Goal: Transaction & Acquisition: Book appointment/travel/reservation

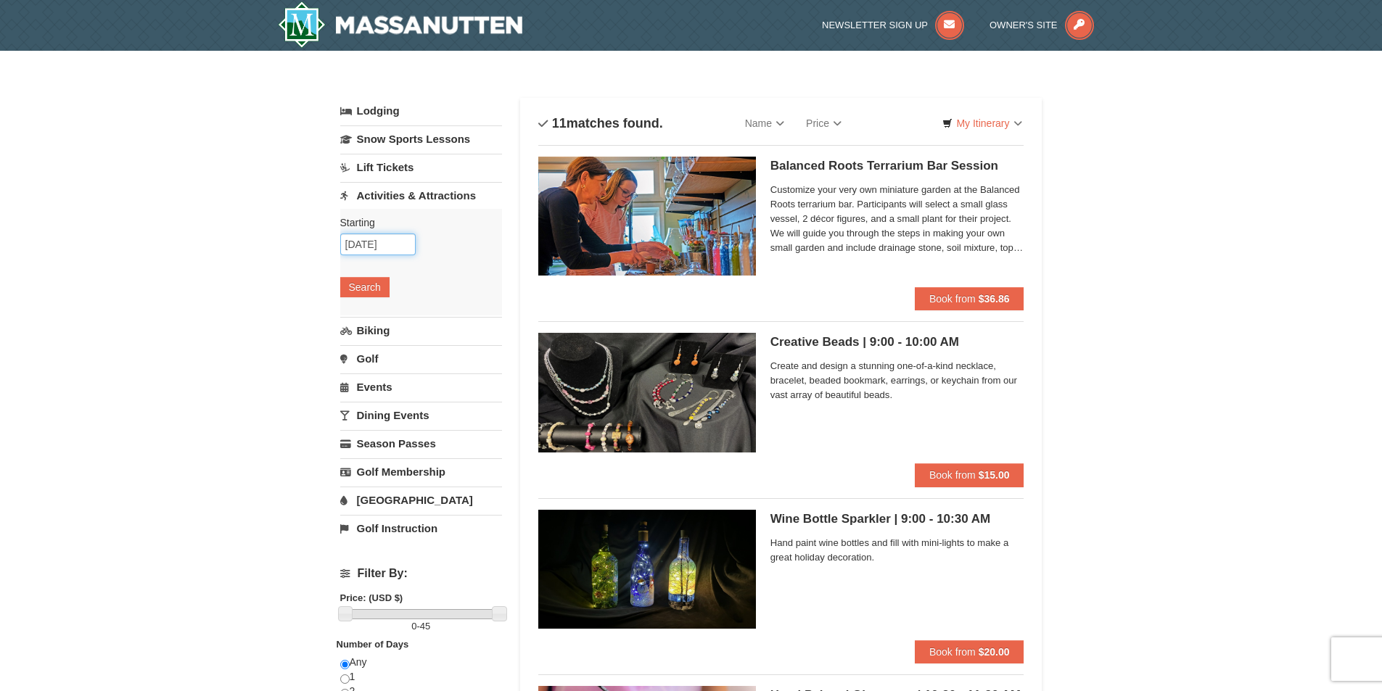
click at [360, 242] on input "09/25/2025" at bounding box center [377, 245] width 75 height 22
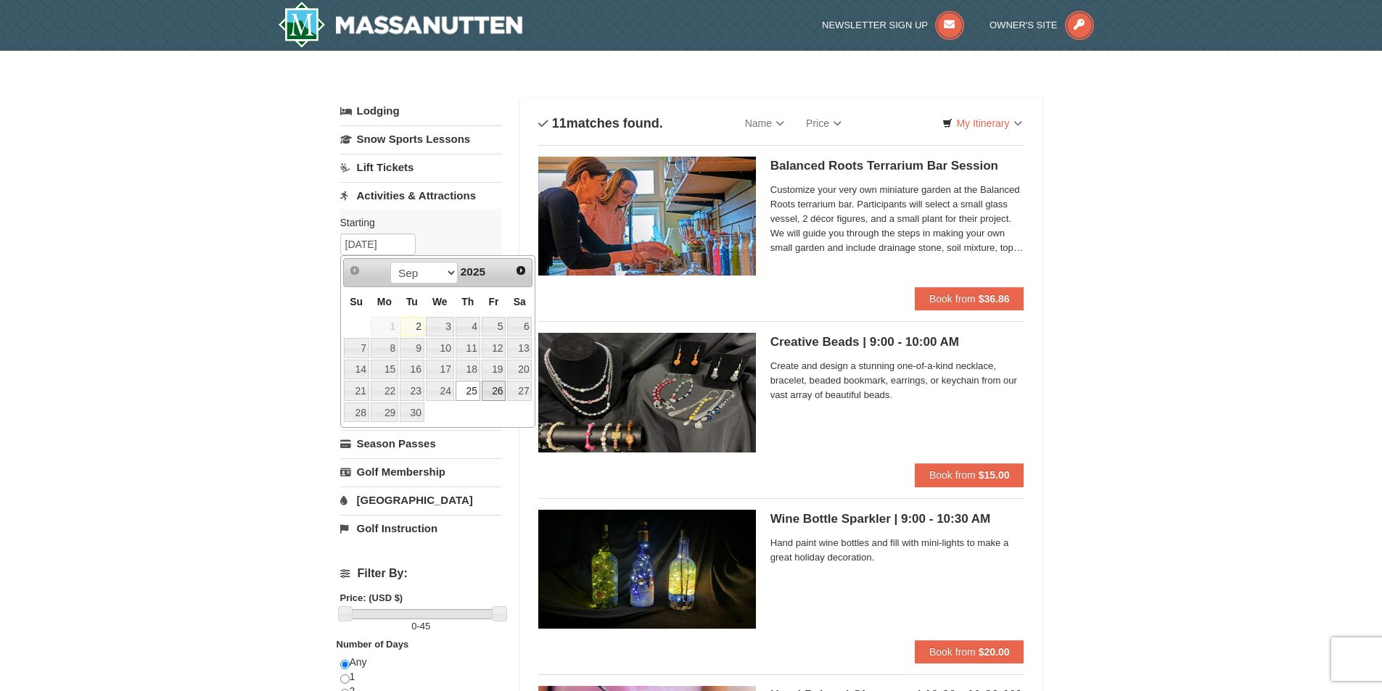
click at [498, 390] on link "26" at bounding box center [494, 391] width 25 height 20
type input "[DATE]"
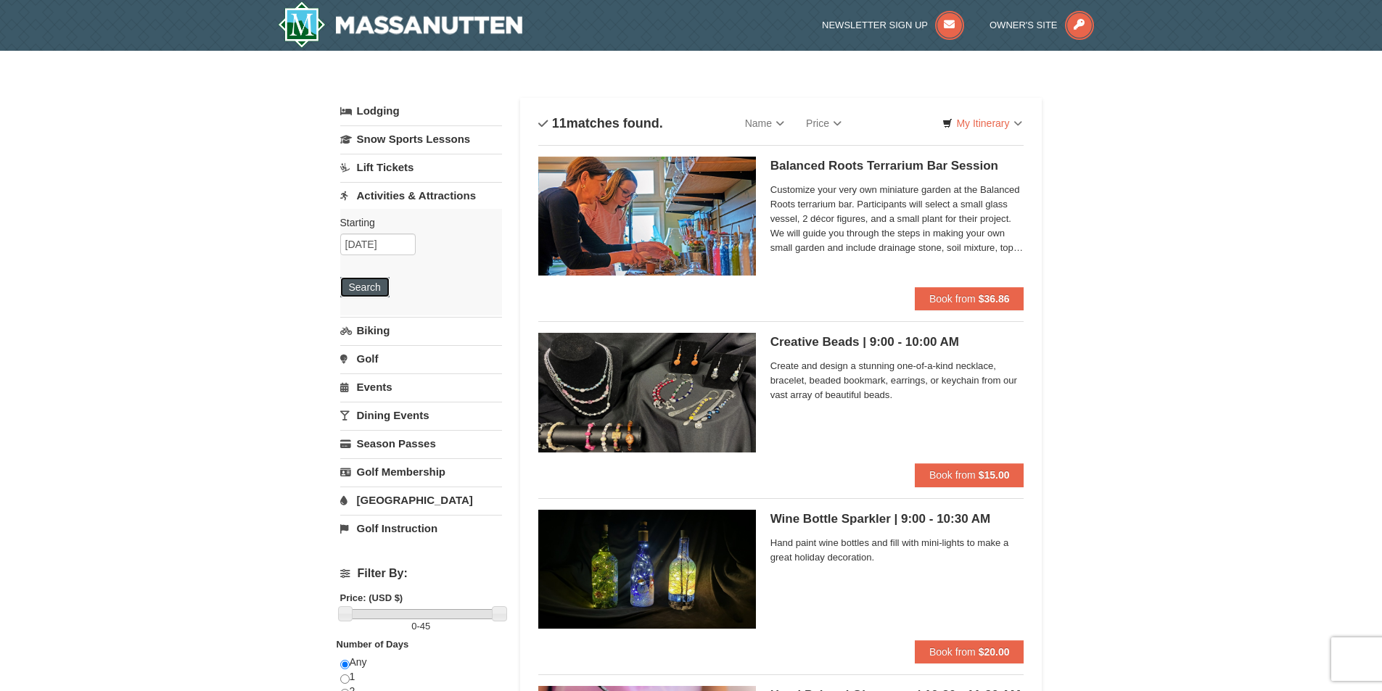
click at [365, 289] on button "Search" at bounding box center [364, 287] width 49 height 20
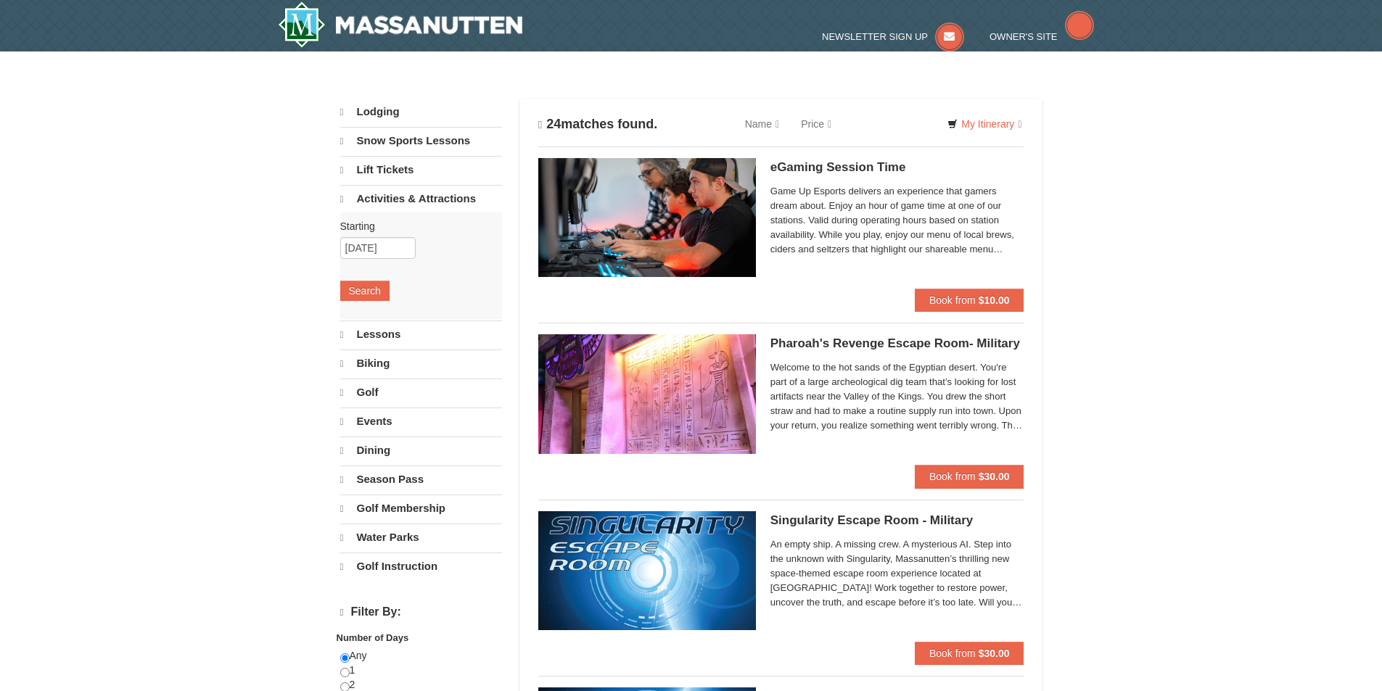
select select "9"
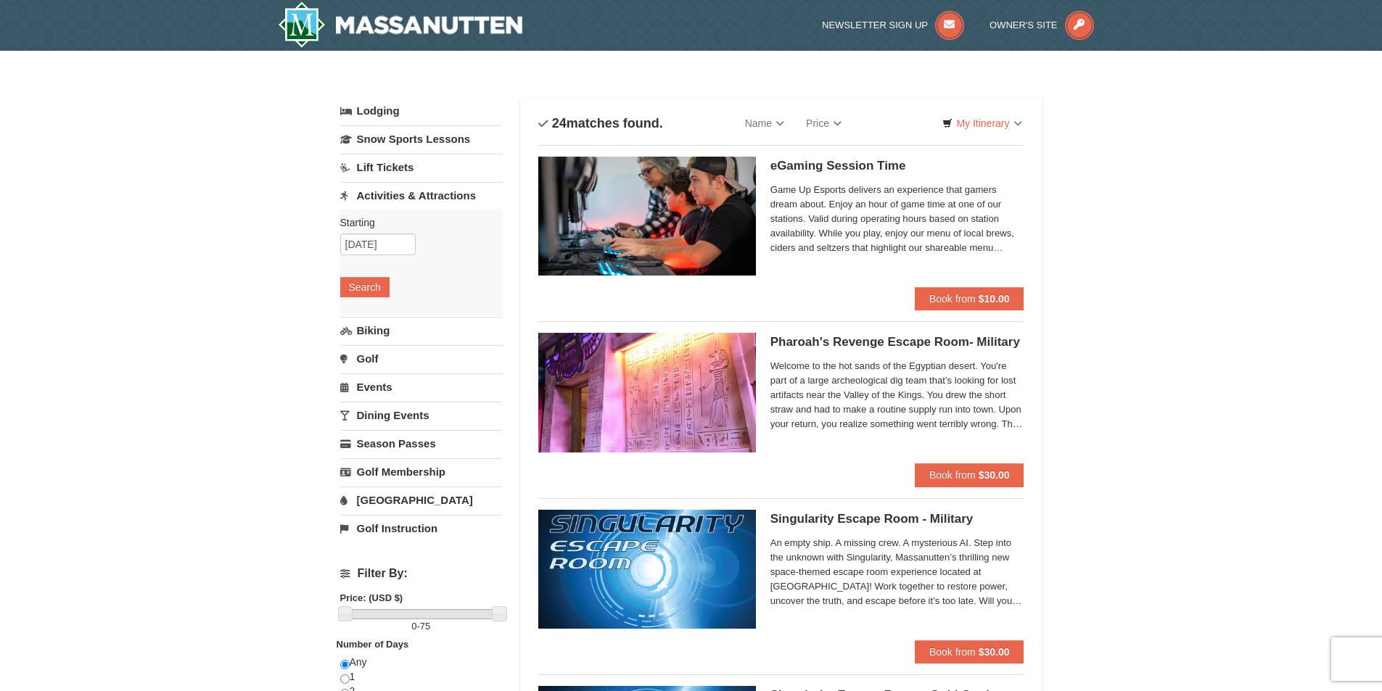
click at [790, 162] on h5 "eGaming Session Time Perfect Break" at bounding box center [897, 166] width 254 height 15
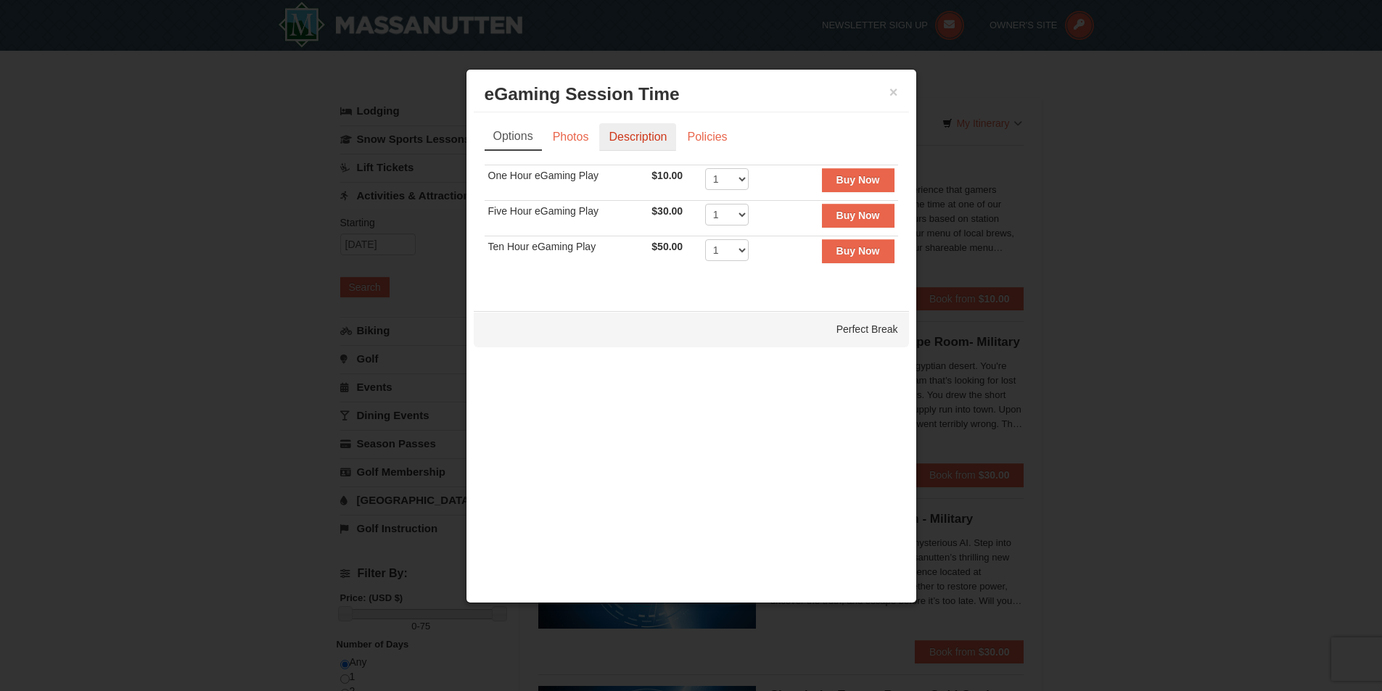
click at [646, 141] on link "Description" at bounding box center [637, 137] width 77 height 28
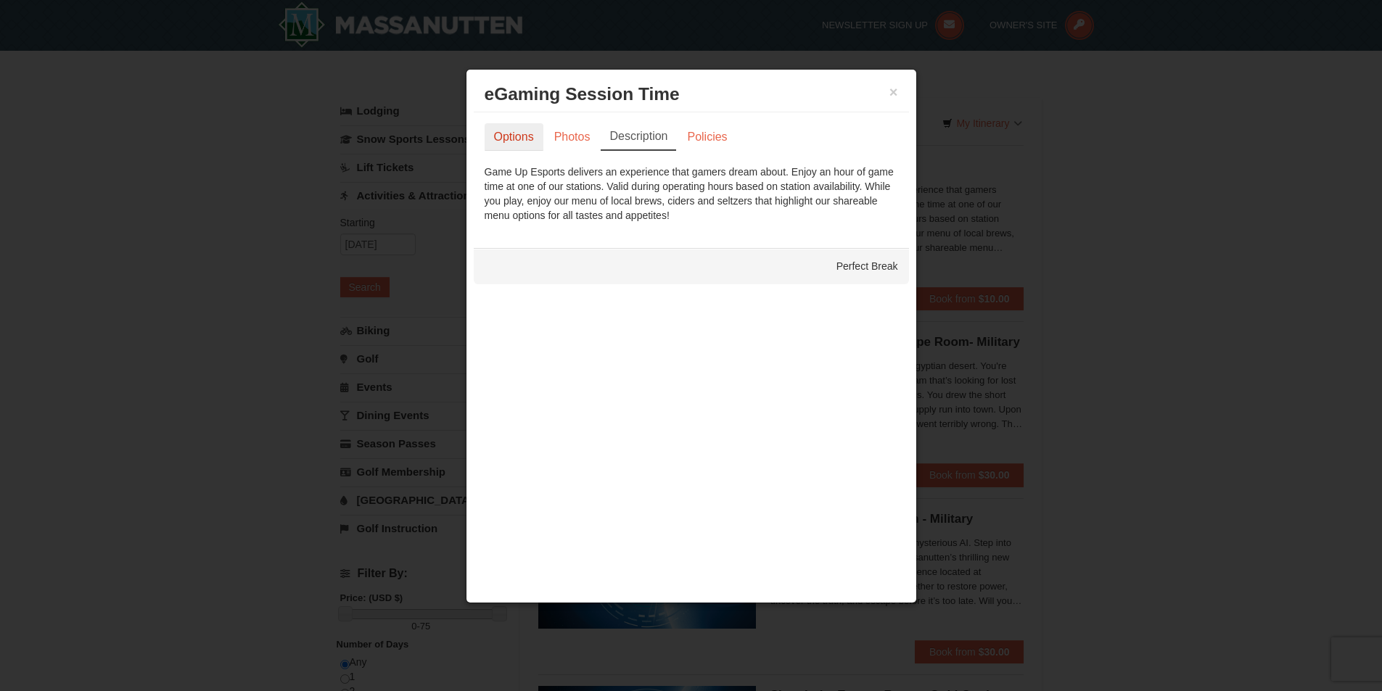
click at [496, 136] on link "Options" at bounding box center [514, 137] width 59 height 28
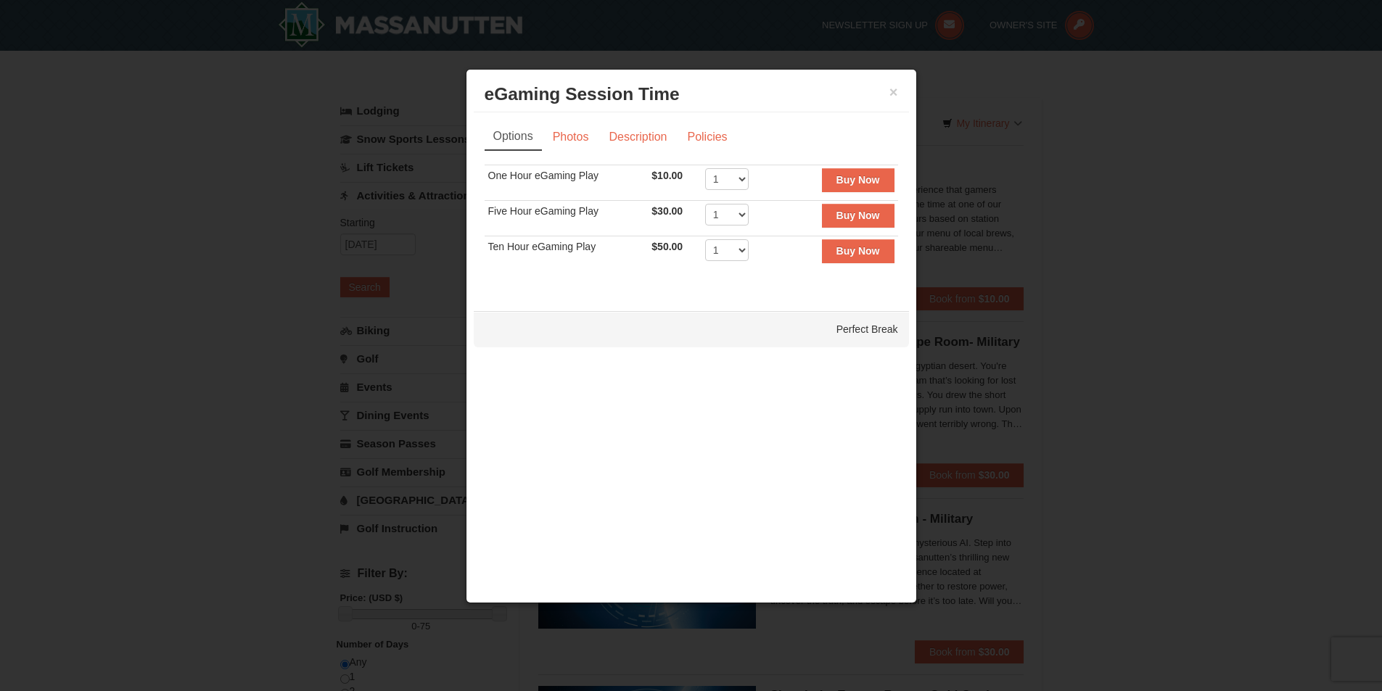
drag, startPoint x: 1026, startPoint y: 110, endPoint x: 1017, endPoint y: 110, distance: 9.5
click at [1020, 110] on div at bounding box center [691, 345] width 1382 height 691
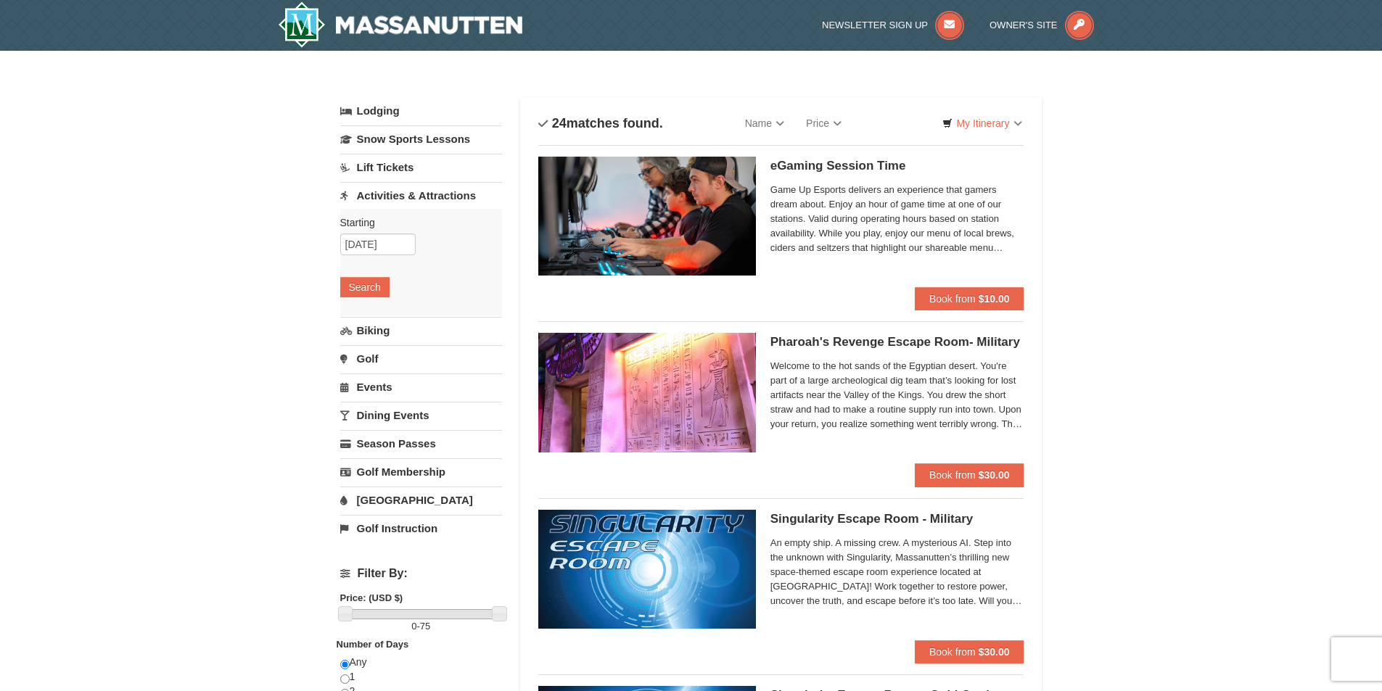
click at [815, 160] on h5 "eGaming Session Time Perfect Break" at bounding box center [897, 166] width 254 height 15
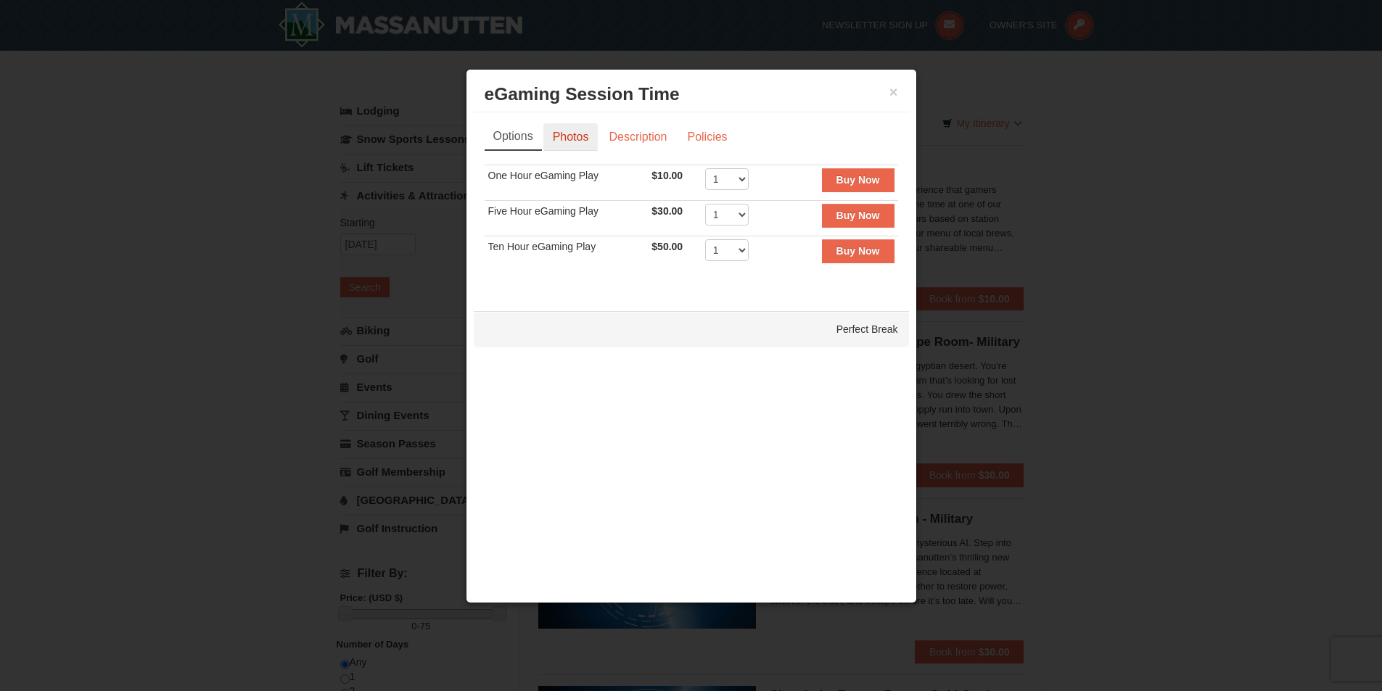
click at [558, 137] on link "Photos" at bounding box center [570, 137] width 55 height 28
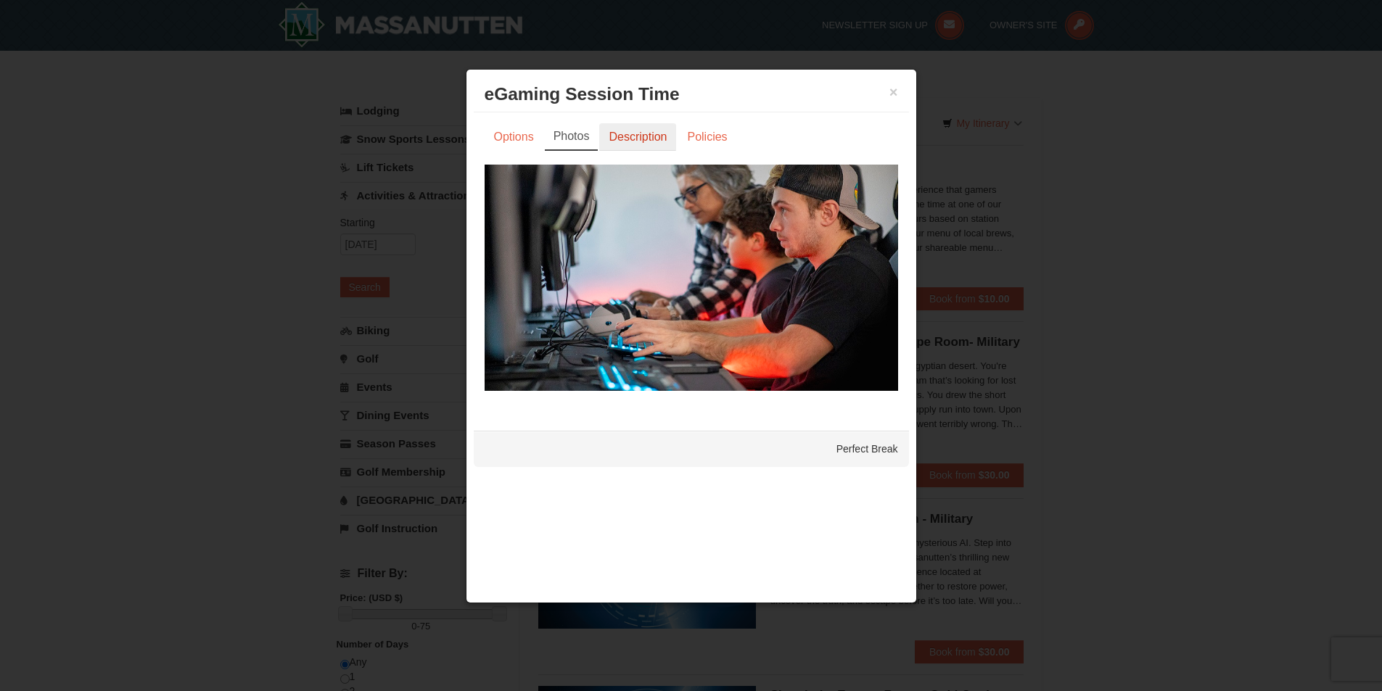
click at [647, 145] on link "Description" at bounding box center [637, 137] width 77 height 28
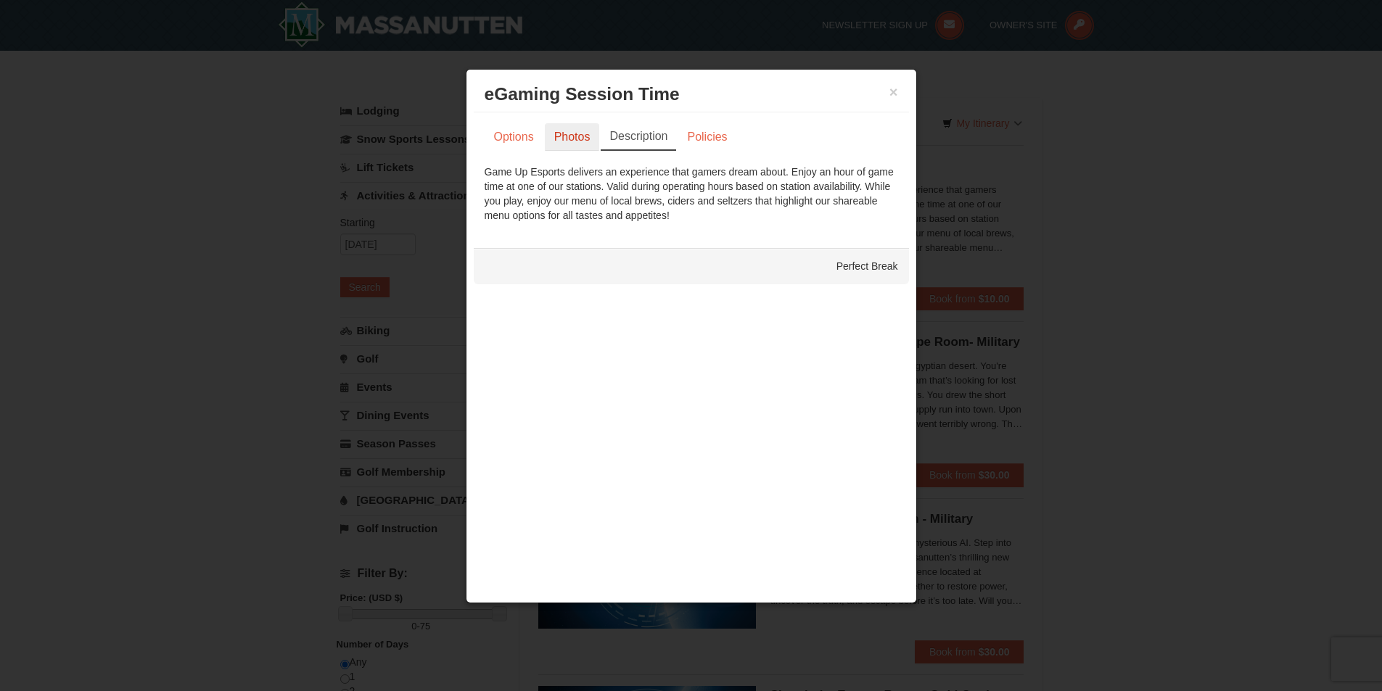
click at [566, 138] on link "Photos" at bounding box center [572, 137] width 55 height 28
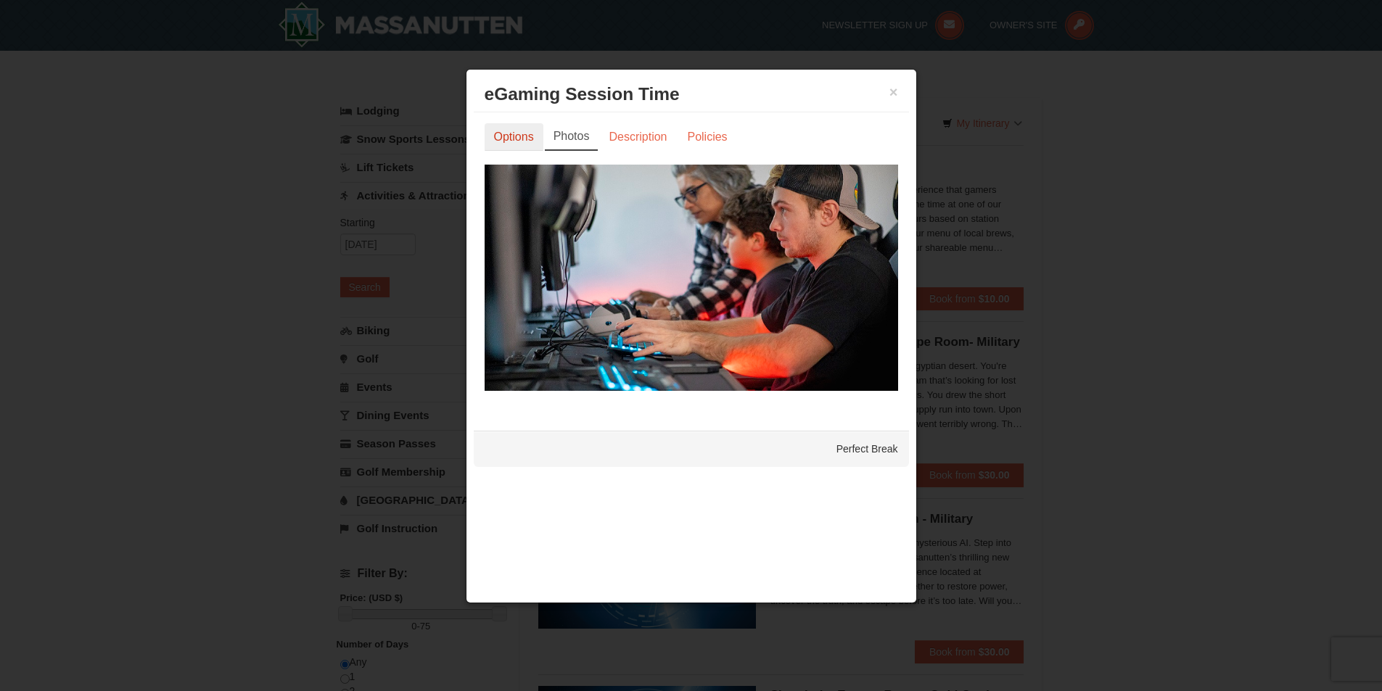
click at [498, 136] on link "Options" at bounding box center [514, 137] width 59 height 28
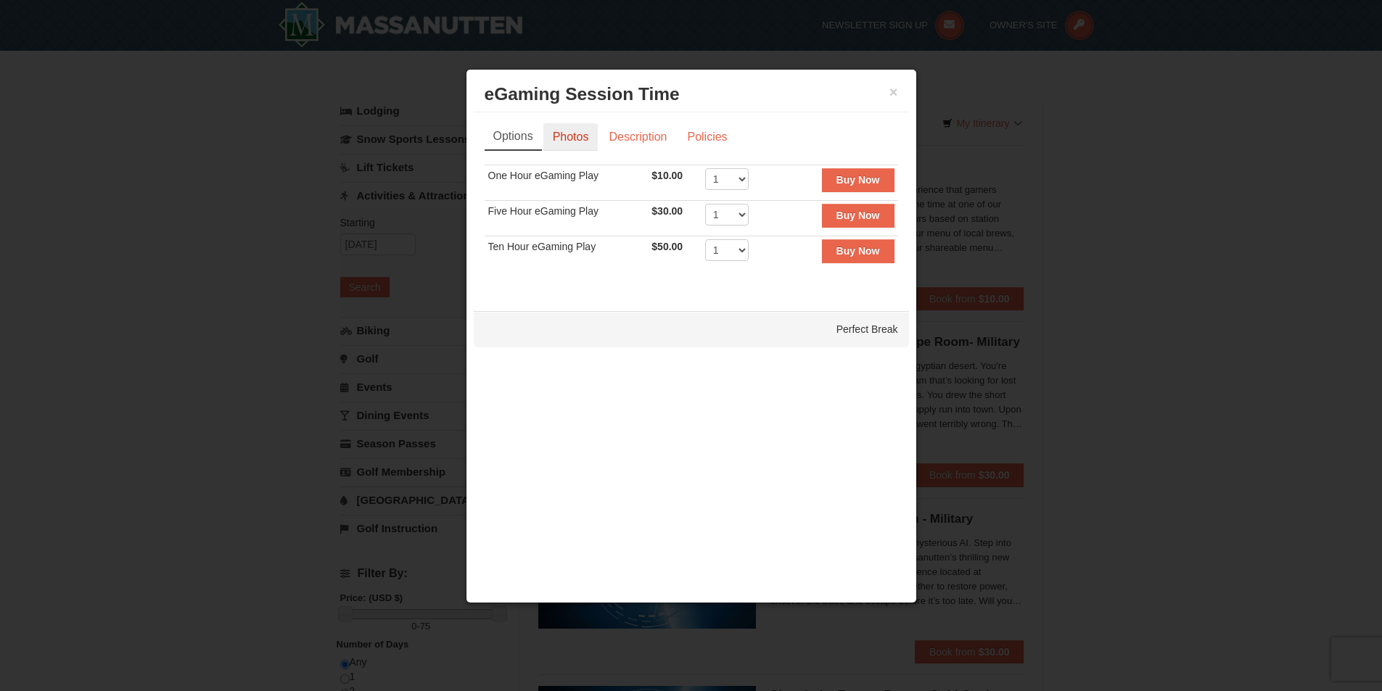
click at [596, 144] on link "Photos" at bounding box center [570, 137] width 55 height 28
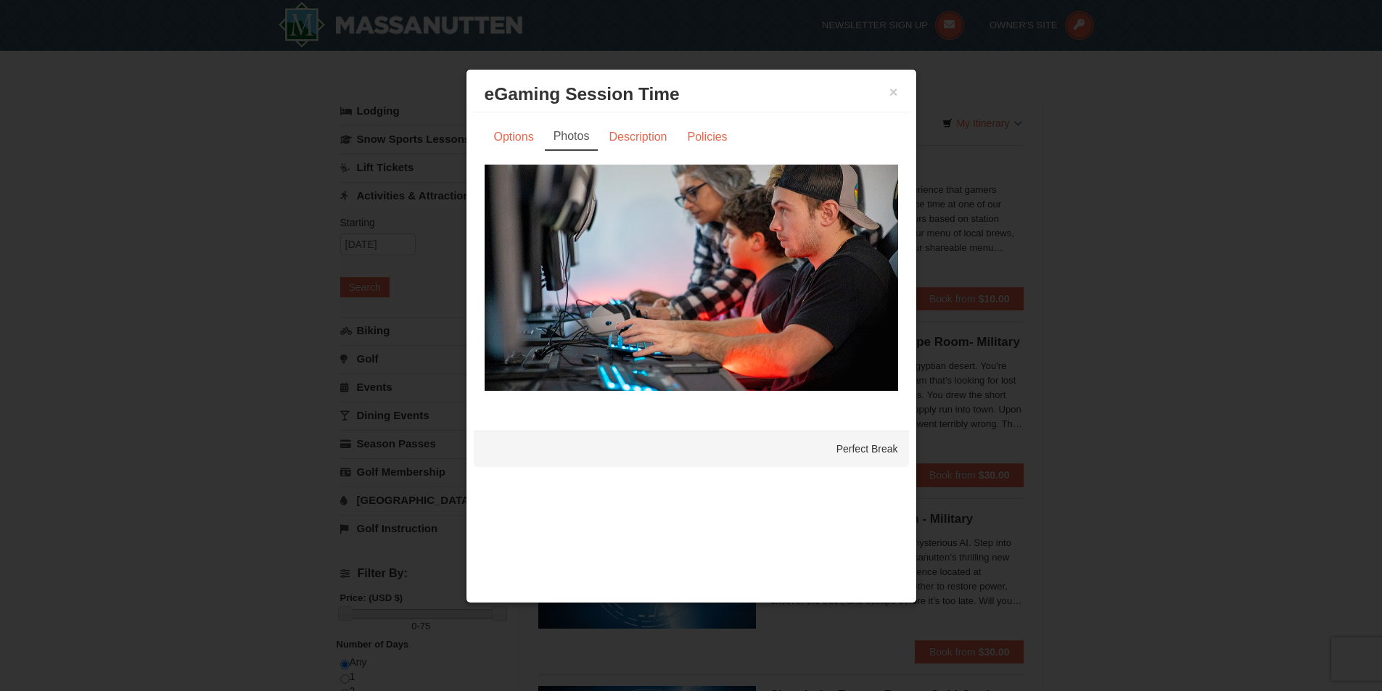
click at [481, 144] on div "Options Photos Description Policies Sorry, no matches found. Please remove some…" at bounding box center [691, 264] width 435 height 304
click at [522, 136] on link "Options" at bounding box center [514, 137] width 59 height 28
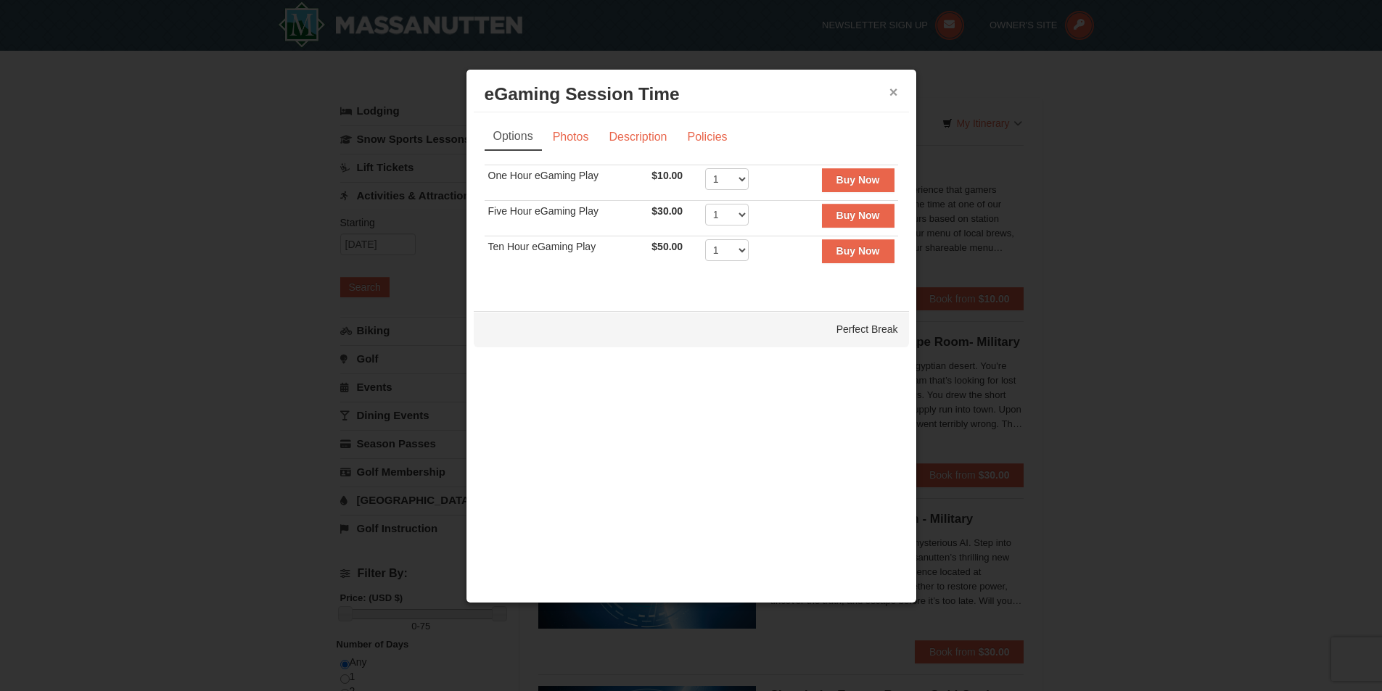
click at [890, 89] on button "×" at bounding box center [893, 92] width 9 height 15
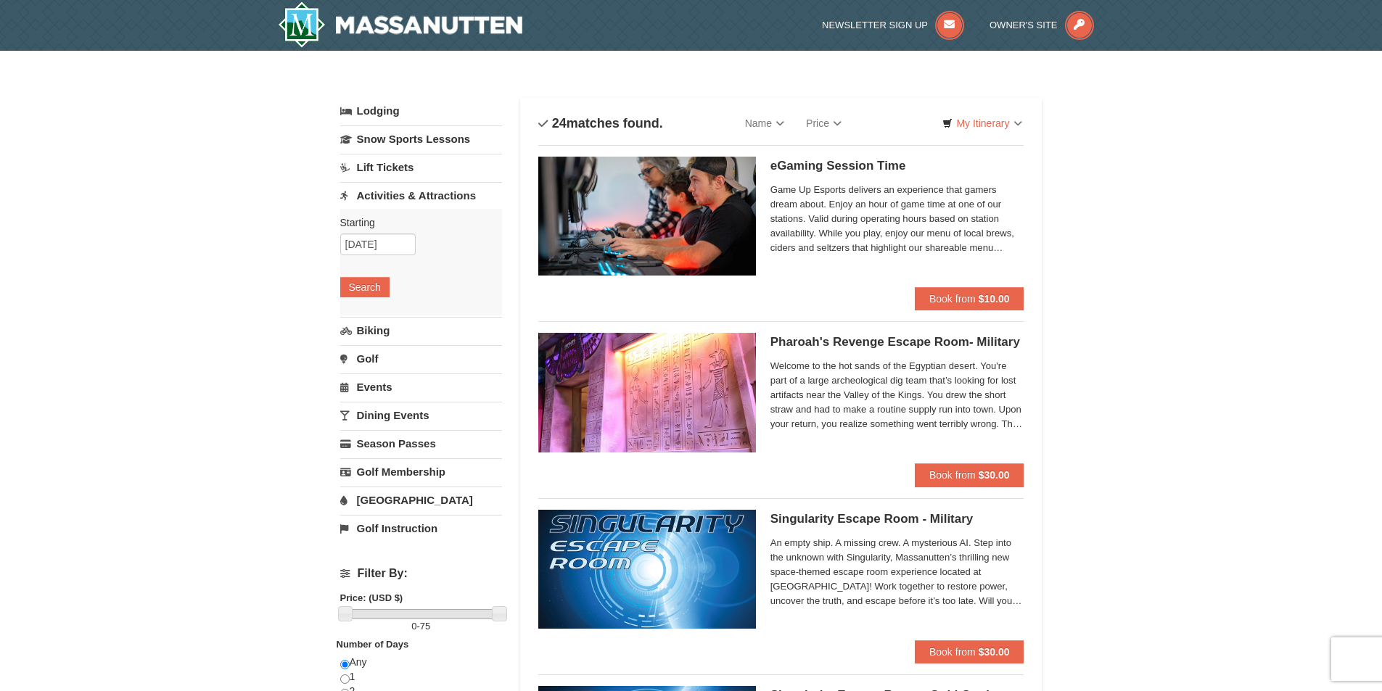
click at [720, 230] on img at bounding box center [647, 216] width 218 height 119
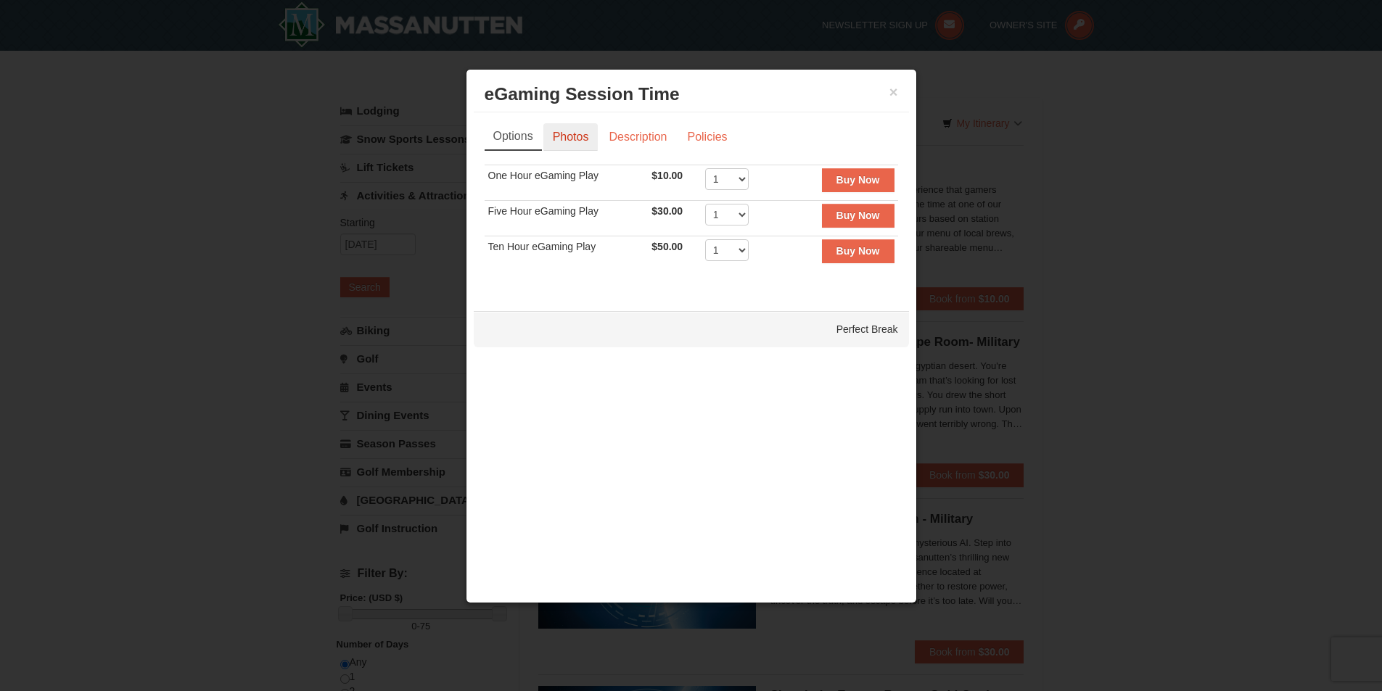
click at [588, 134] on link "Photos" at bounding box center [570, 137] width 55 height 28
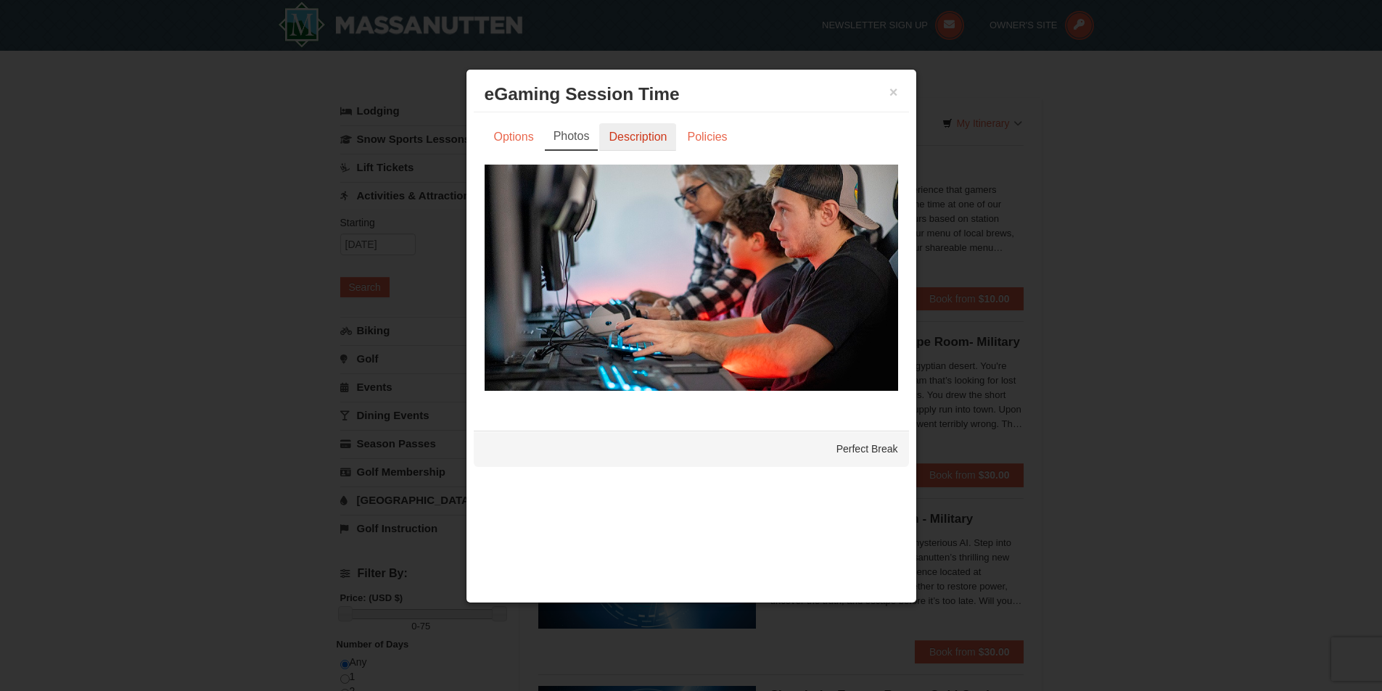
click at [653, 139] on link "Description" at bounding box center [637, 137] width 77 height 28
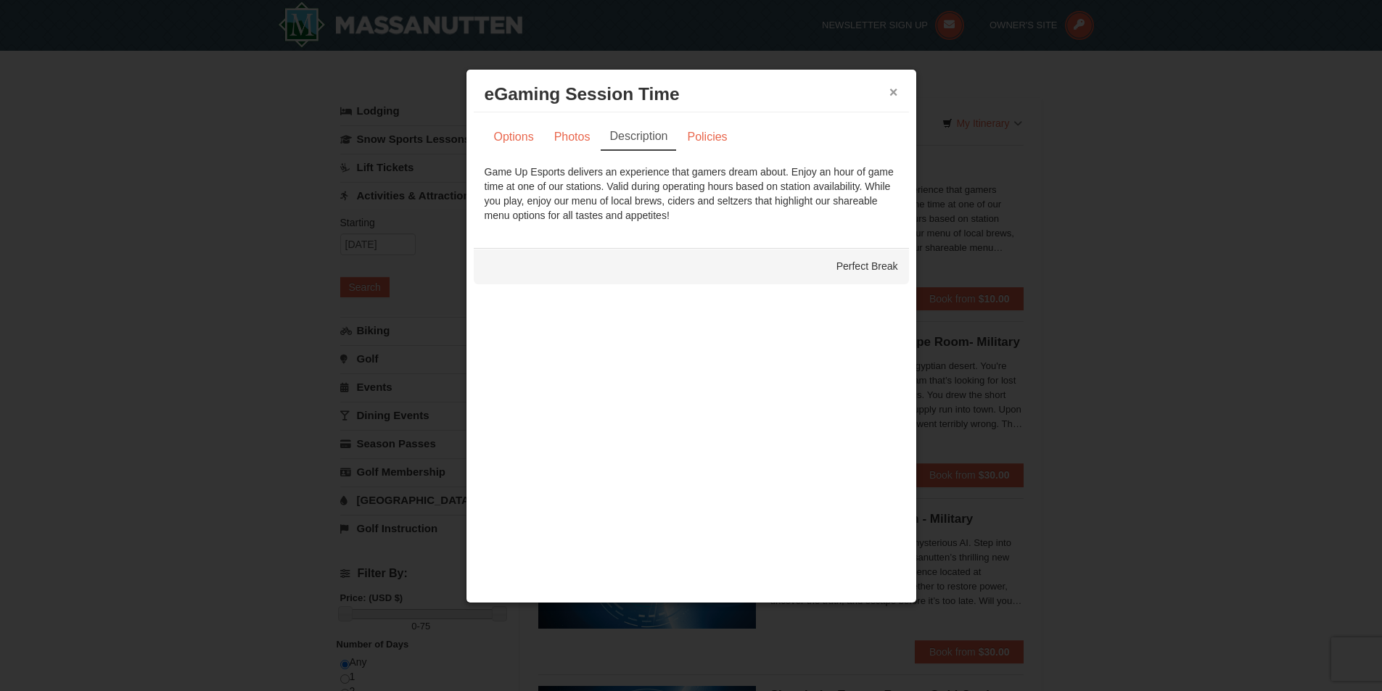
click at [892, 94] on button "×" at bounding box center [893, 92] width 9 height 15
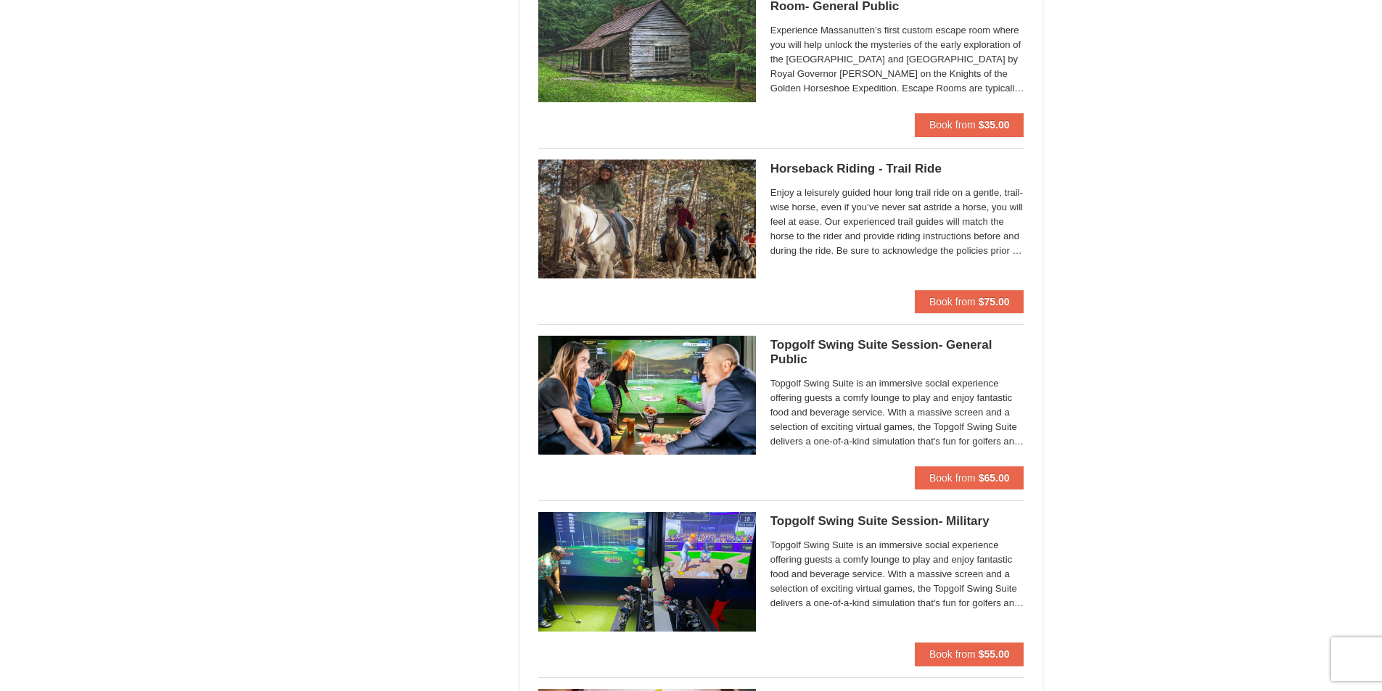
scroll to position [1596, 0]
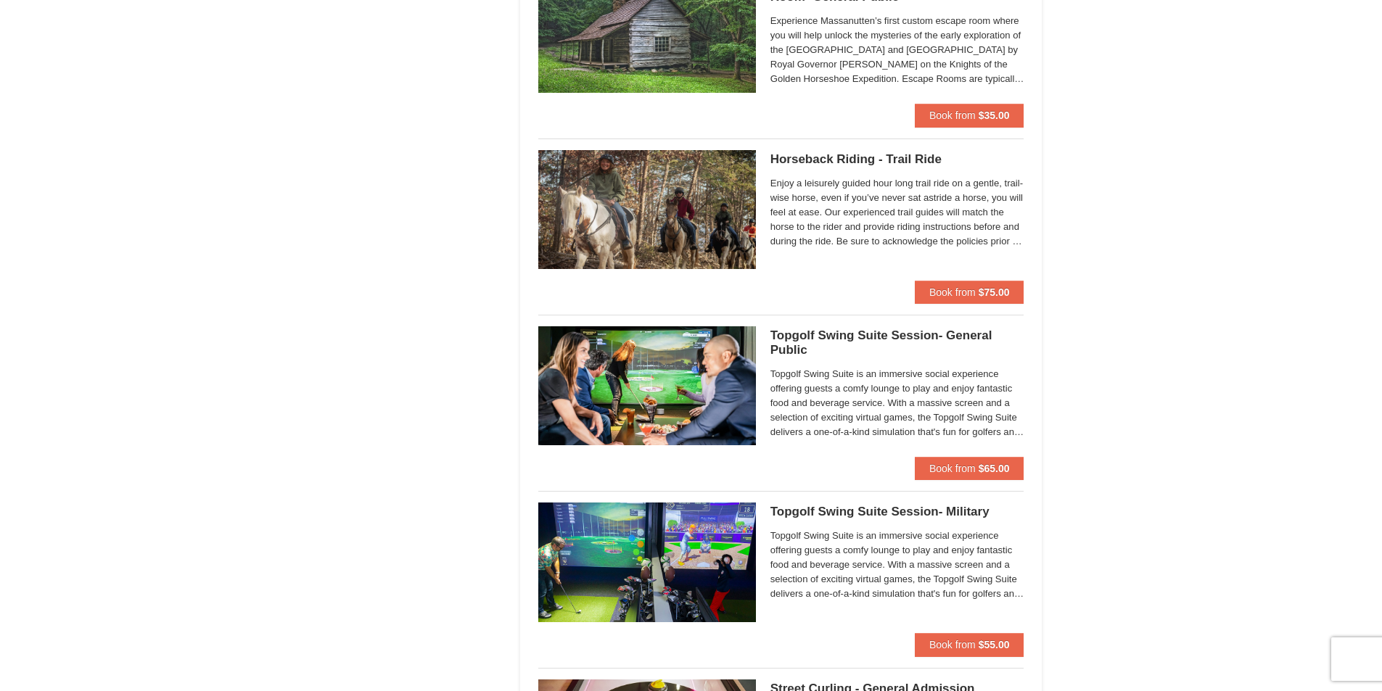
click at [800, 339] on h5 "Topgolf Swing Suite Session- General Public Perfect Break" at bounding box center [897, 343] width 254 height 29
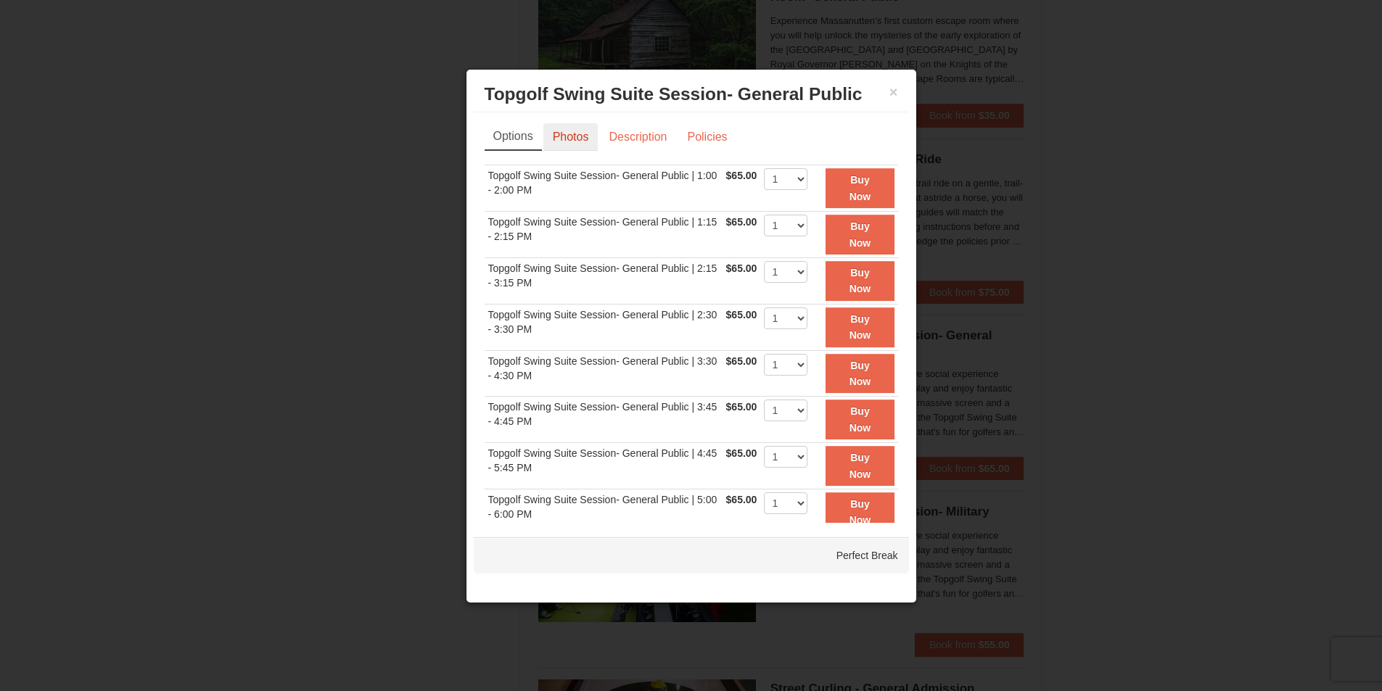
click at [563, 136] on link "Photos" at bounding box center [570, 137] width 55 height 28
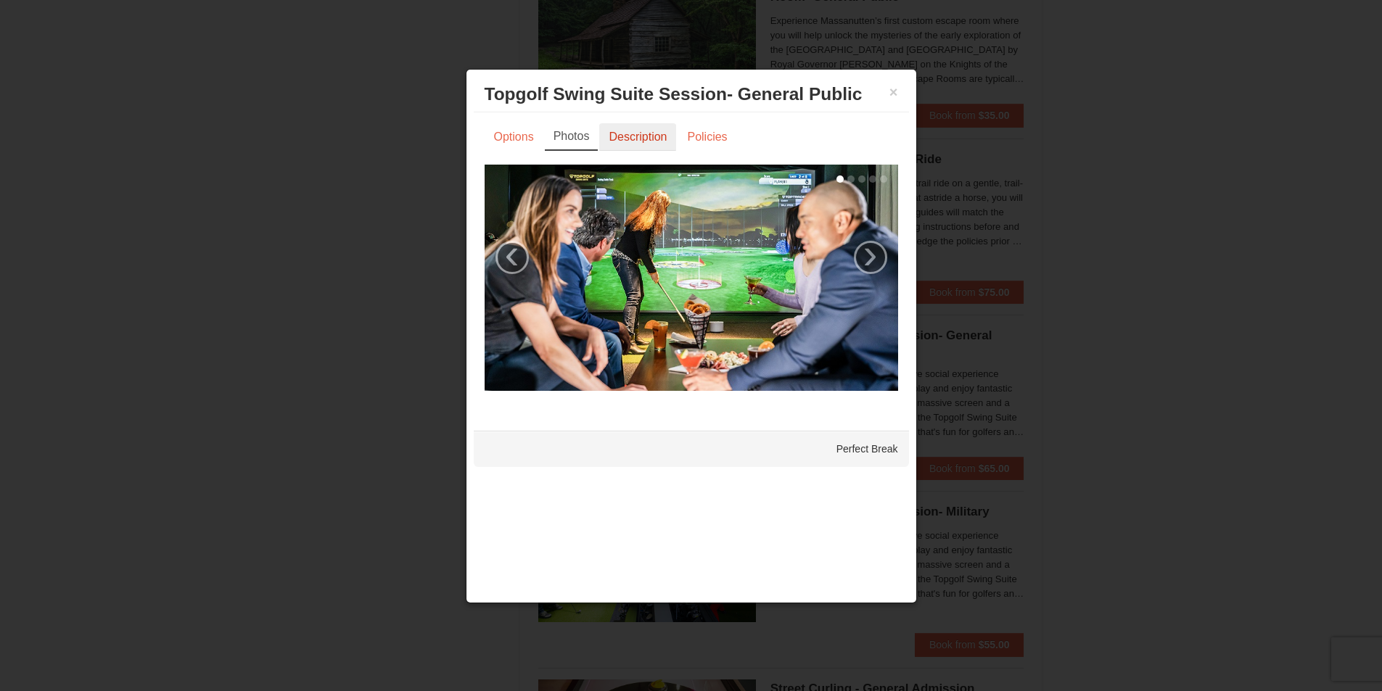
click at [606, 136] on link "Description" at bounding box center [637, 137] width 77 height 28
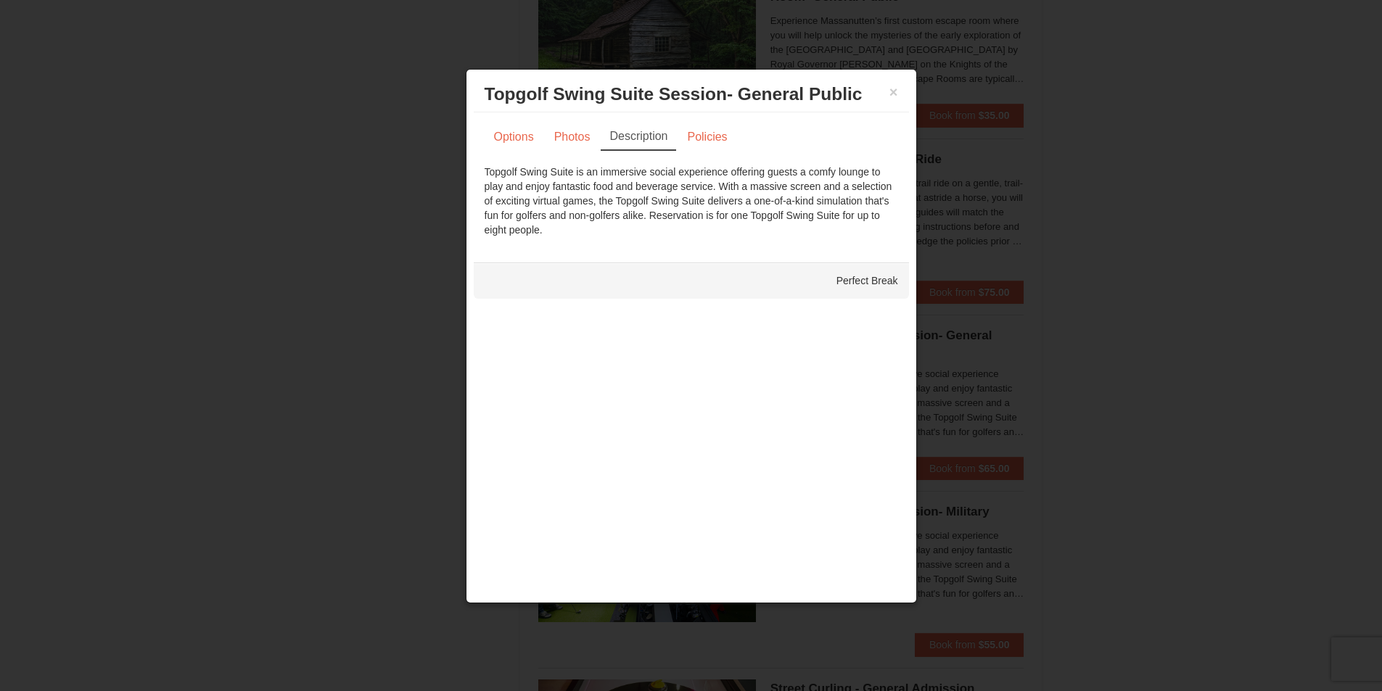
click at [443, 168] on div at bounding box center [691, 345] width 1382 height 691
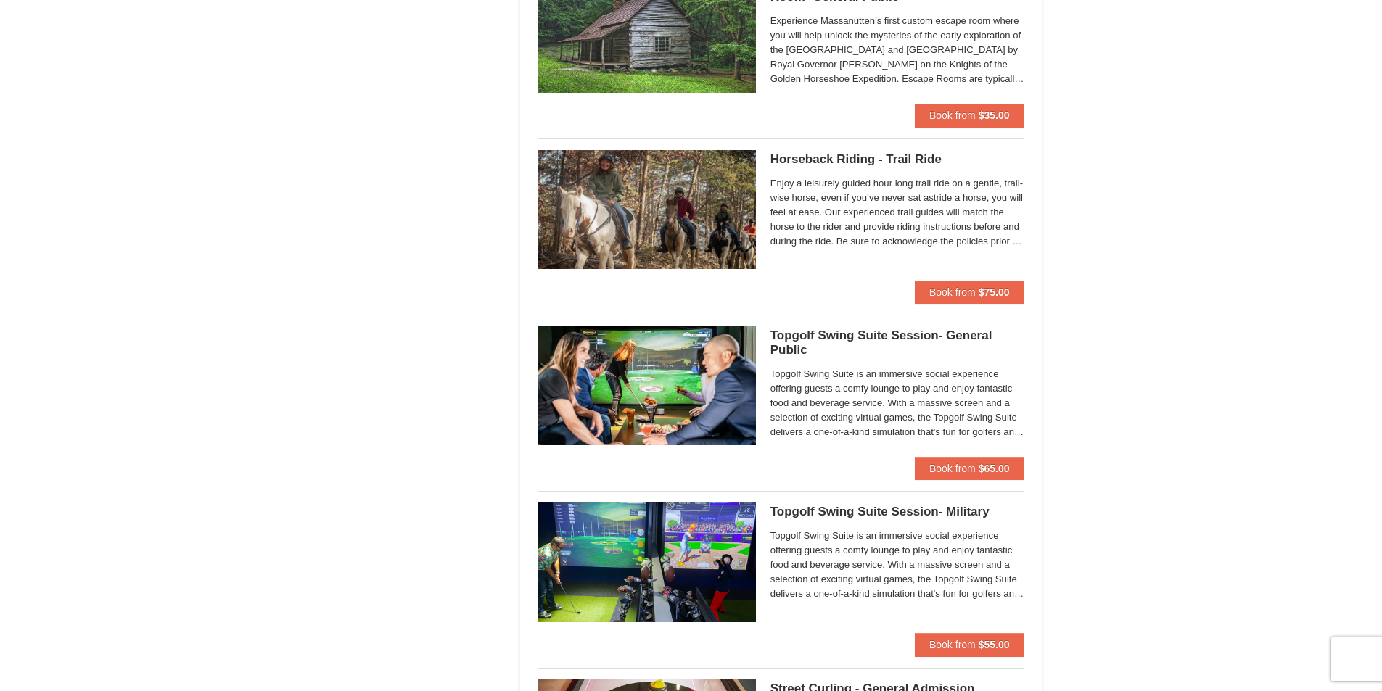
click at [825, 329] on h5 "Topgolf Swing Suite Session- General Public Perfect Break" at bounding box center [897, 343] width 254 height 29
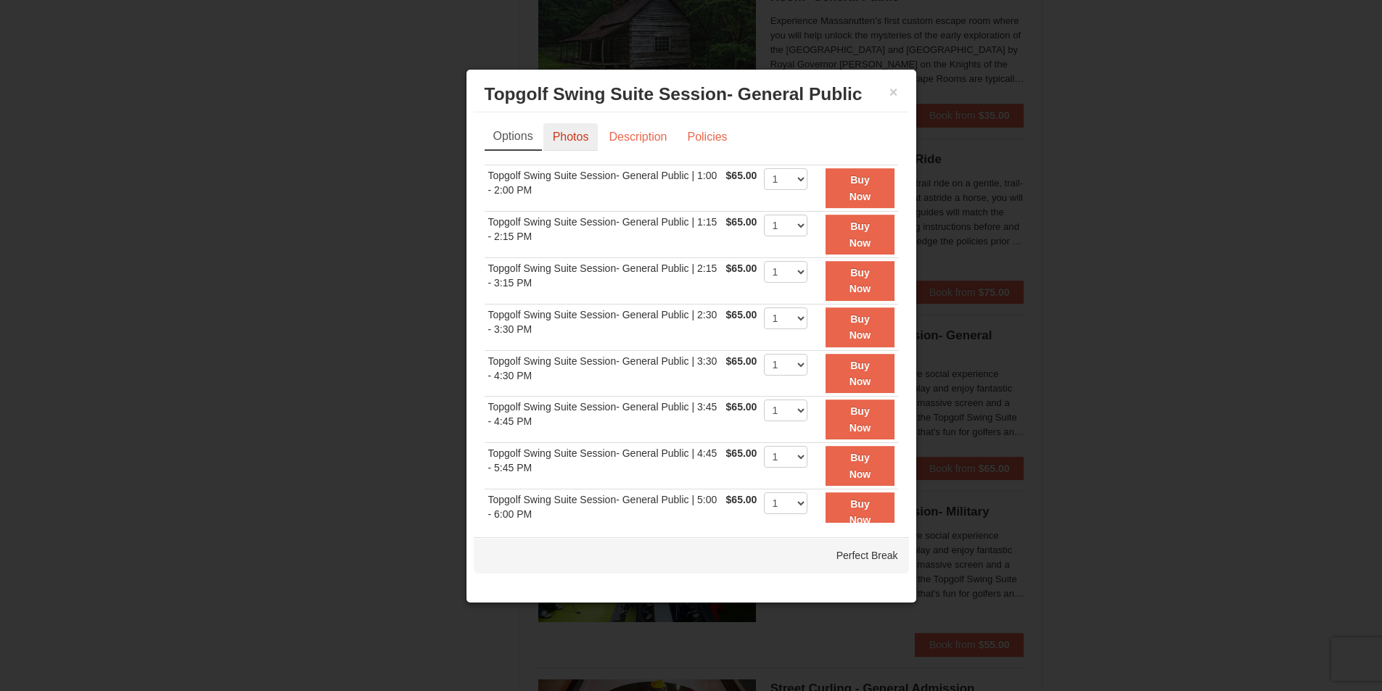
click at [578, 143] on link "Photos" at bounding box center [570, 137] width 55 height 28
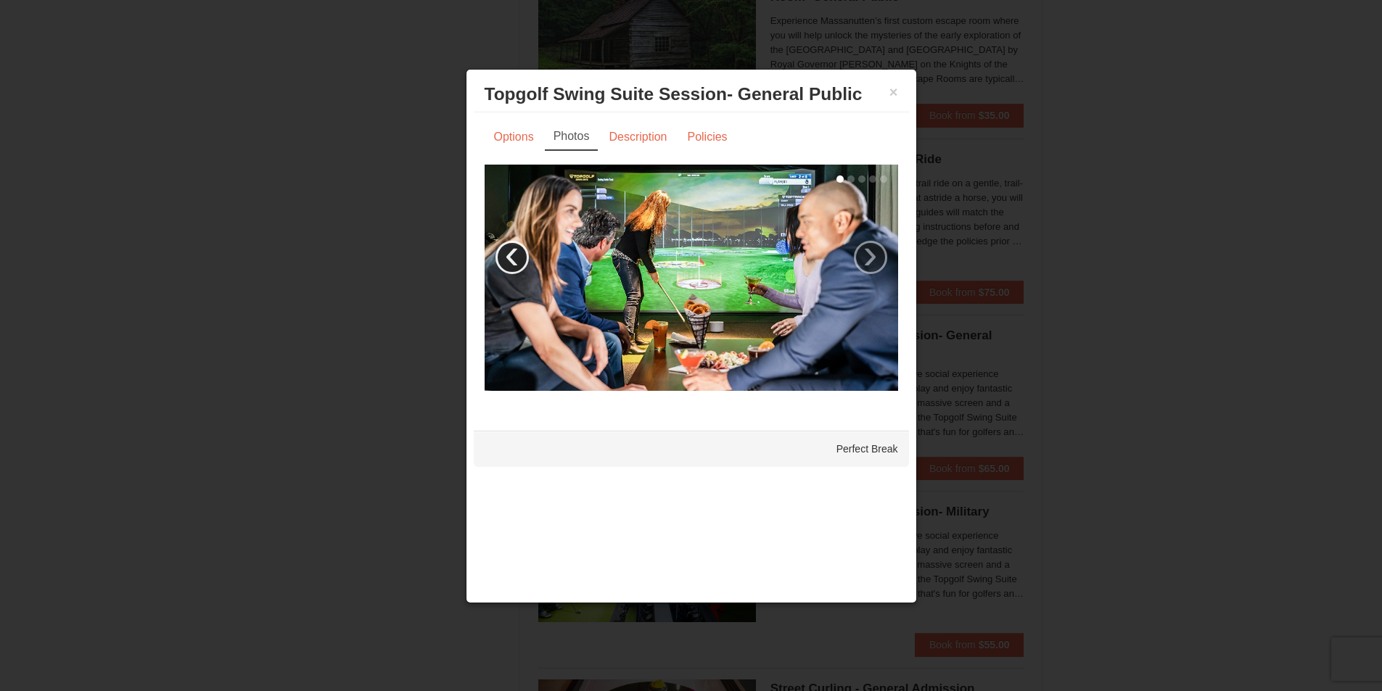
click at [511, 260] on link "‹" at bounding box center [511, 257] width 33 height 33
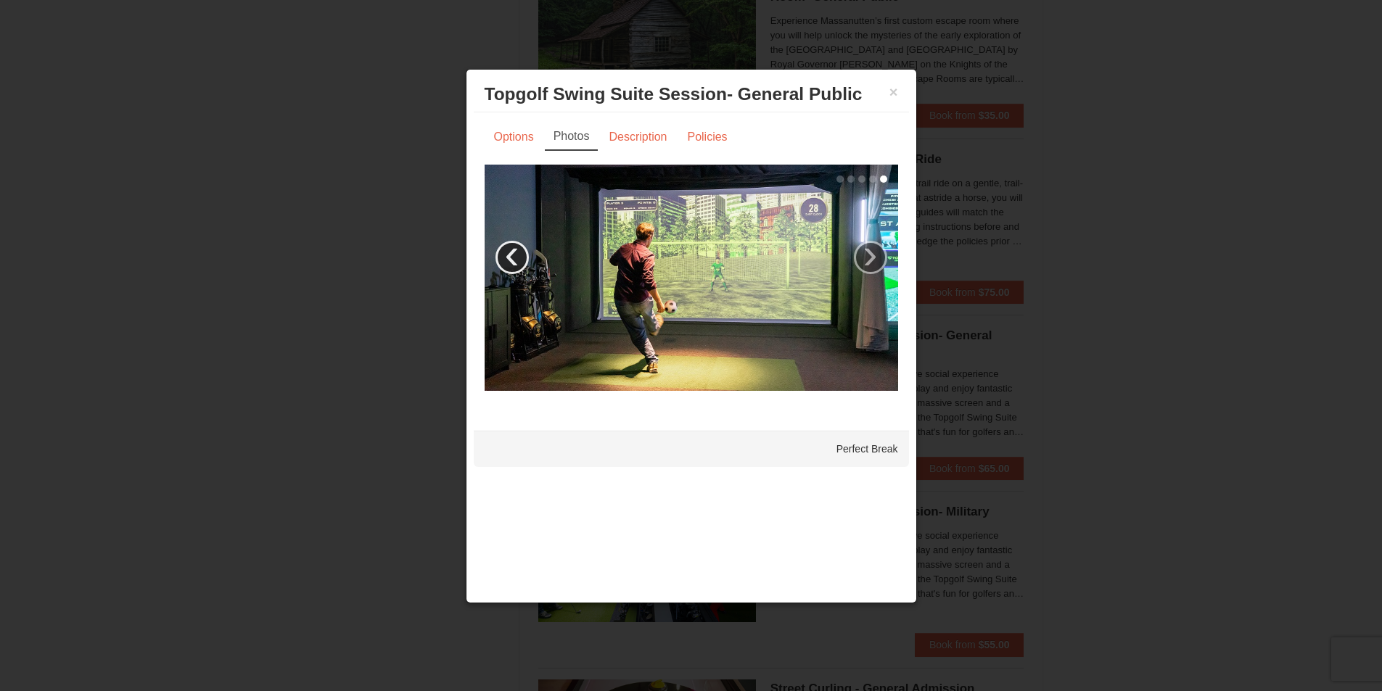
click at [511, 260] on link "‹" at bounding box center [511, 257] width 33 height 33
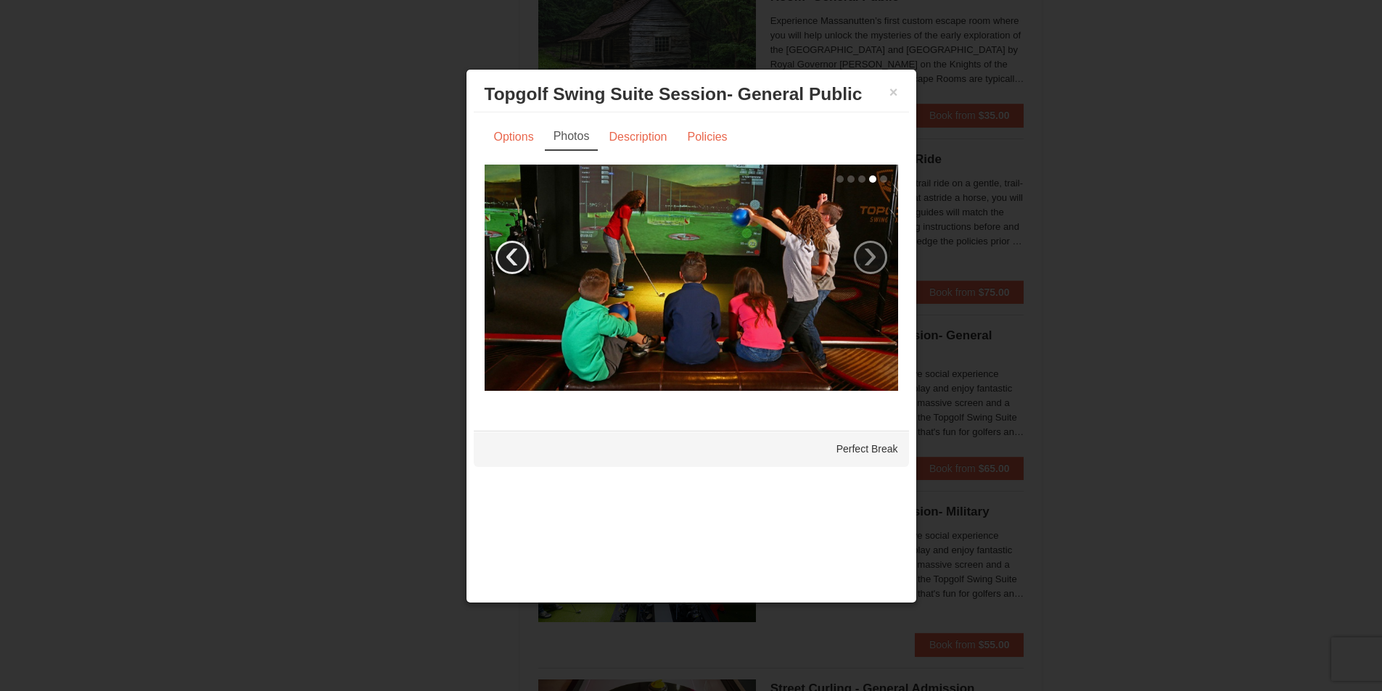
click at [511, 260] on link "‹" at bounding box center [511, 257] width 33 height 33
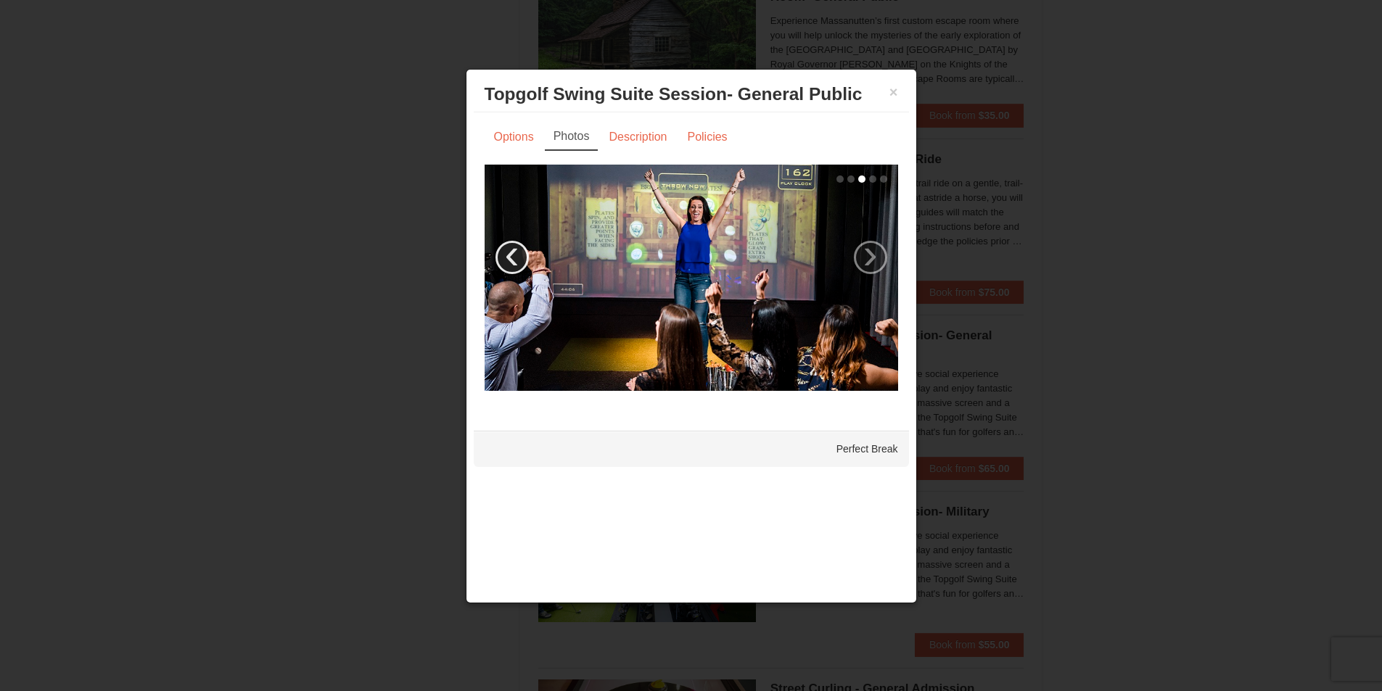
click at [511, 260] on link "‹" at bounding box center [511, 257] width 33 height 33
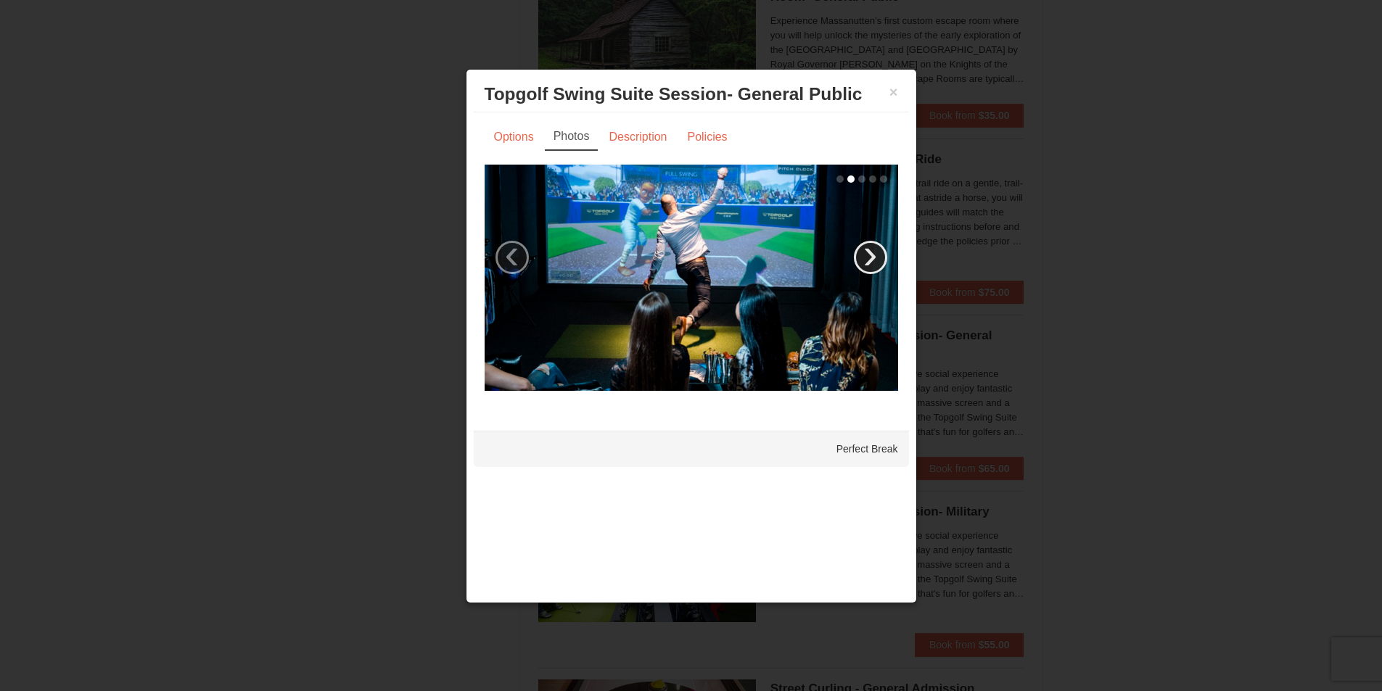
click at [862, 255] on link "›" at bounding box center [870, 257] width 33 height 33
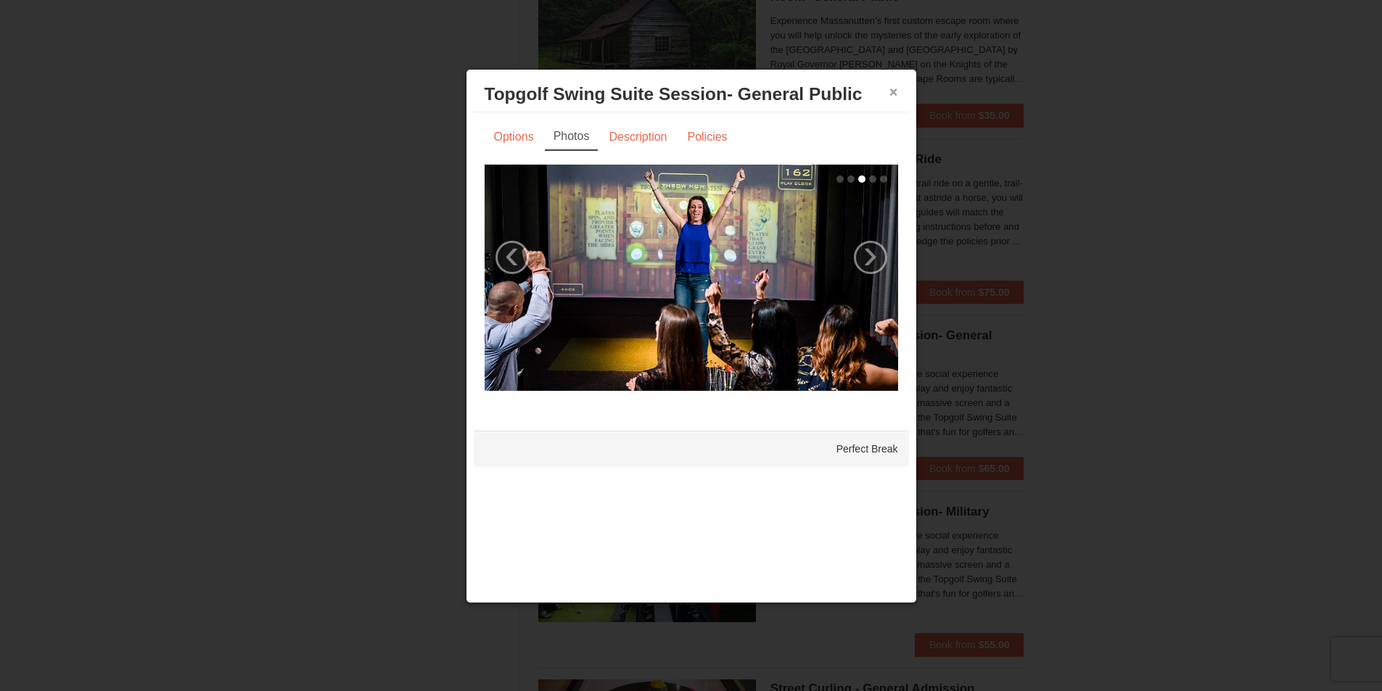
click at [895, 96] on button "×" at bounding box center [893, 92] width 9 height 15
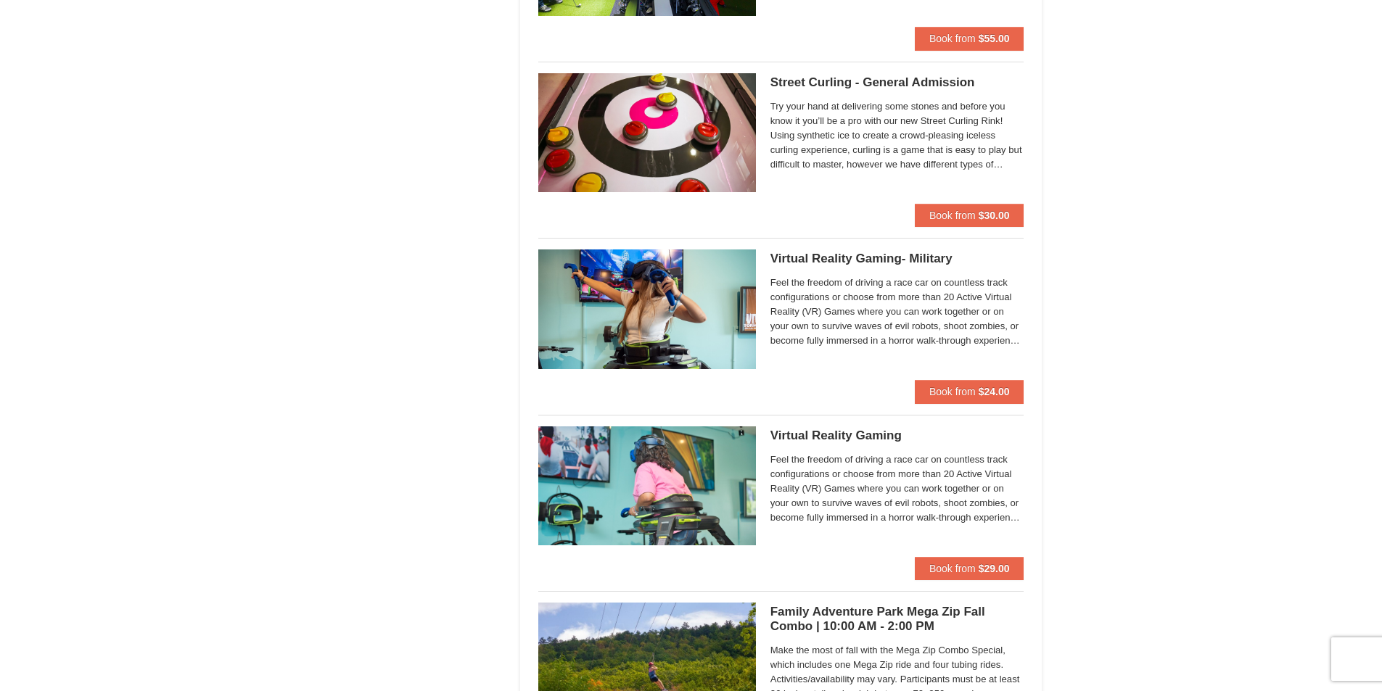
scroll to position [2249, 0]
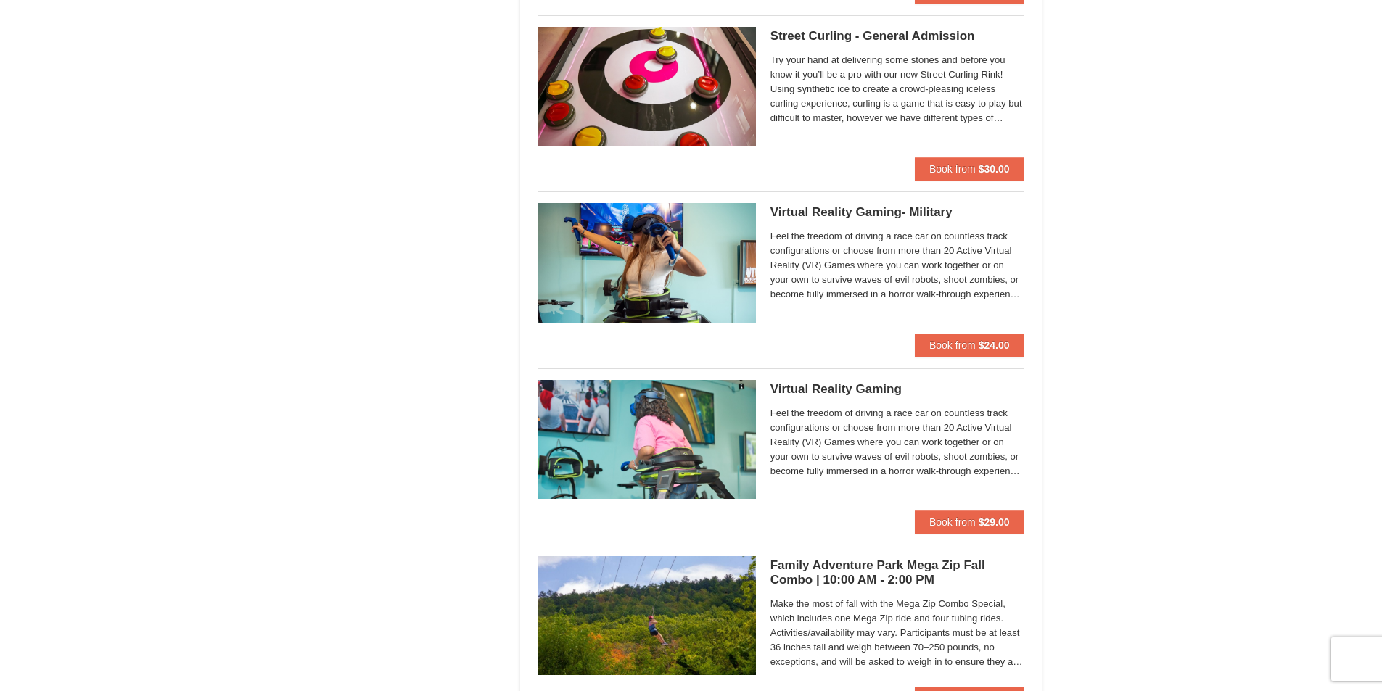
click at [802, 387] on h5 "Virtual Reality Gaming Massanutten Escape Rooms & Virtual Reality" at bounding box center [897, 389] width 254 height 15
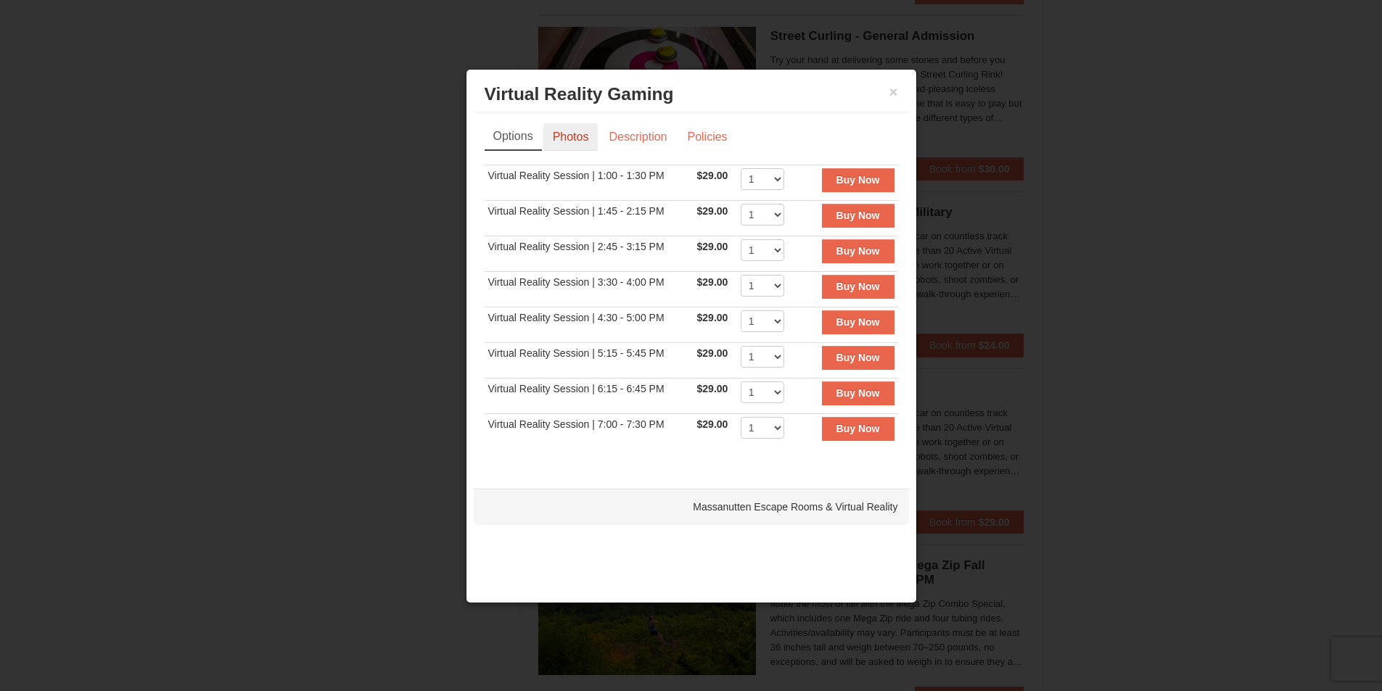
click at [572, 141] on link "Photos" at bounding box center [570, 137] width 55 height 28
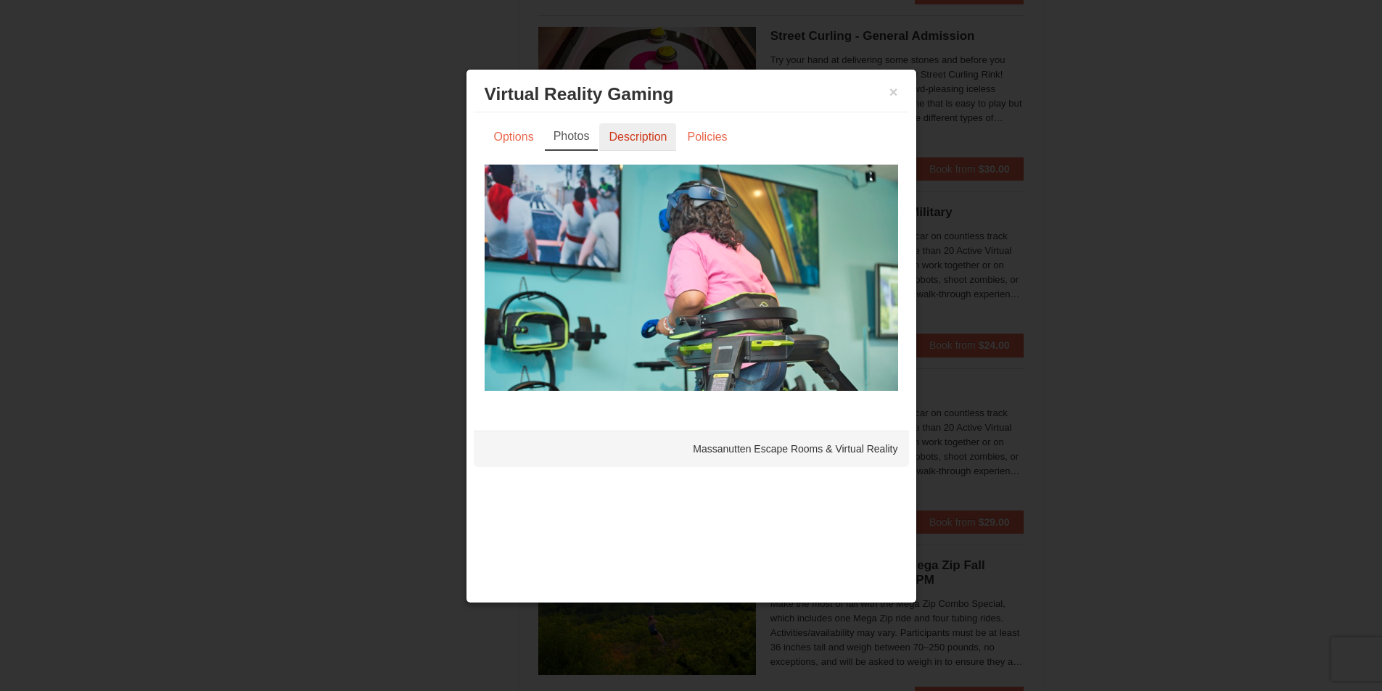
click at [640, 139] on link "Description" at bounding box center [637, 137] width 77 height 28
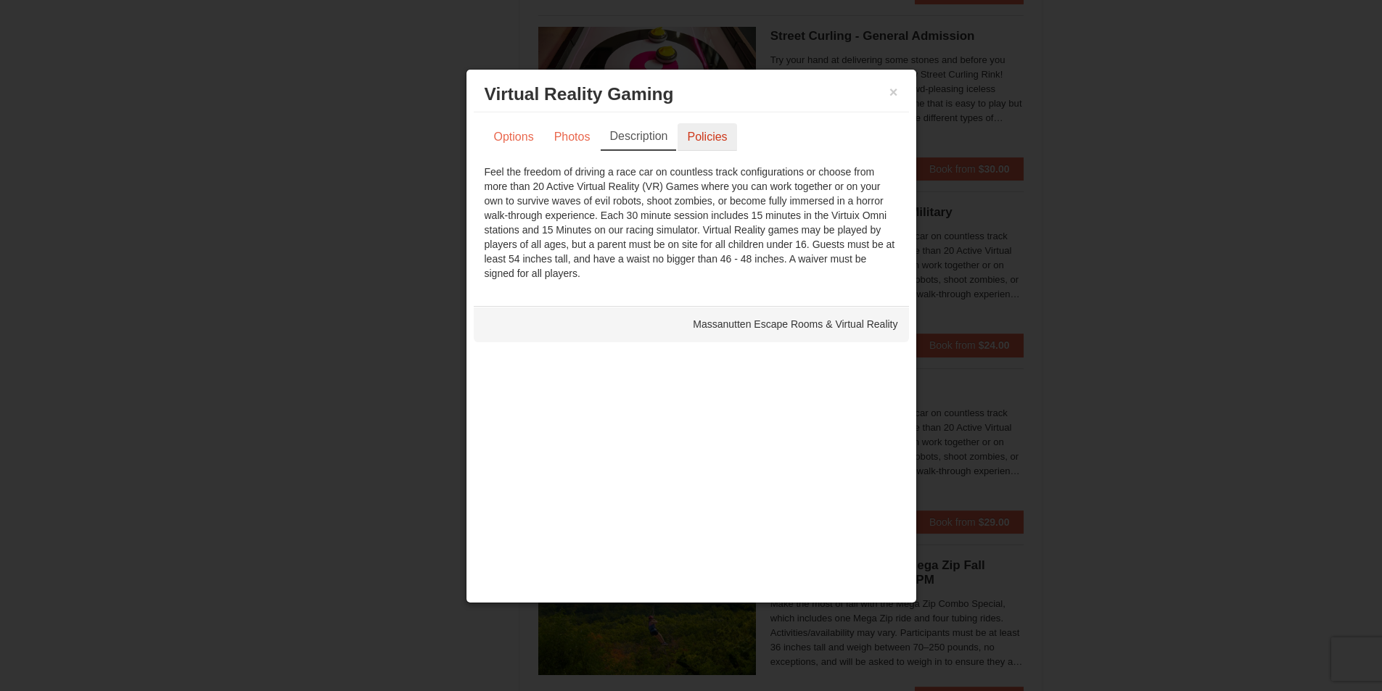
click at [700, 126] on link "Policies" at bounding box center [706, 137] width 59 height 28
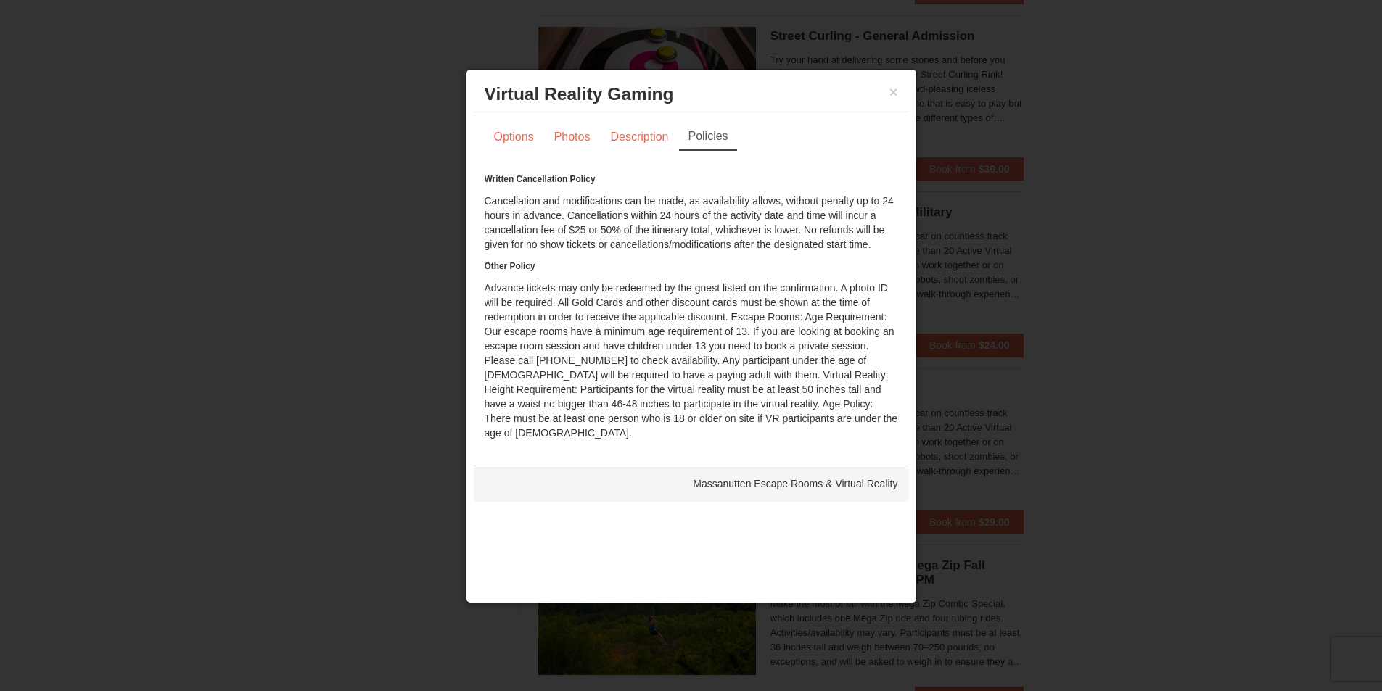
click at [427, 213] on div at bounding box center [691, 345] width 1382 height 691
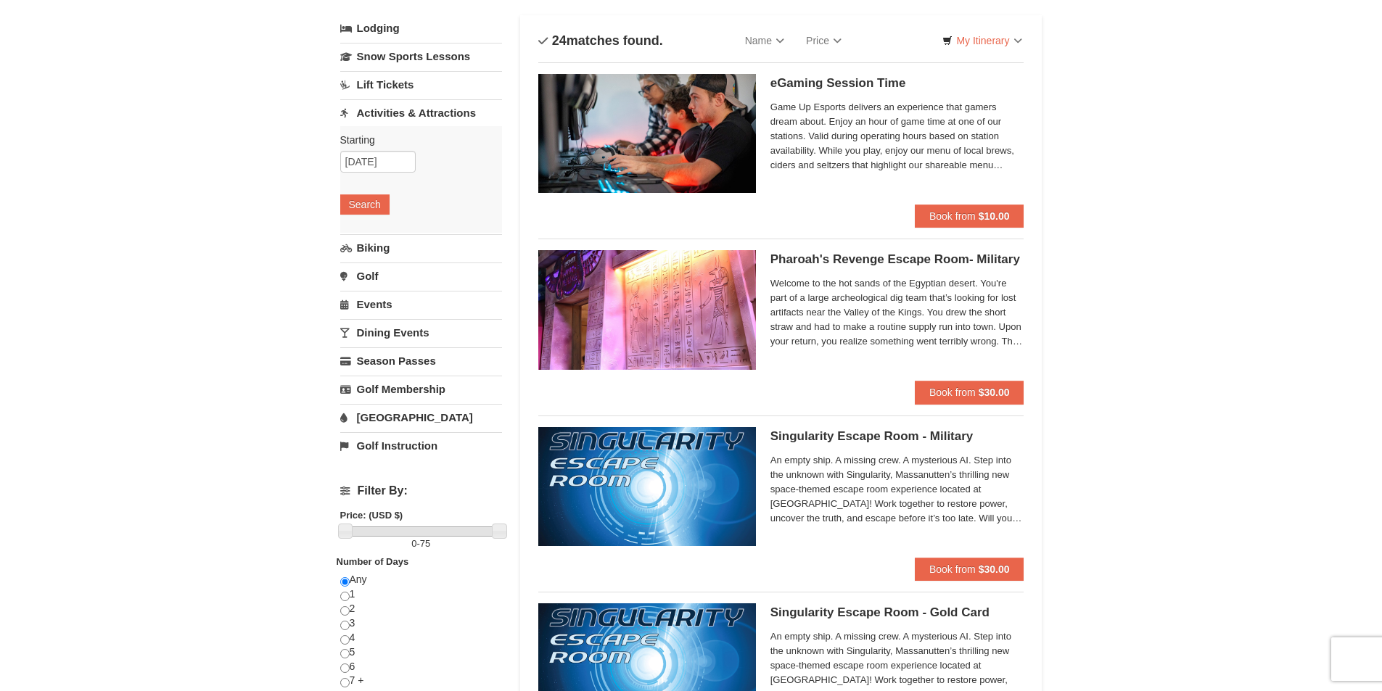
scroll to position [0, 0]
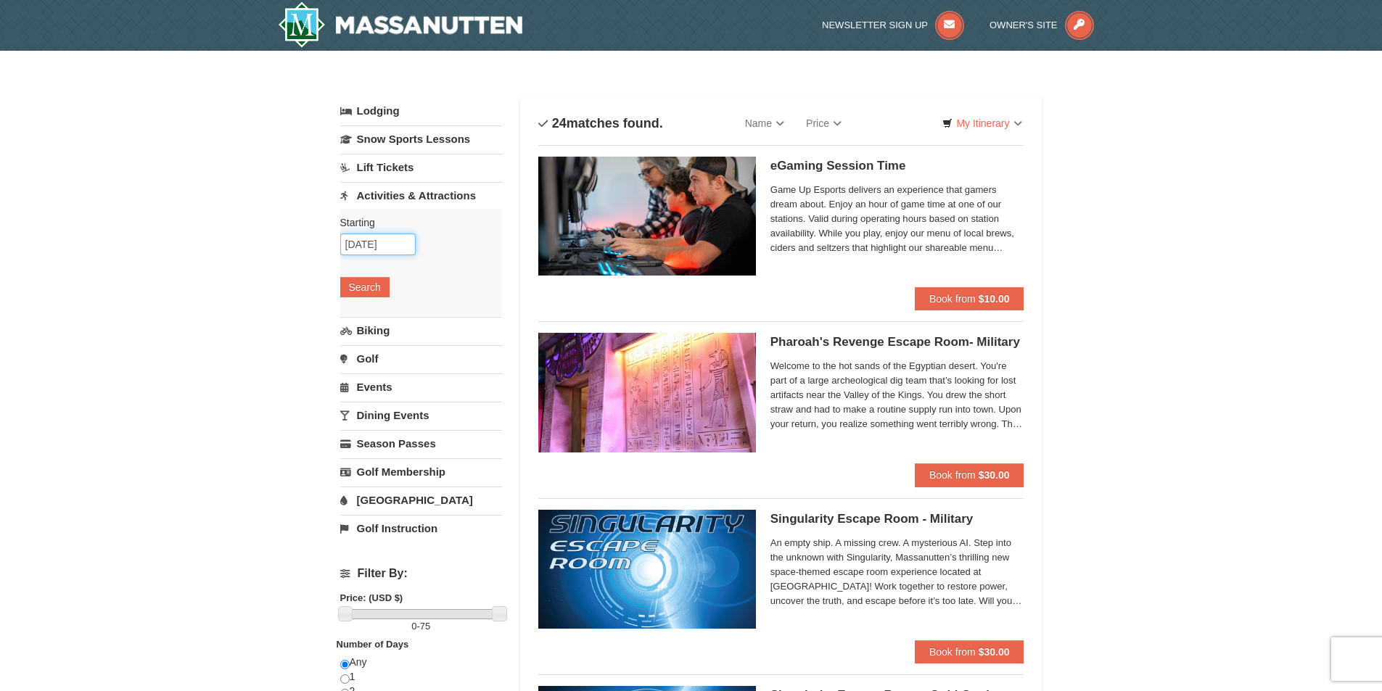
click at [382, 248] on input "09/26/2025" at bounding box center [377, 245] width 75 height 22
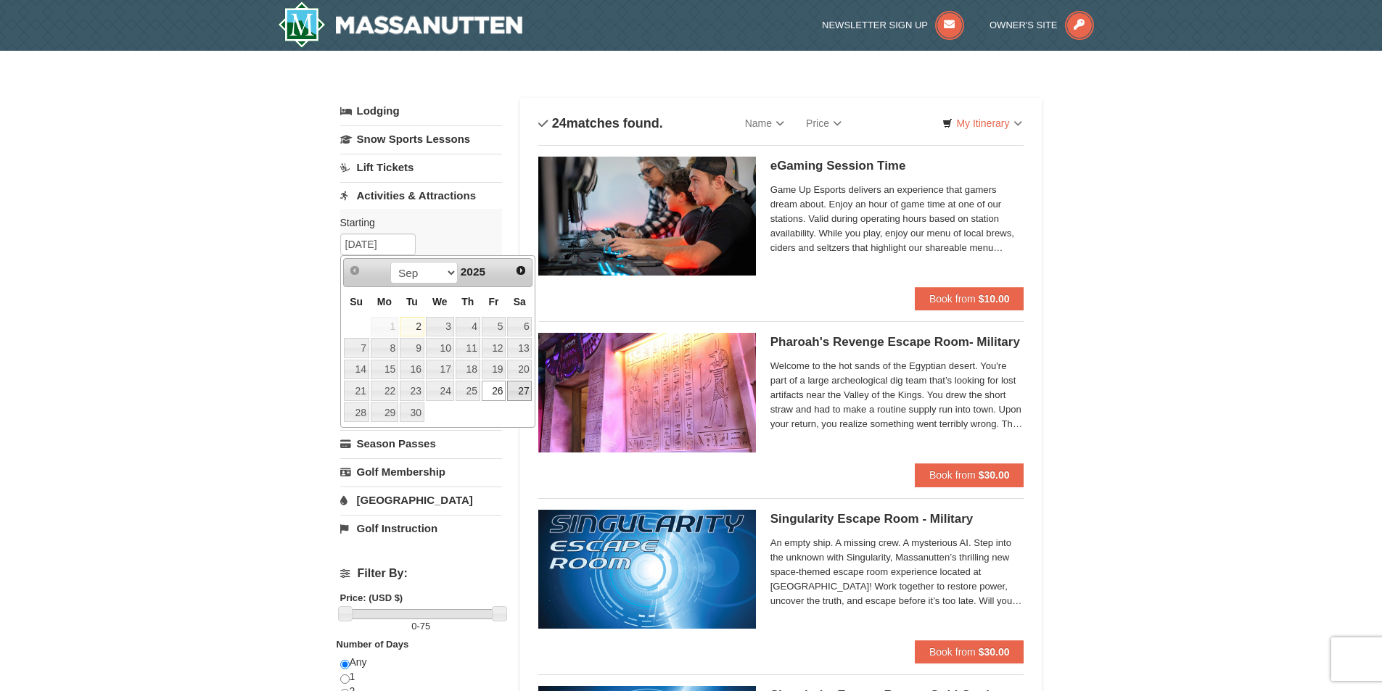
click at [524, 384] on link "27" at bounding box center [519, 391] width 25 height 20
type input "[DATE]"
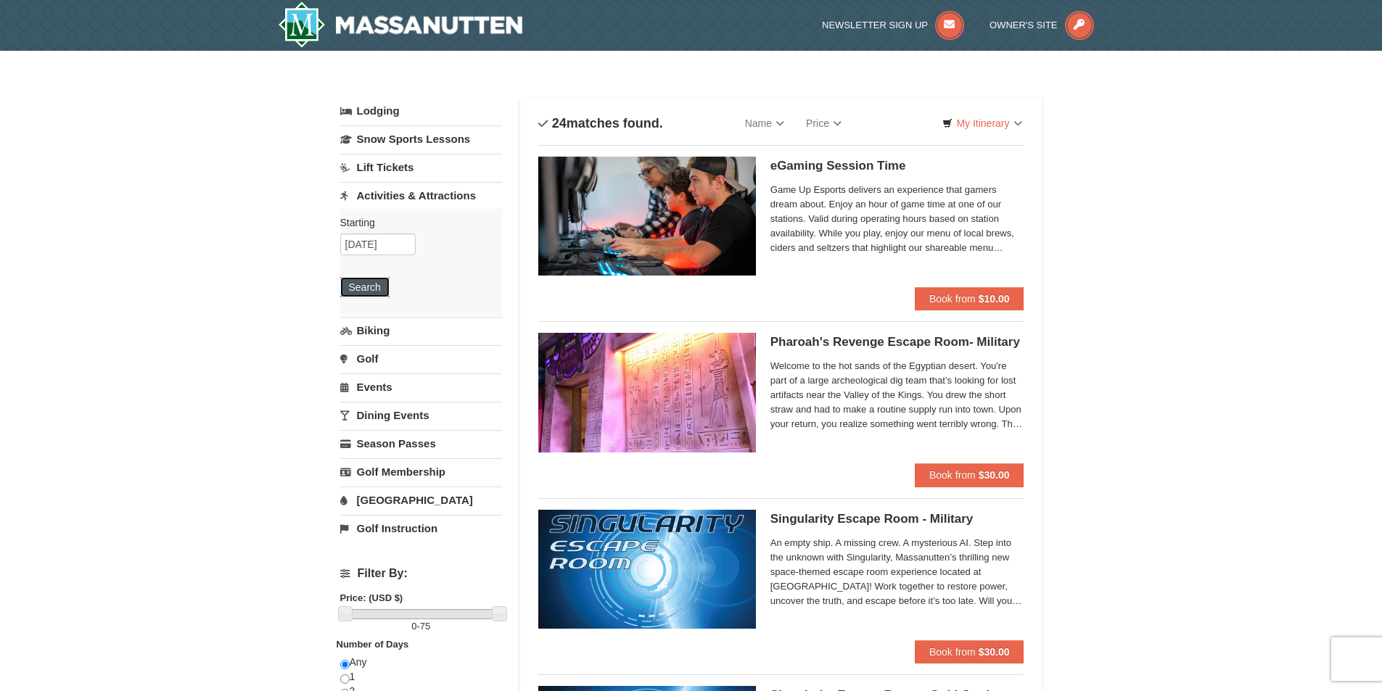
click at [343, 282] on button "Search" at bounding box center [364, 287] width 49 height 20
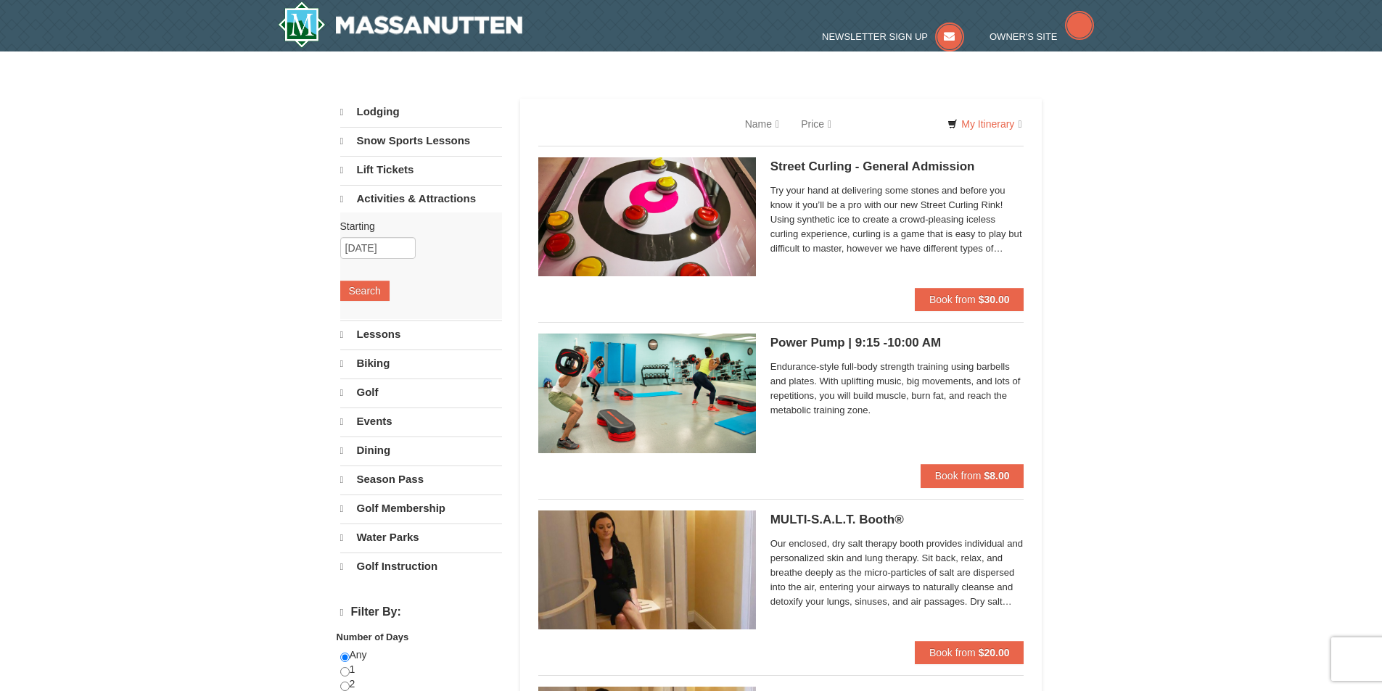
select select "9"
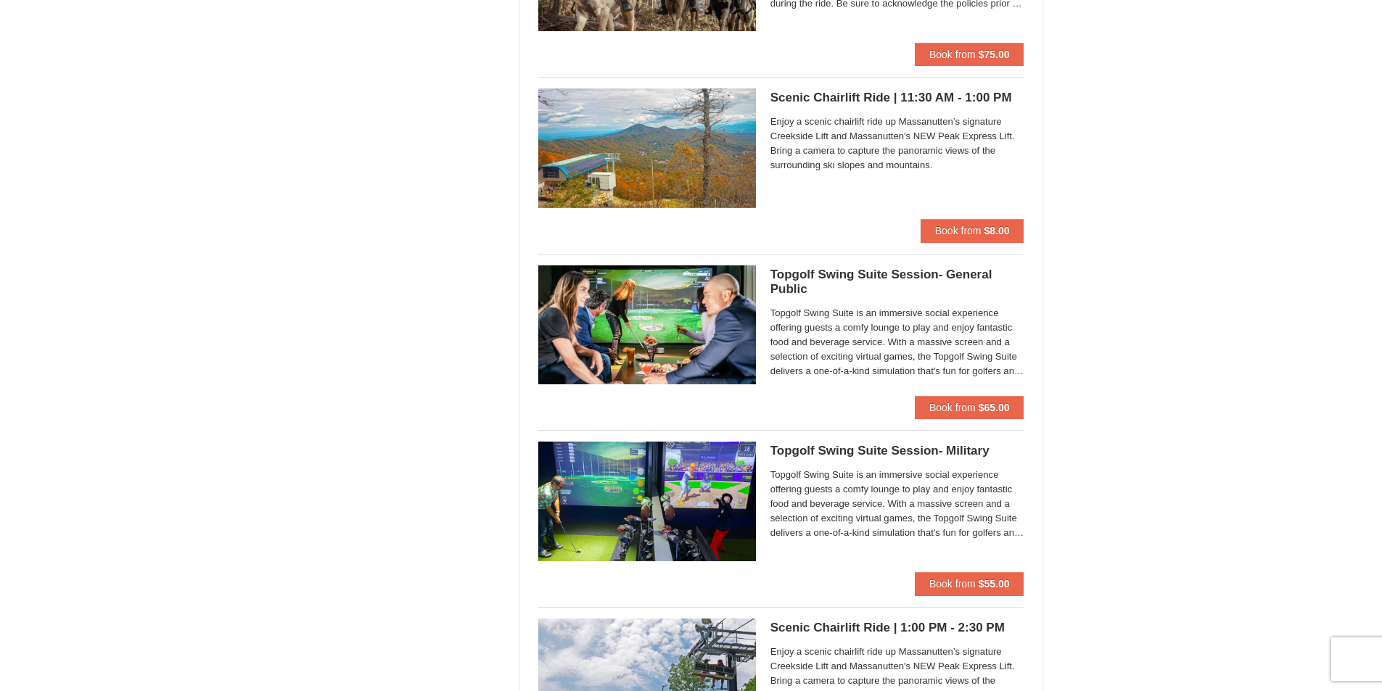
scroll to position [1886, 0]
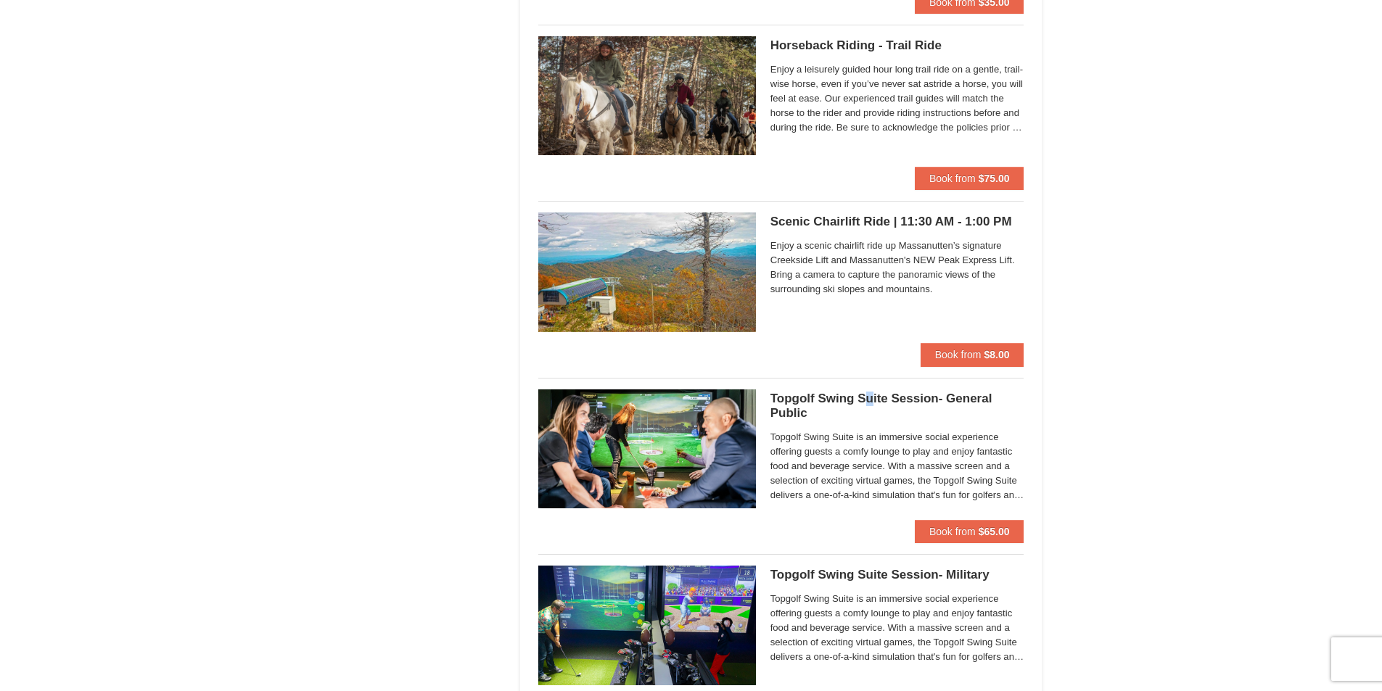
click at [868, 393] on h5 "Topgolf Swing Suite Session- General Public Perfect Break" at bounding box center [897, 406] width 254 height 29
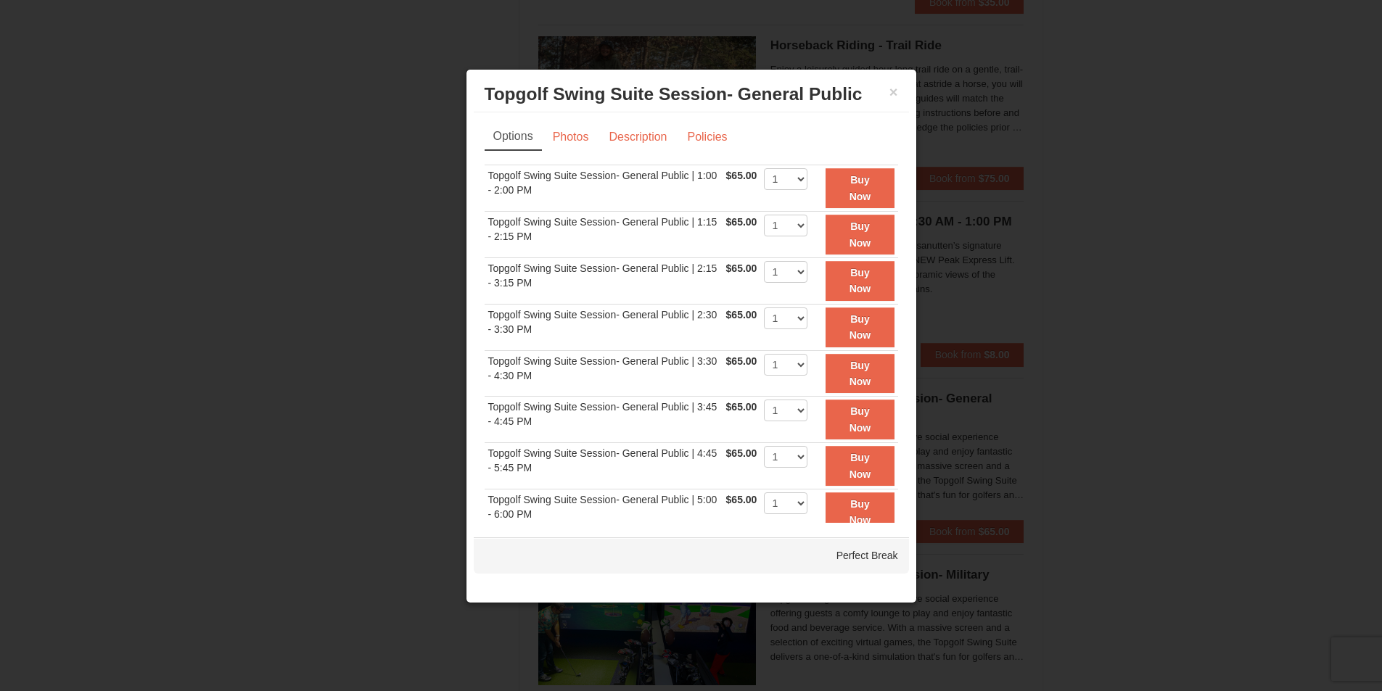
click at [1089, 196] on div at bounding box center [691, 345] width 1382 height 691
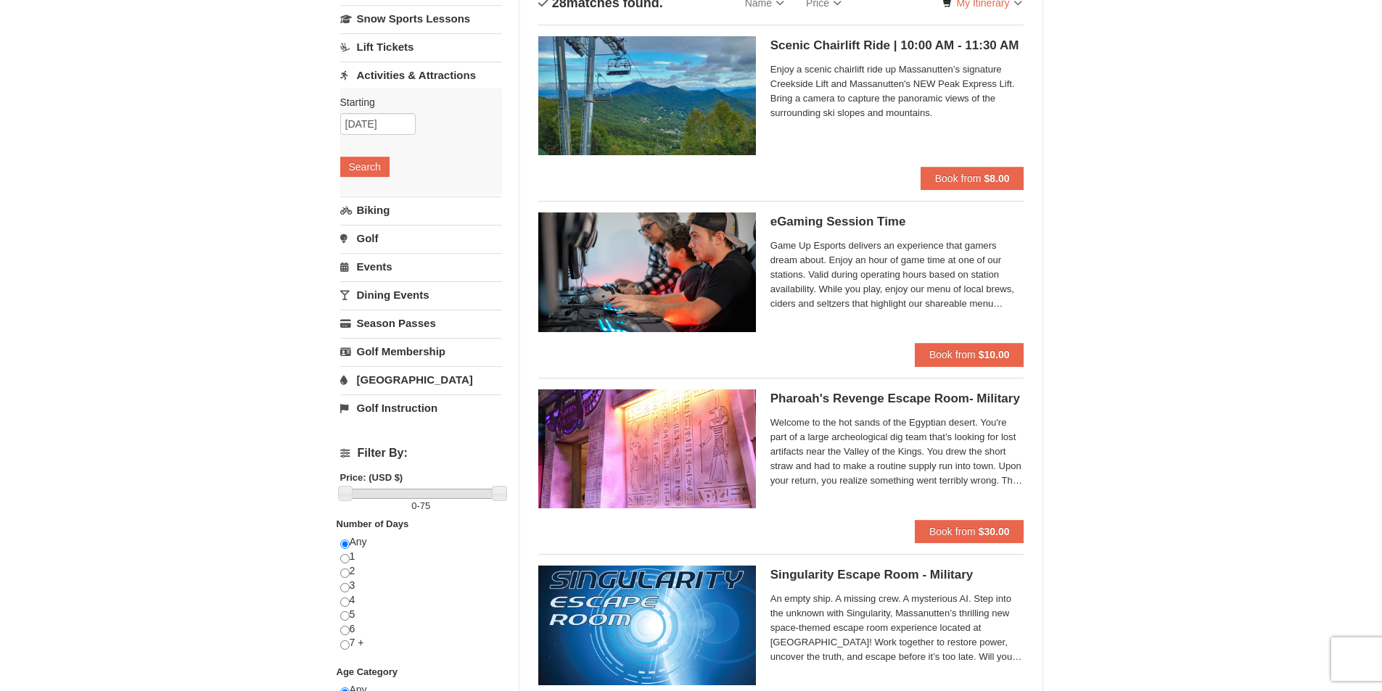
scroll to position [0, 0]
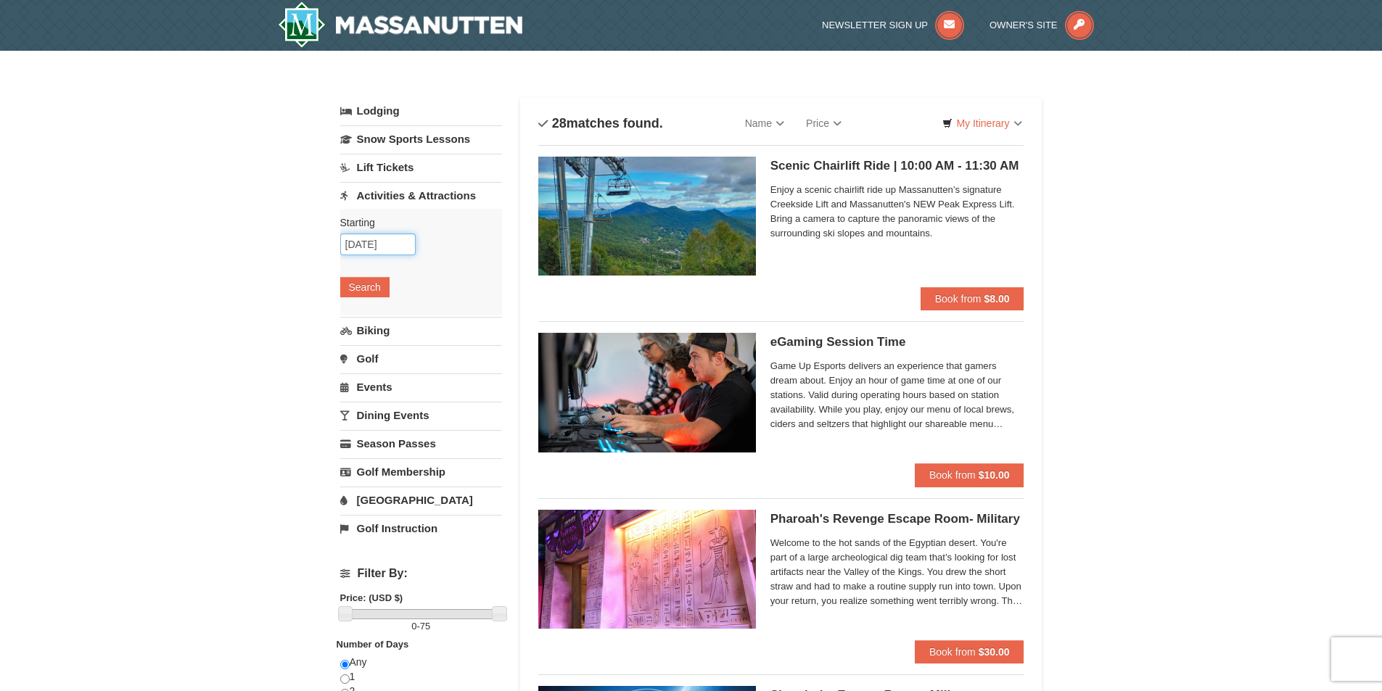
click at [393, 236] on input "[DATE]" at bounding box center [377, 245] width 75 height 22
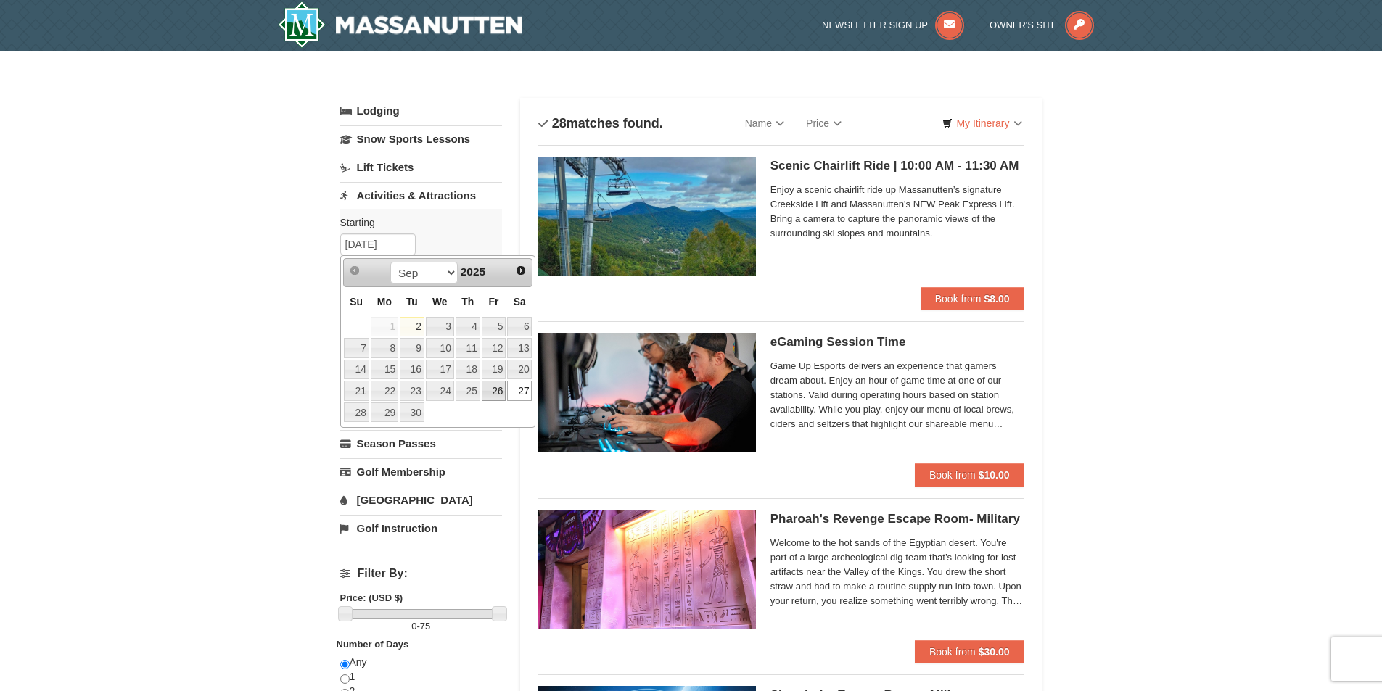
click at [488, 387] on link "26" at bounding box center [494, 391] width 25 height 20
type input "[DATE]"
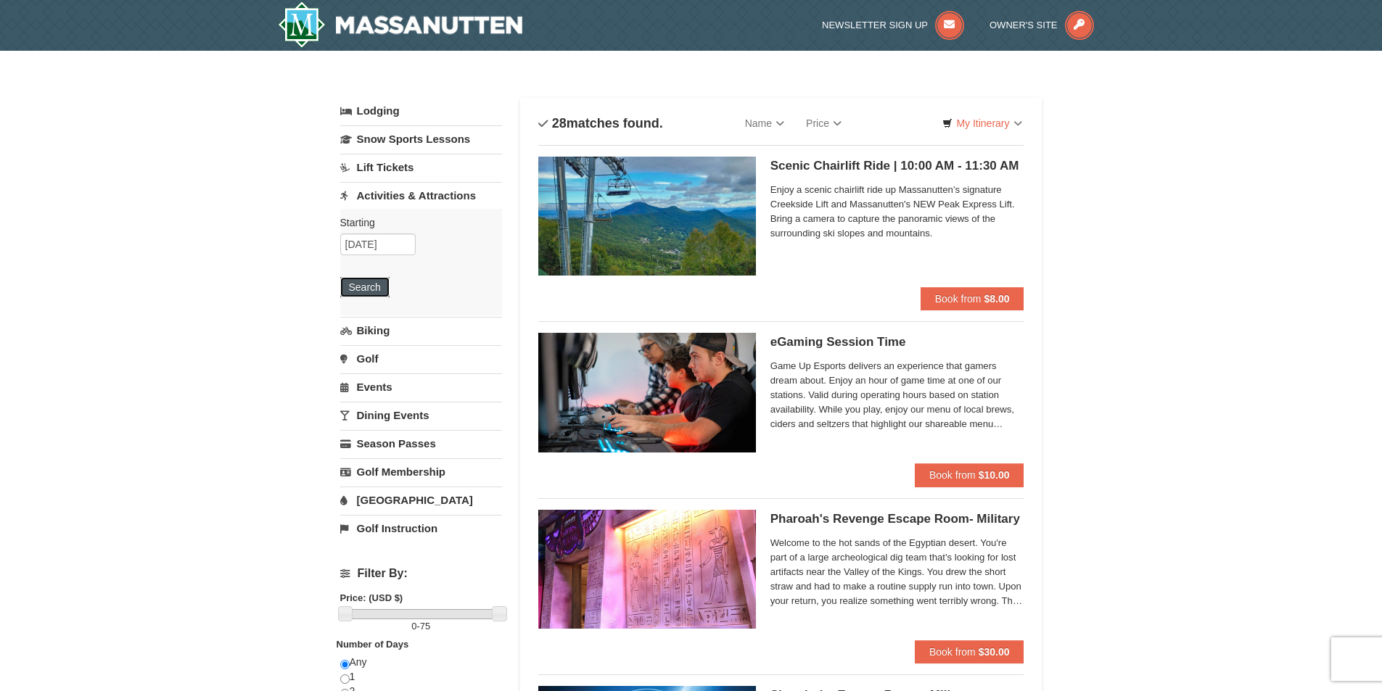
click at [358, 282] on button "Search" at bounding box center [364, 287] width 49 height 20
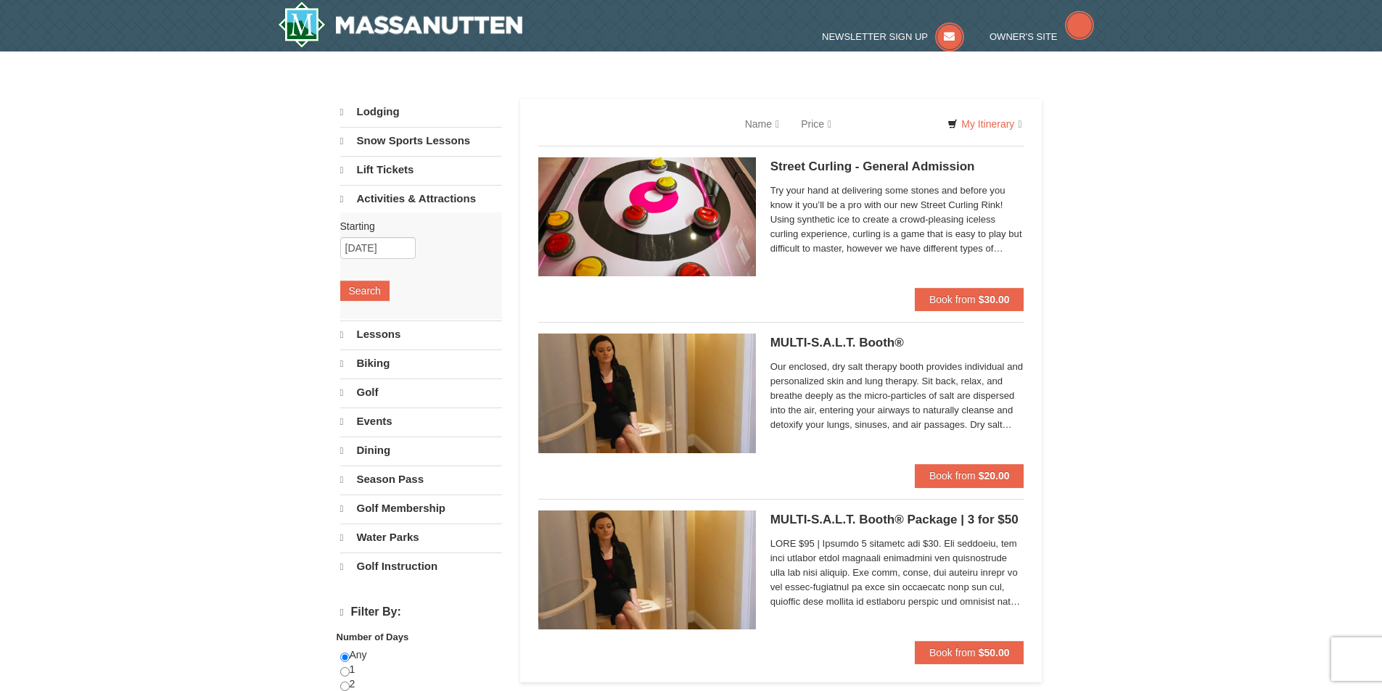
select select "9"
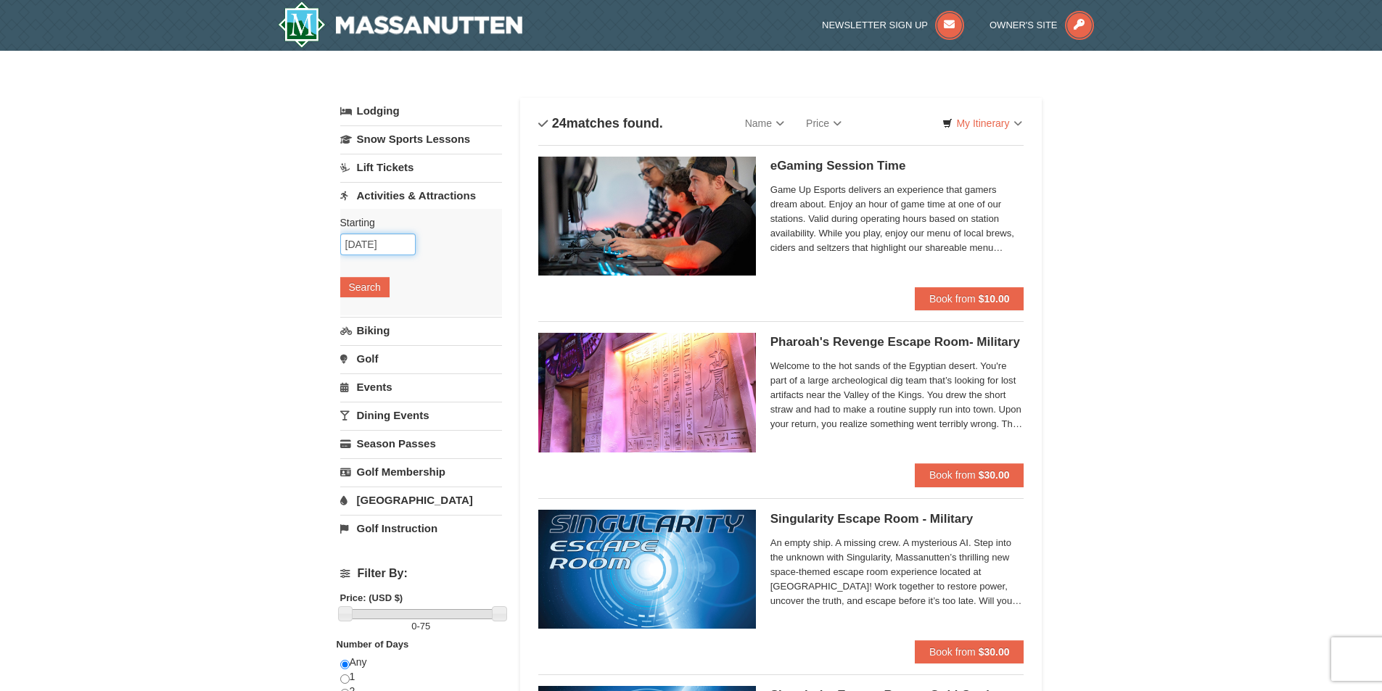
click at [382, 248] on input "[DATE]" at bounding box center [377, 245] width 75 height 22
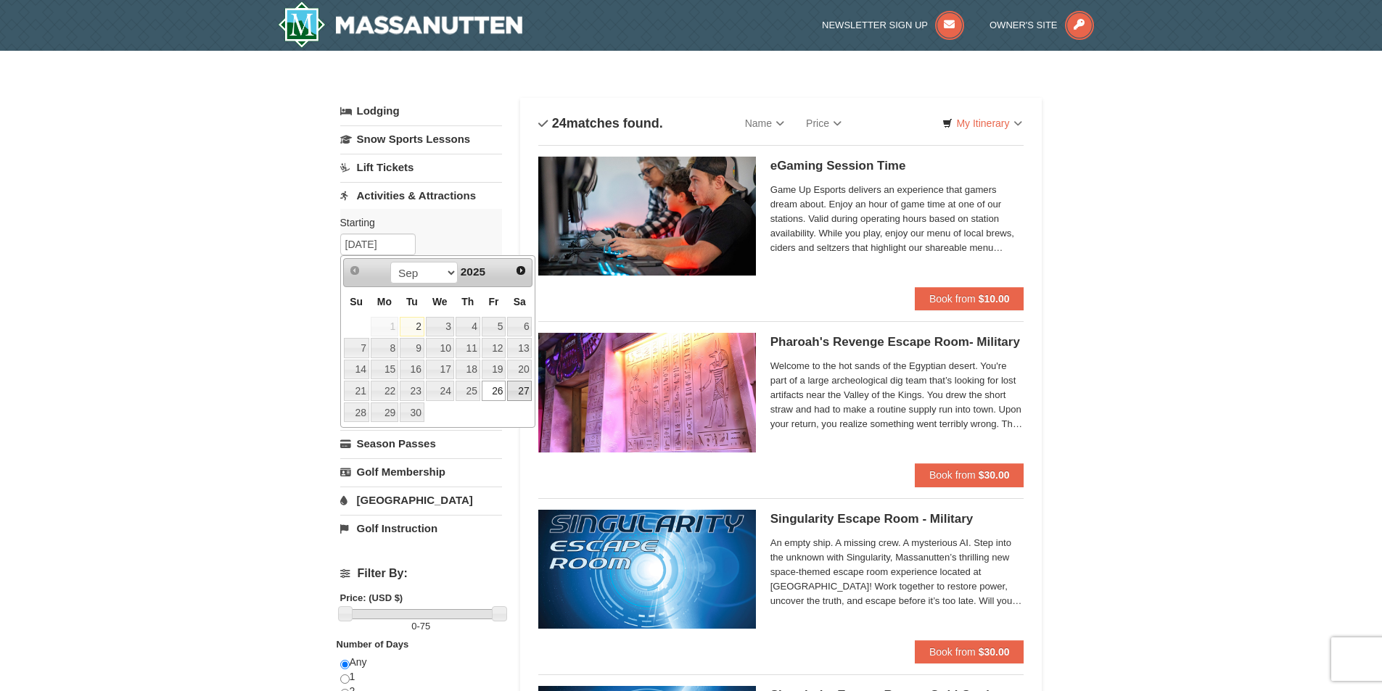
click at [518, 392] on link "27" at bounding box center [519, 391] width 25 height 20
type input "[DATE]"
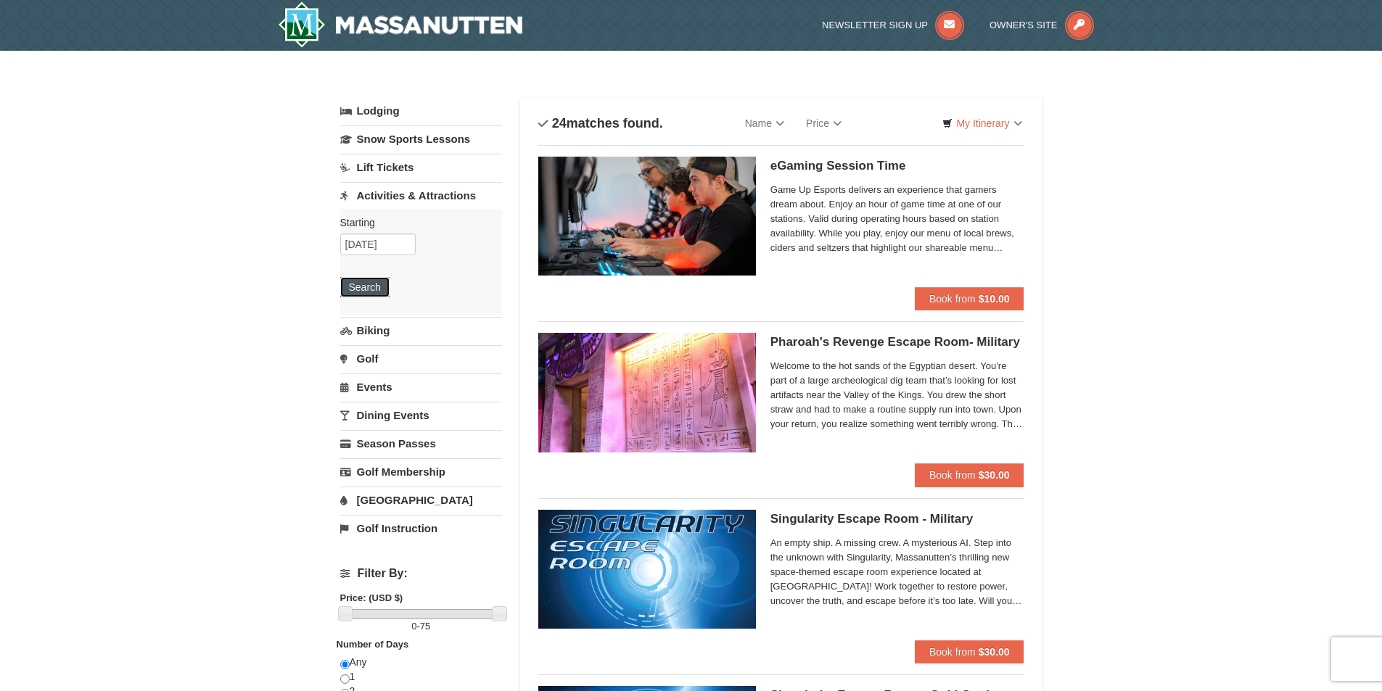
click at [368, 289] on button "Search" at bounding box center [364, 287] width 49 height 20
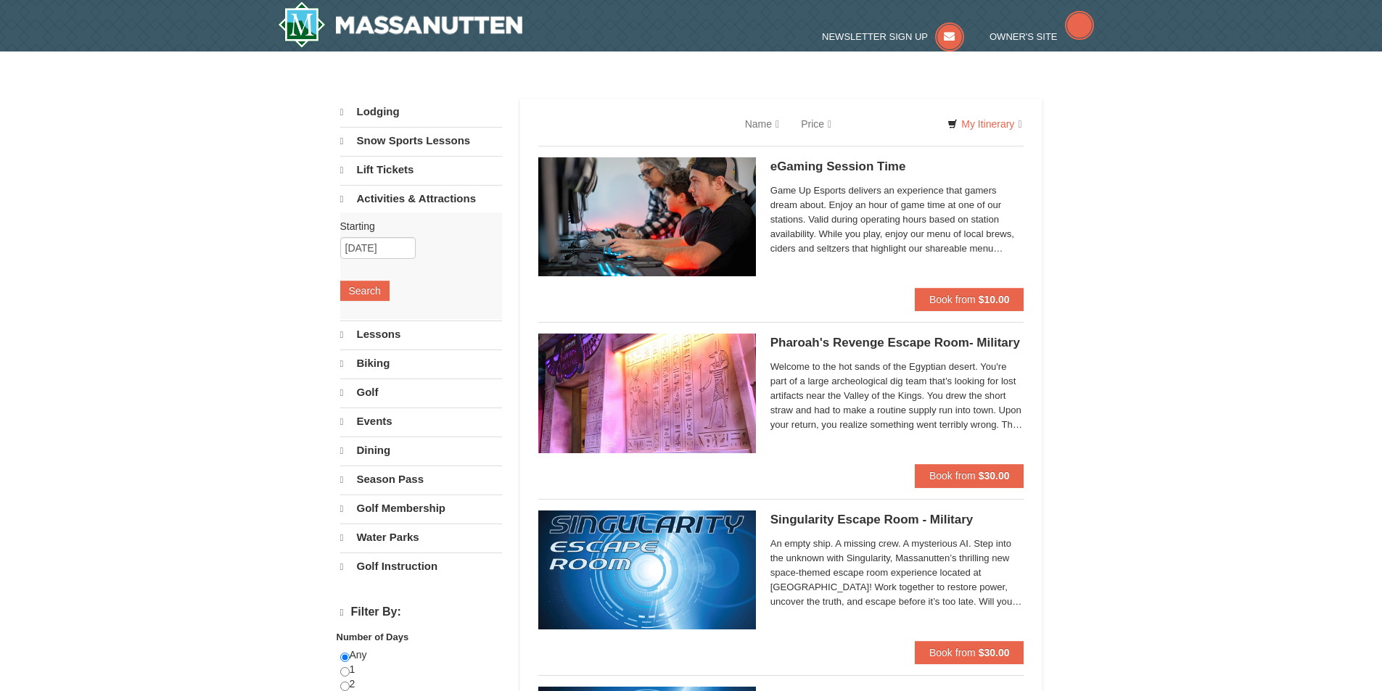
select select "9"
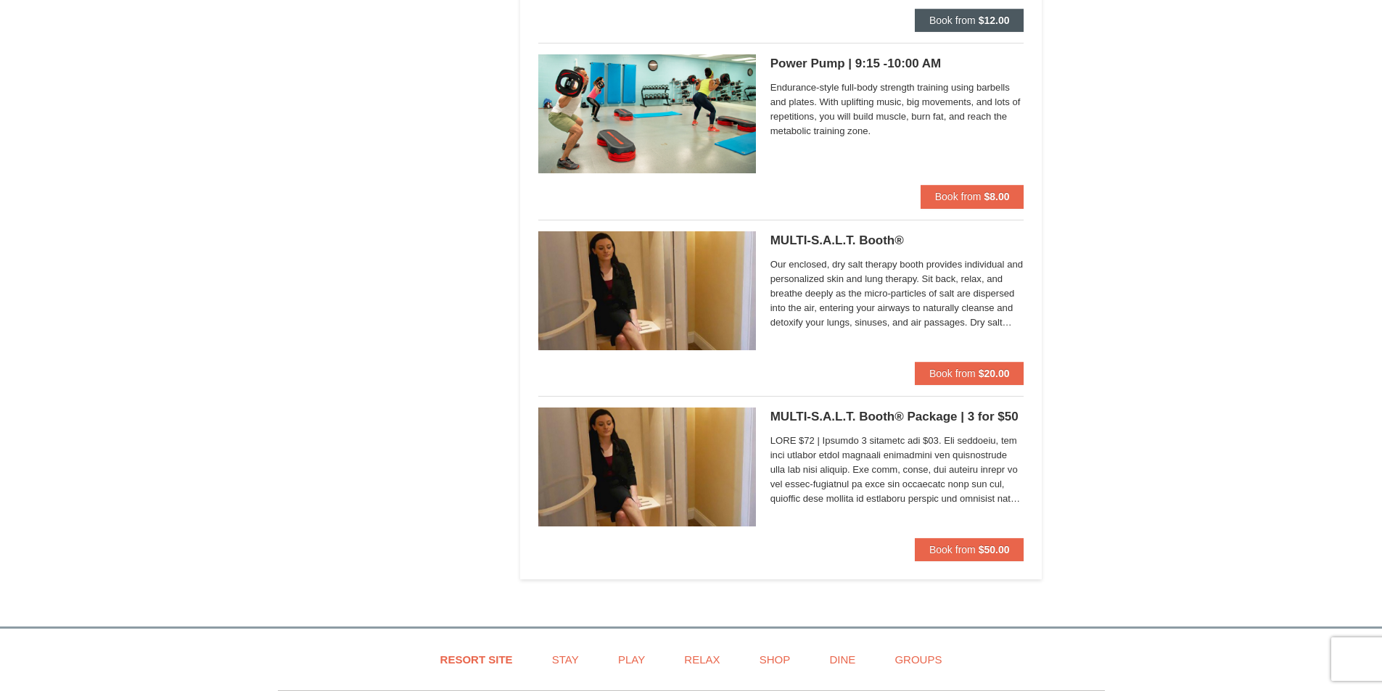
scroll to position [4497, 0]
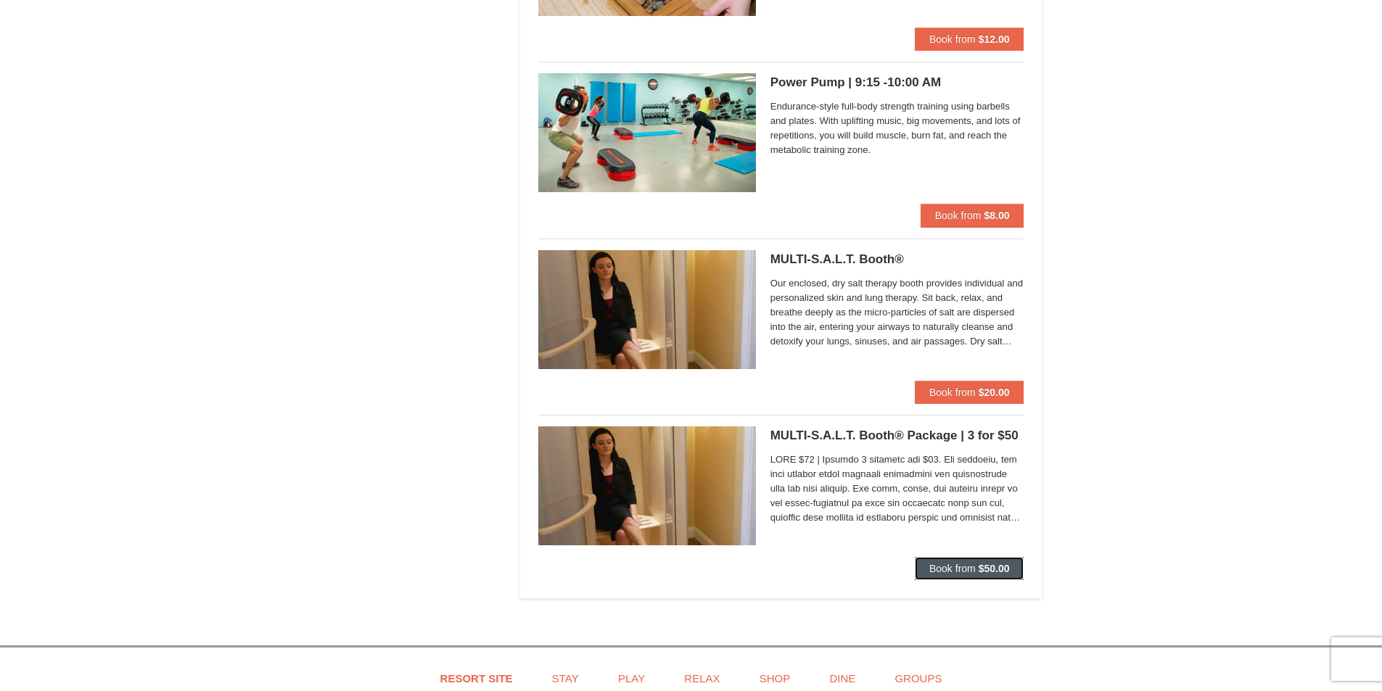
click at [947, 561] on button "Book from $50.00" at bounding box center [970, 568] width 110 height 23
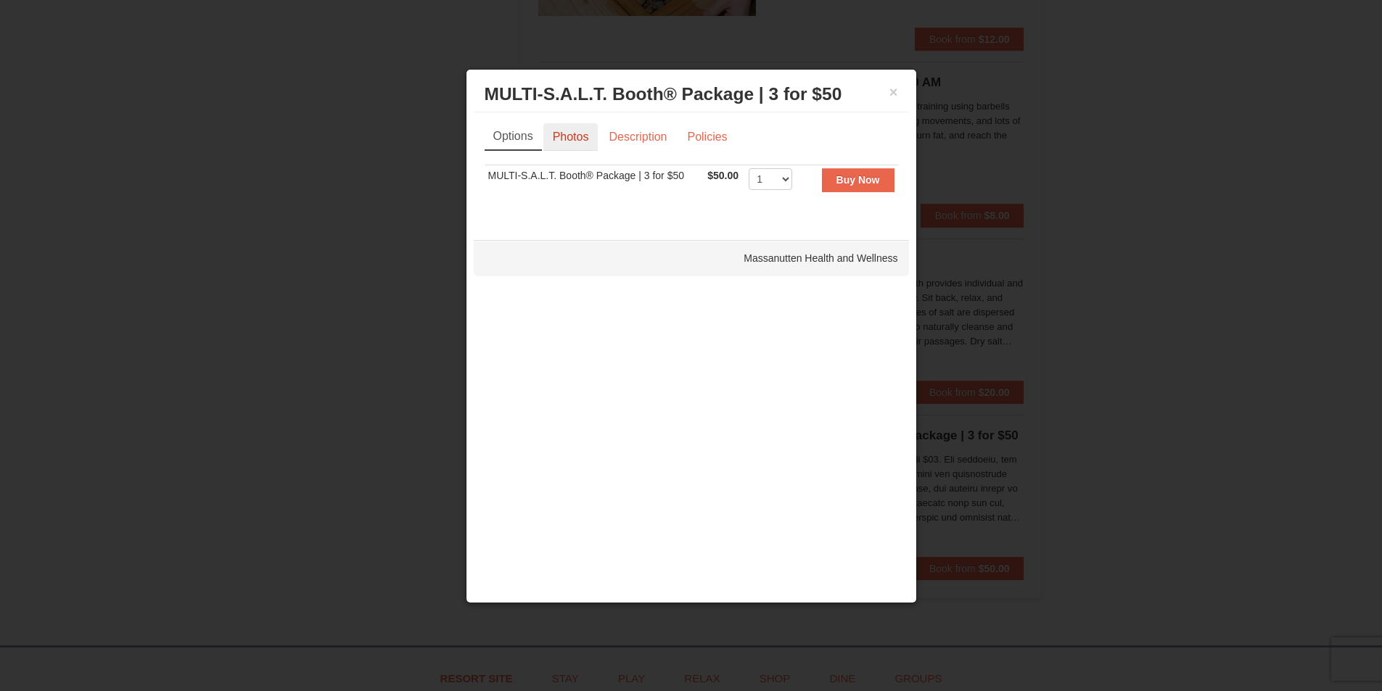
click at [584, 142] on link "Photos" at bounding box center [570, 137] width 55 height 28
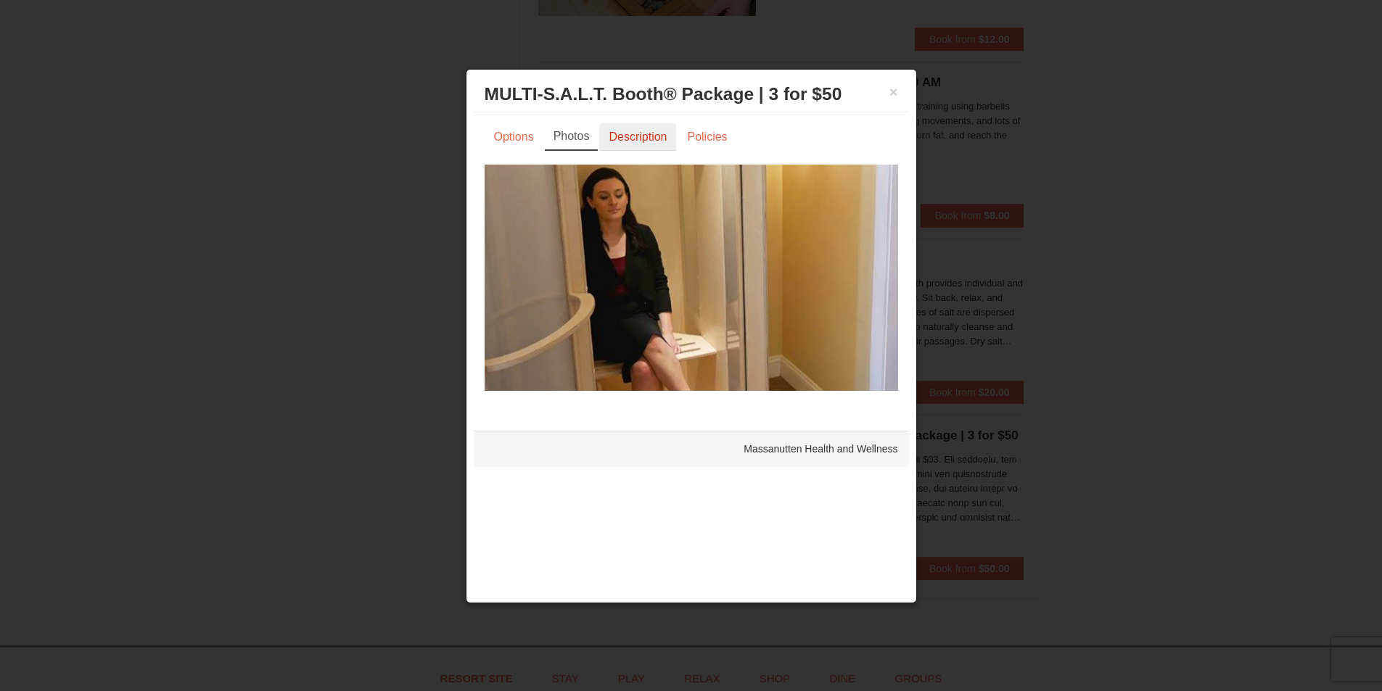
click at [625, 138] on link "Description" at bounding box center [637, 137] width 77 height 28
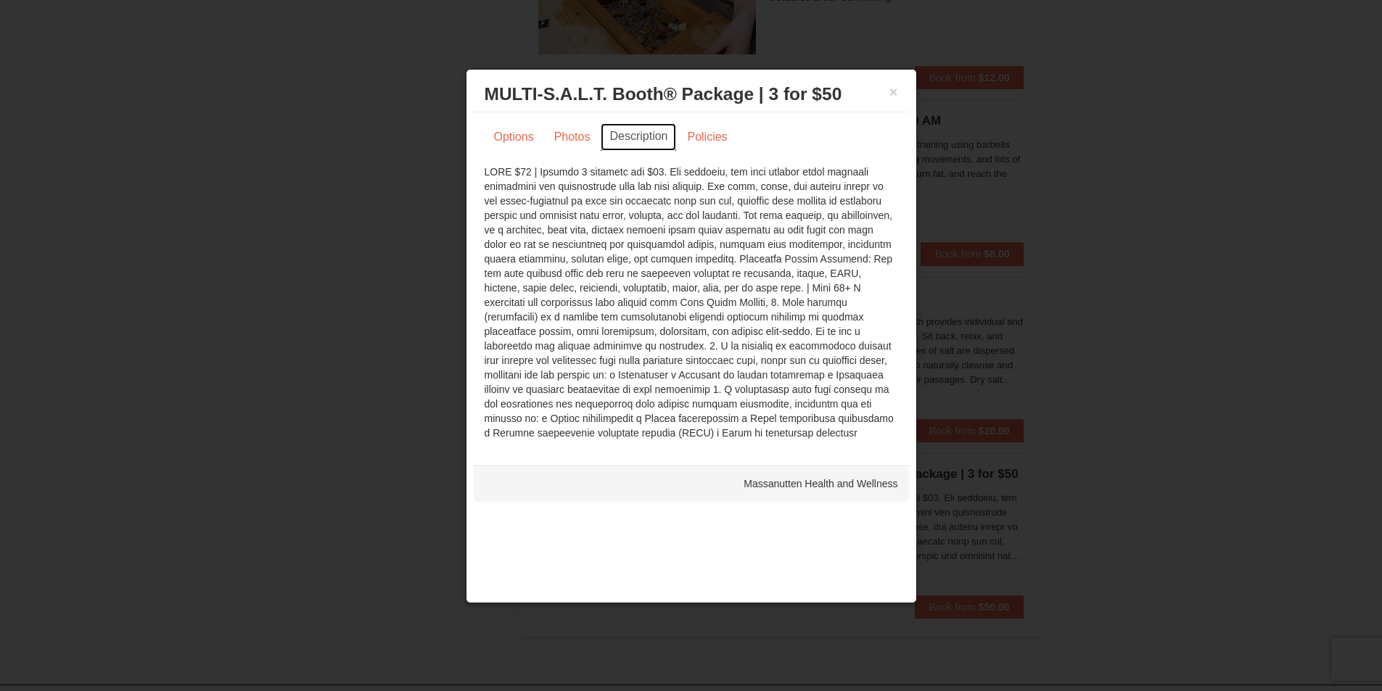
scroll to position [4425, 0]
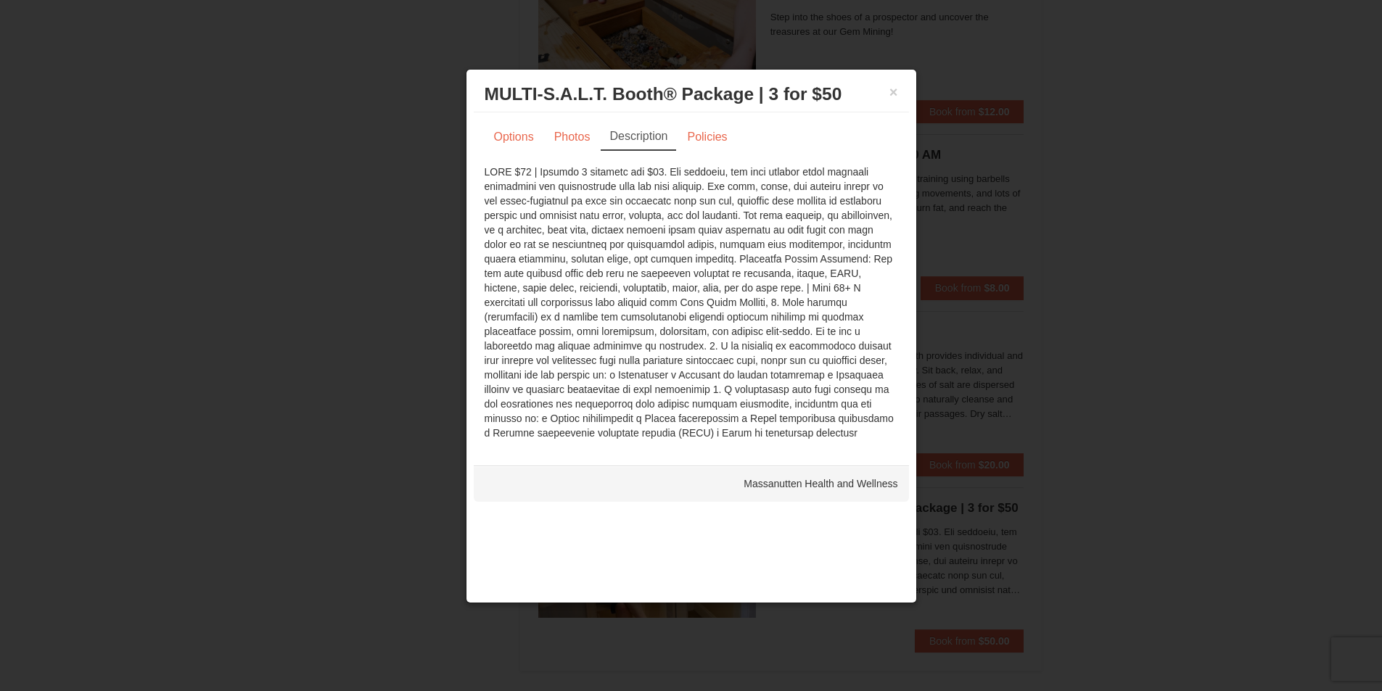
click at [426, 186] on div at bounding box center [691, 345] width 1382 height 691
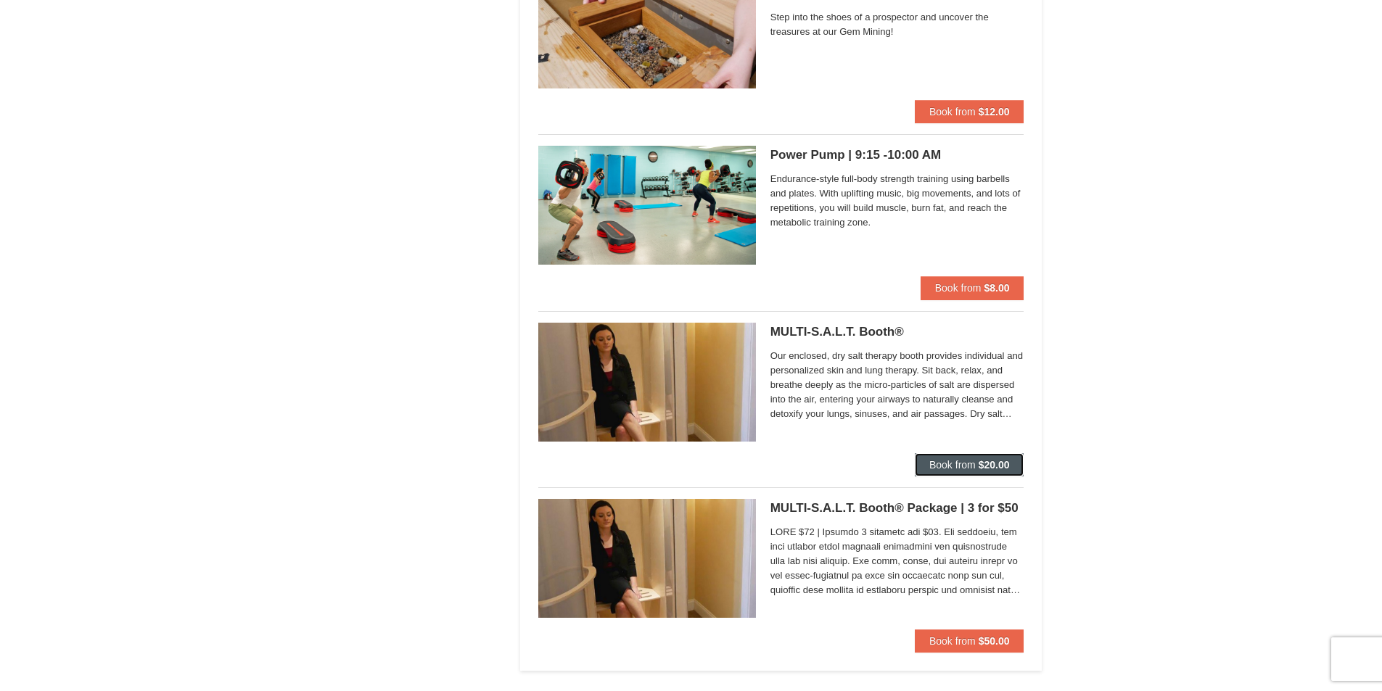
click at [961, 456] on button "Book from $20.00" at bounding box center [970, 464] width 110 height 23
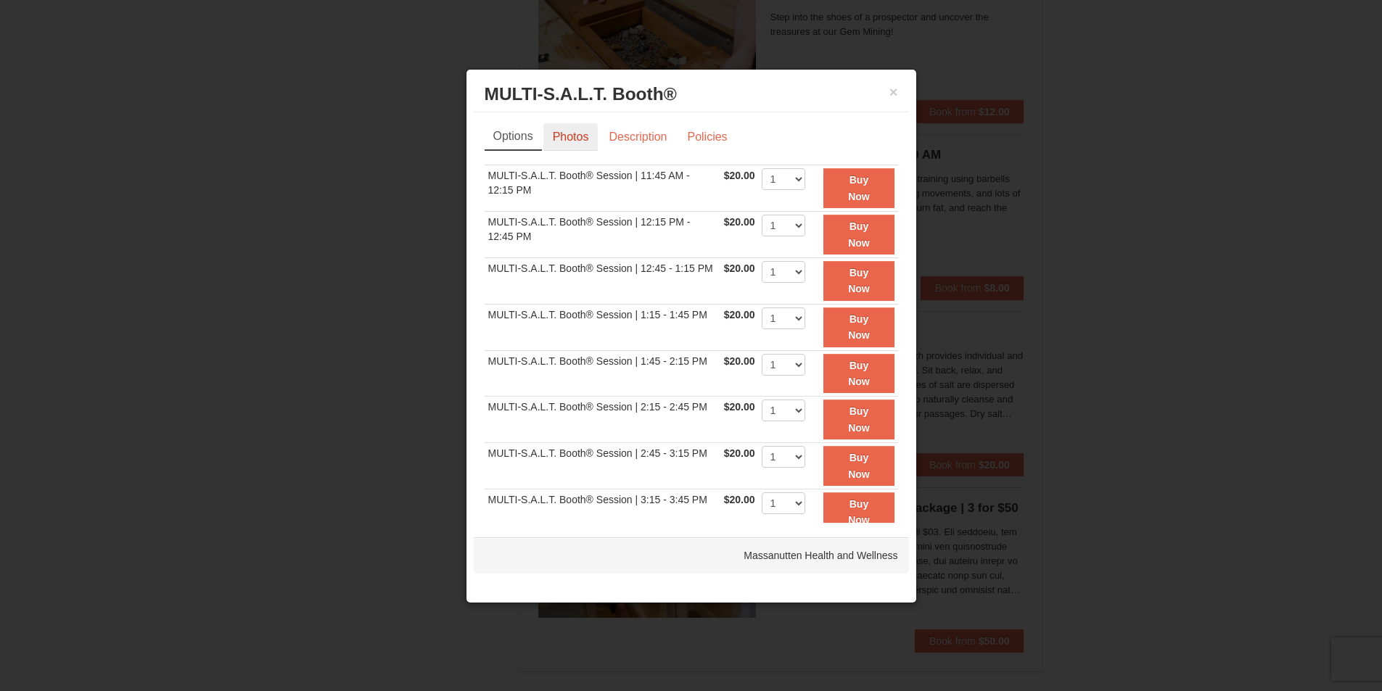
click at [561, 151] on link "Photos" at bounding box center [570, 137] width 55 height 28
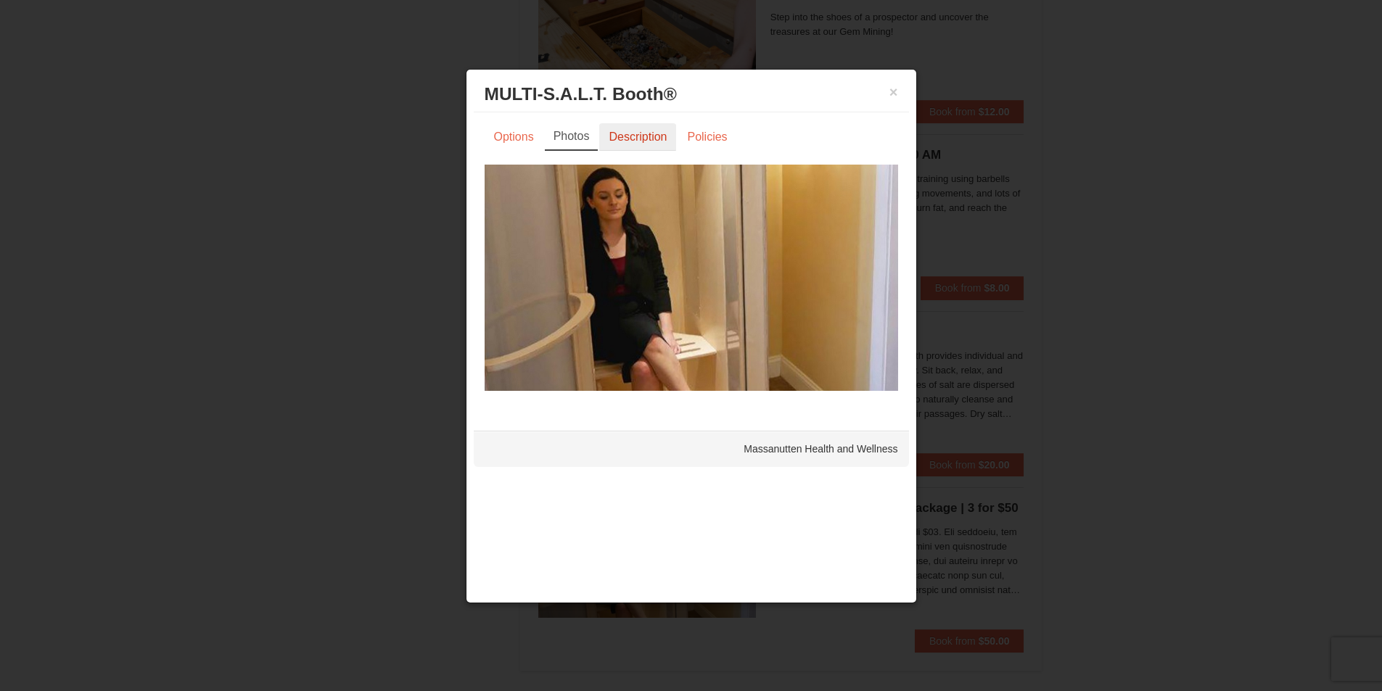
click at [632, 129] on link "Description" at bounding box center [637, 137] width 77 height 28
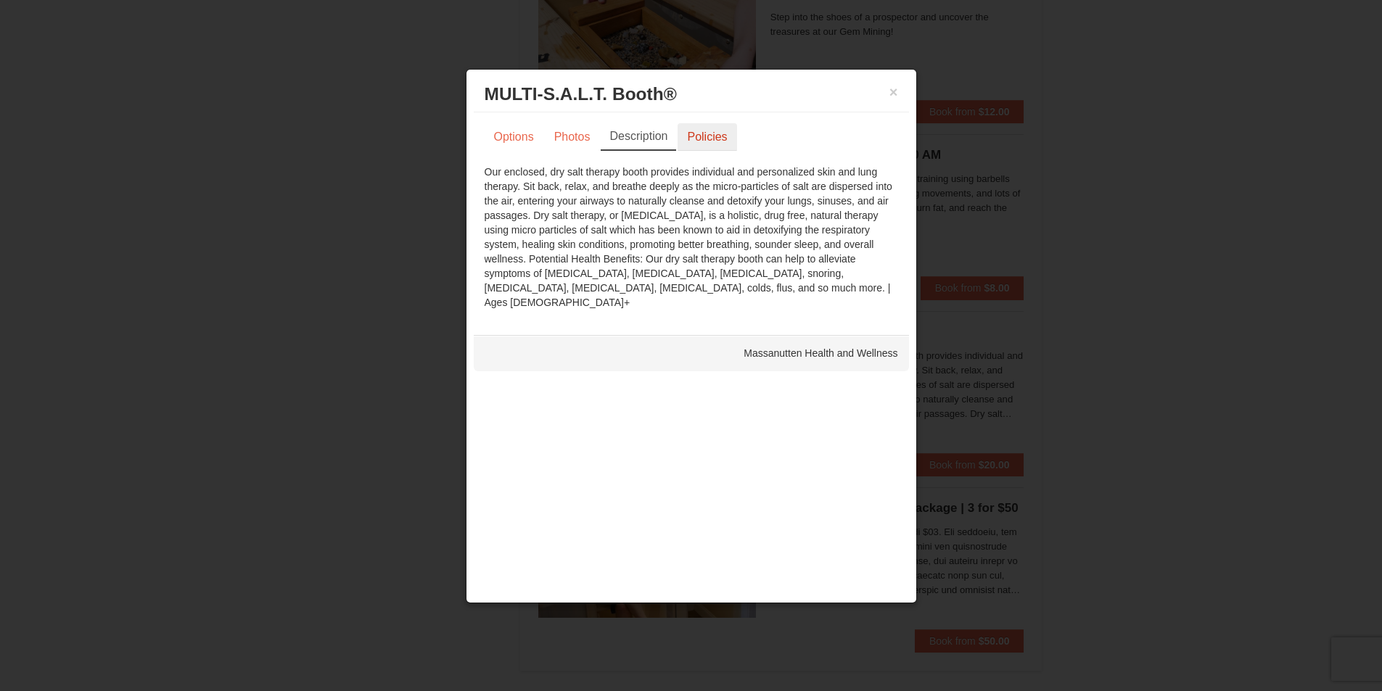
click at [717, 139] on link "Policies" at bounding box center [706, 137] width 59 height 28
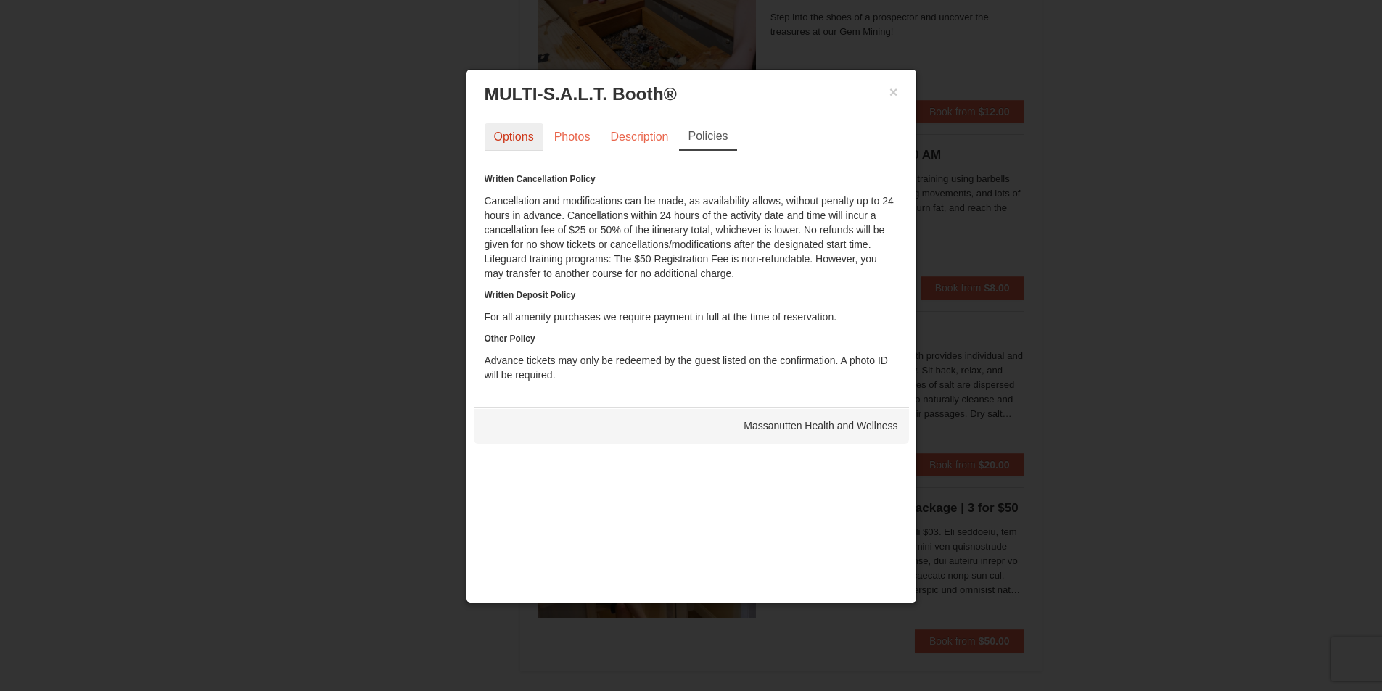
click at [491, 132] on link "Options" at bounding box center [514, 137] width 59 height 28
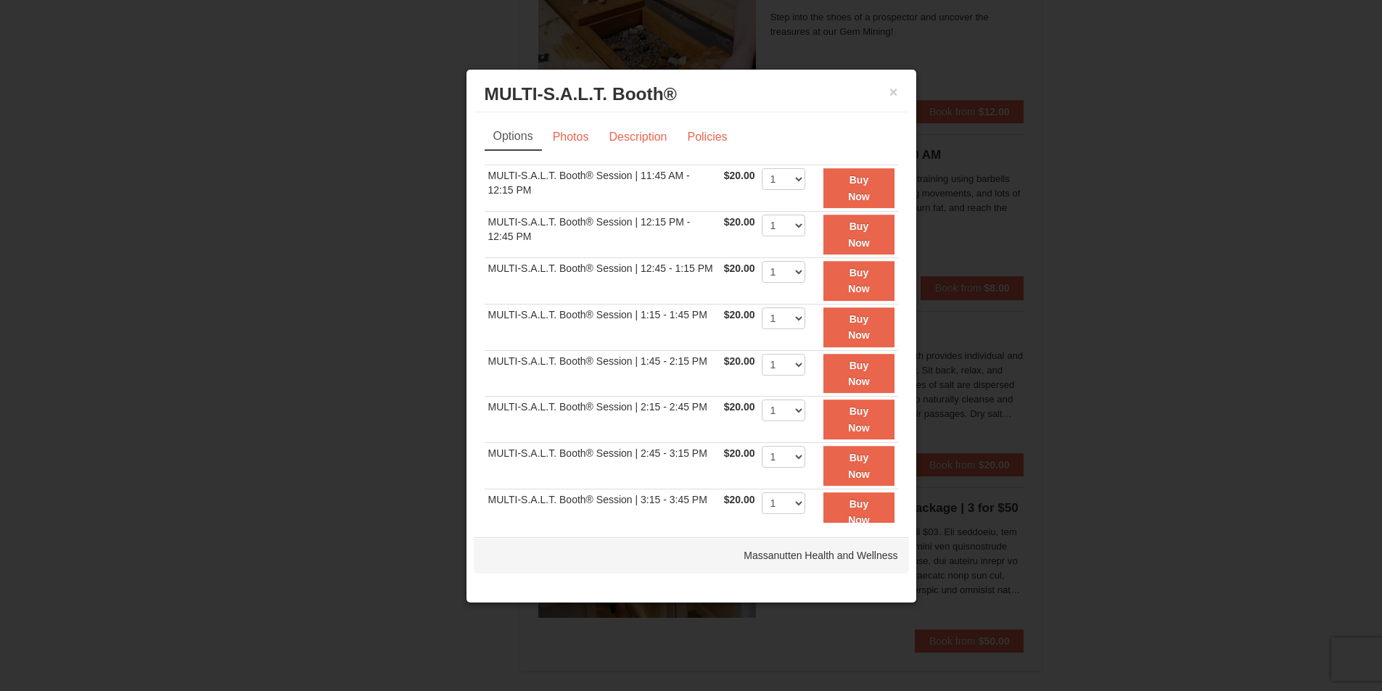
click at [429, 157] on div at bounding box center [691, 345] width 1382 height 691
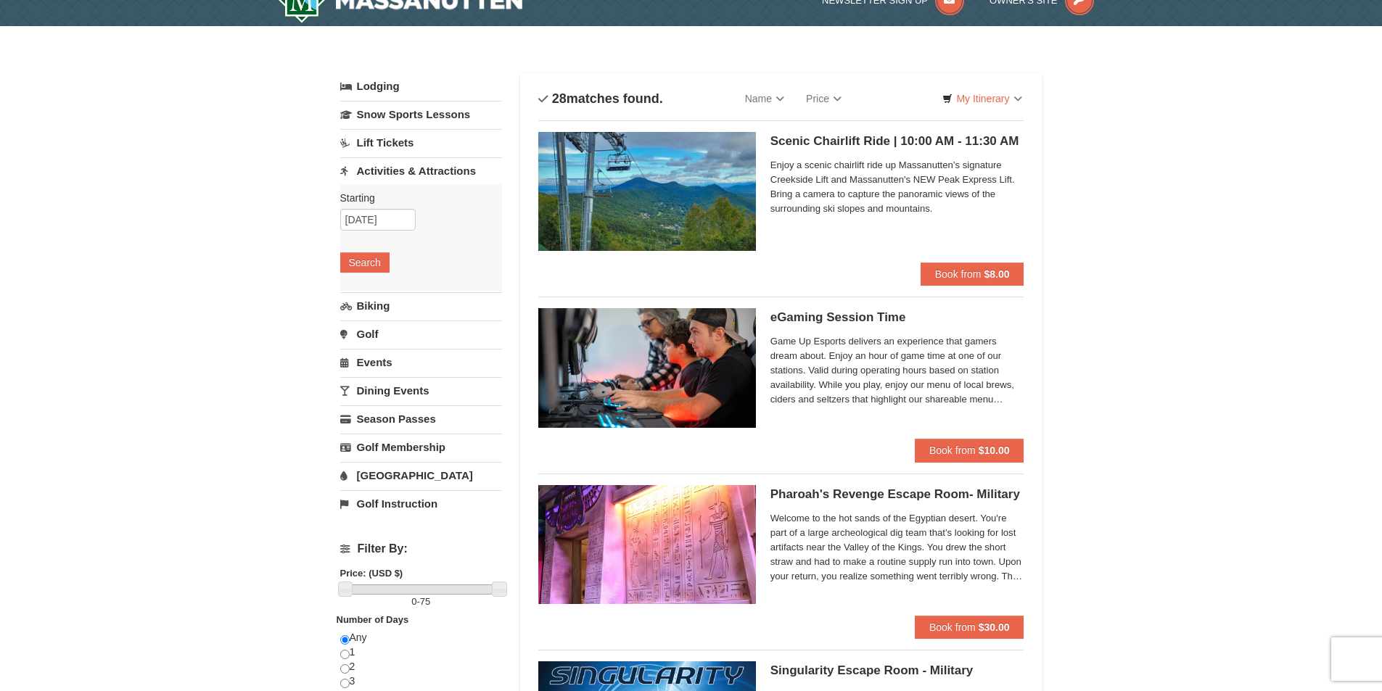
scroll to position [0, 0]
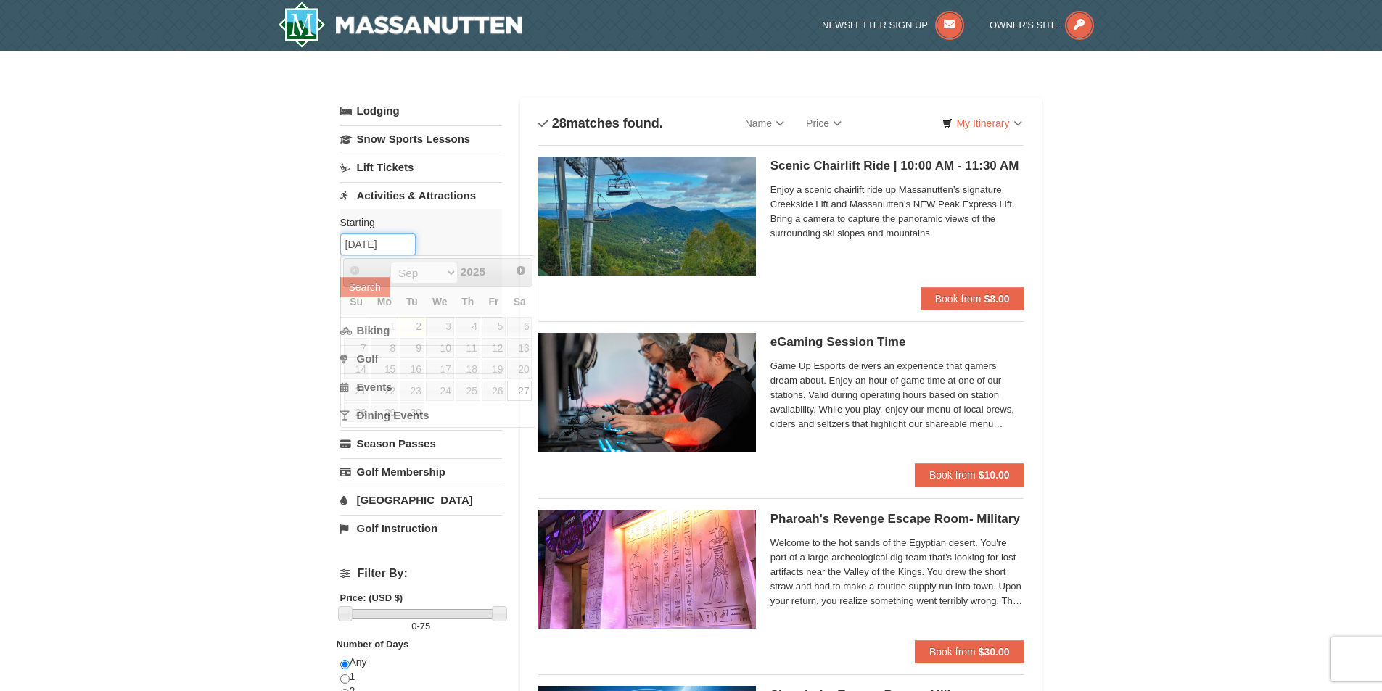
click at [388, 249] on input "[DATE]" at bounding box center [377, 245] width 75 height 22
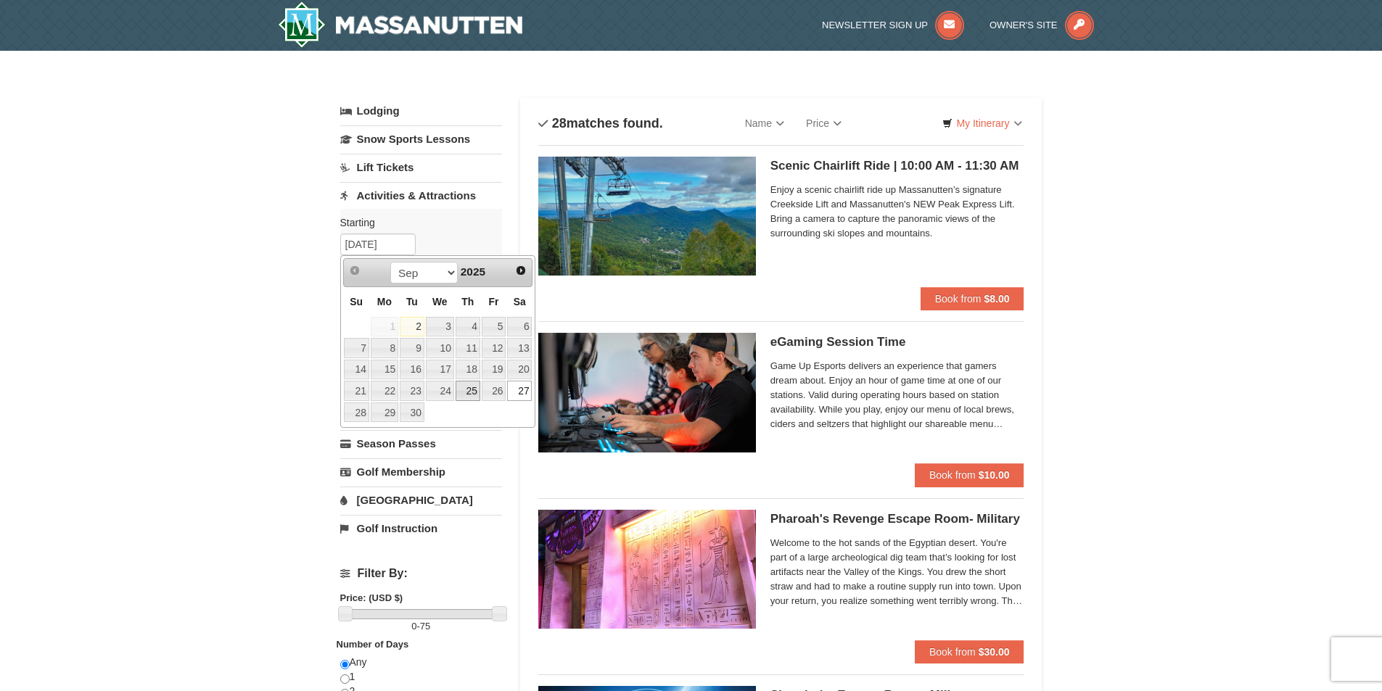
click at [479, 386] on link "25" at bounding box center [468, 391] width 25 height 20
type input "[DATE]"
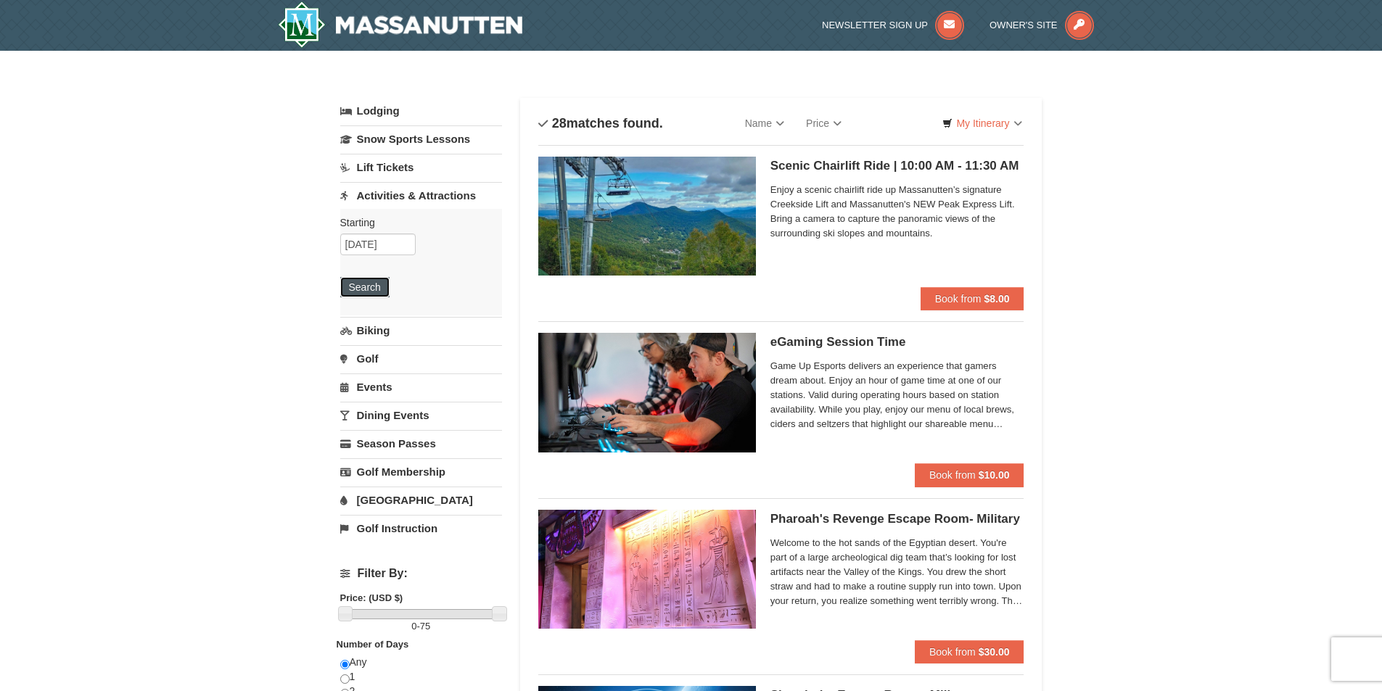
click at [371, 286] on button "Search" at bounding box center [364, 287] width 49 height 20
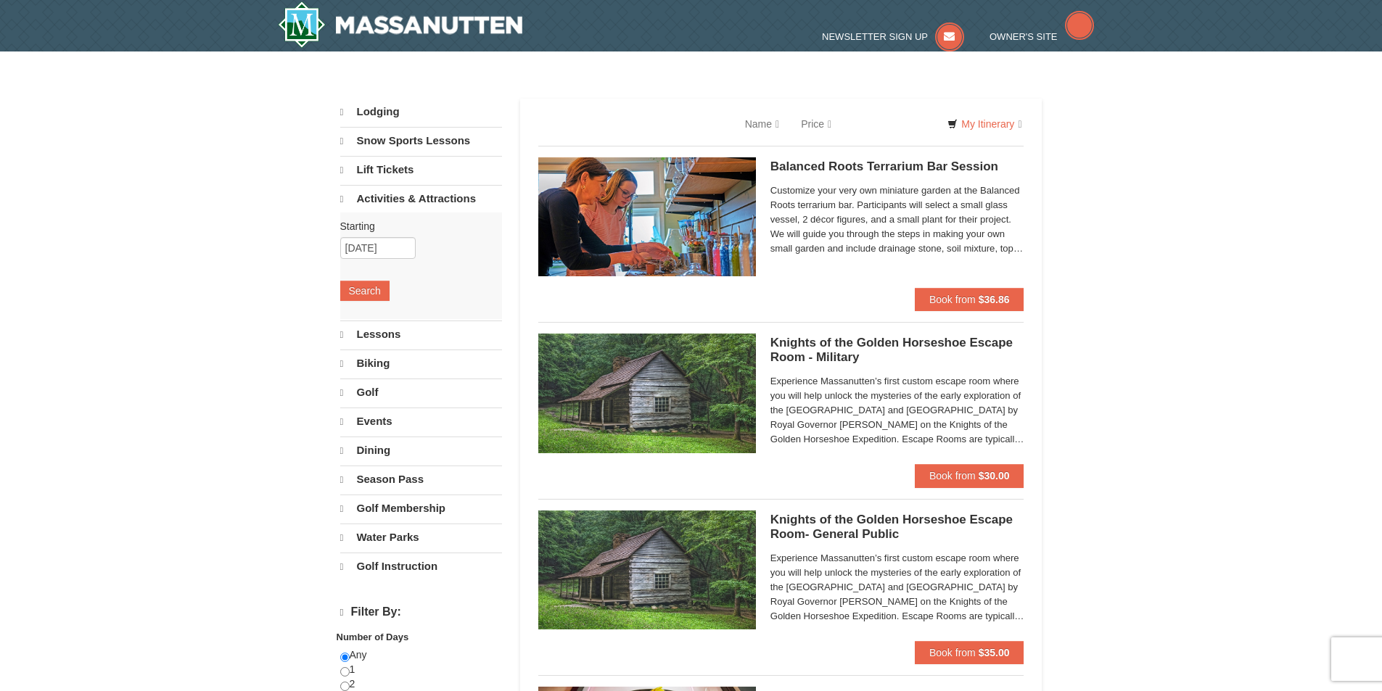
select select "9"
